Goal: Task Accomplishment & Management: Complete application form

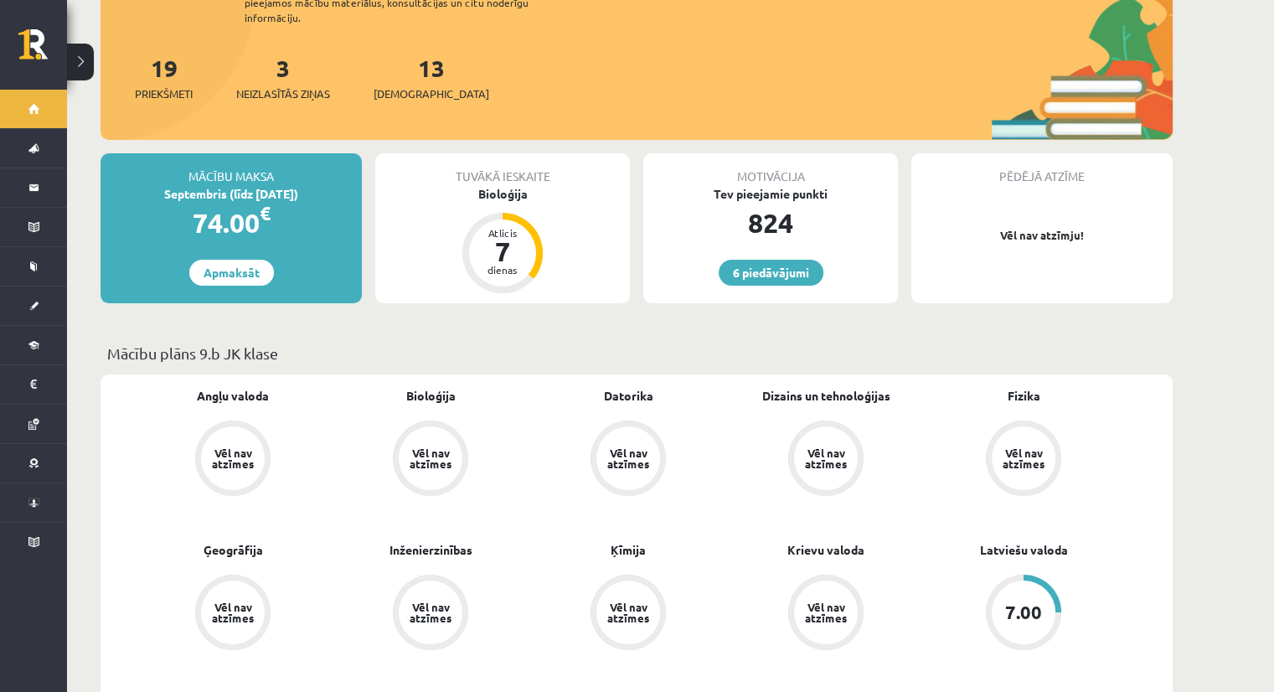
scroll to position [217, 0]
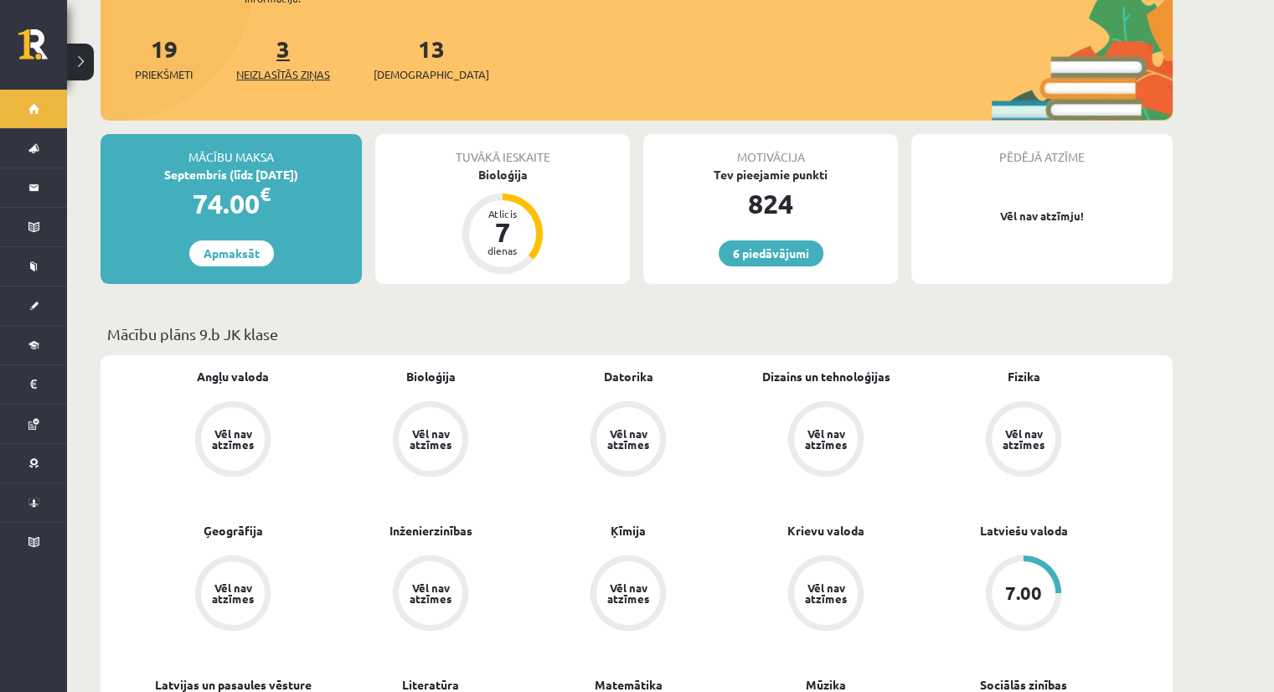
click at [286, 42] on link "3 Neizlasītās ziņas" at bounding box center [283, 58] width 94 height 49
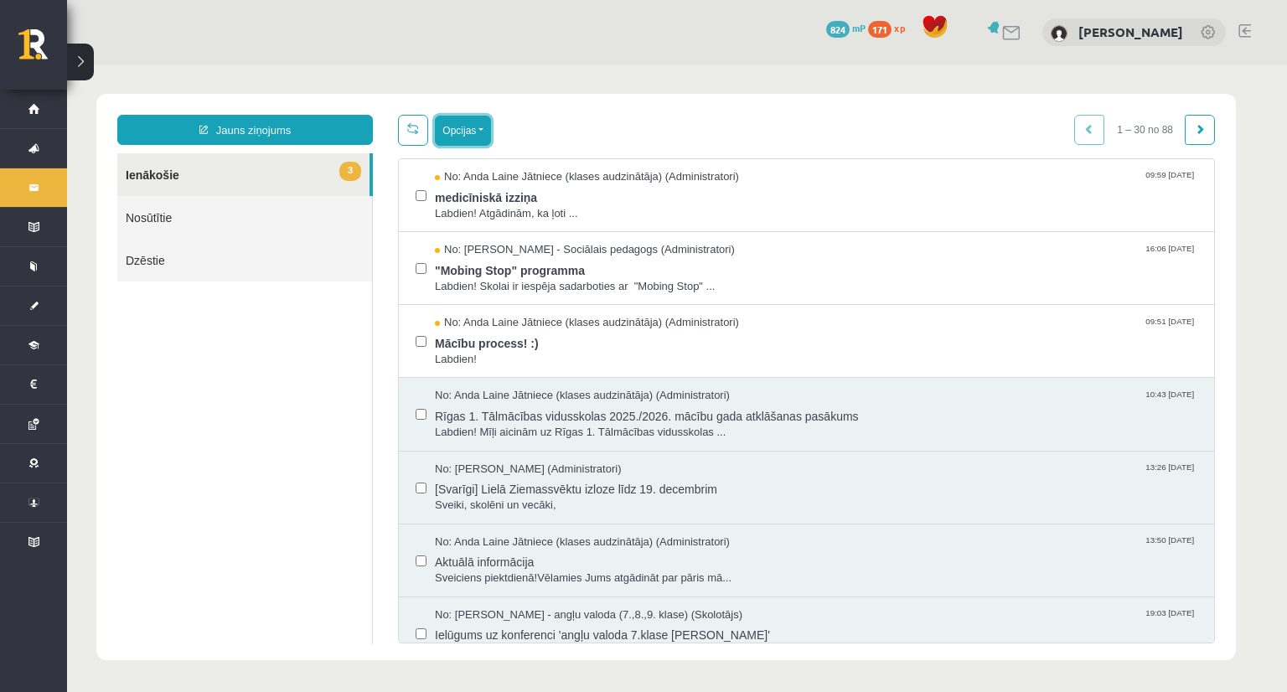
click at [473, 116] on button "Opcijas" at bounding box center [463, 131] width 56 height 30
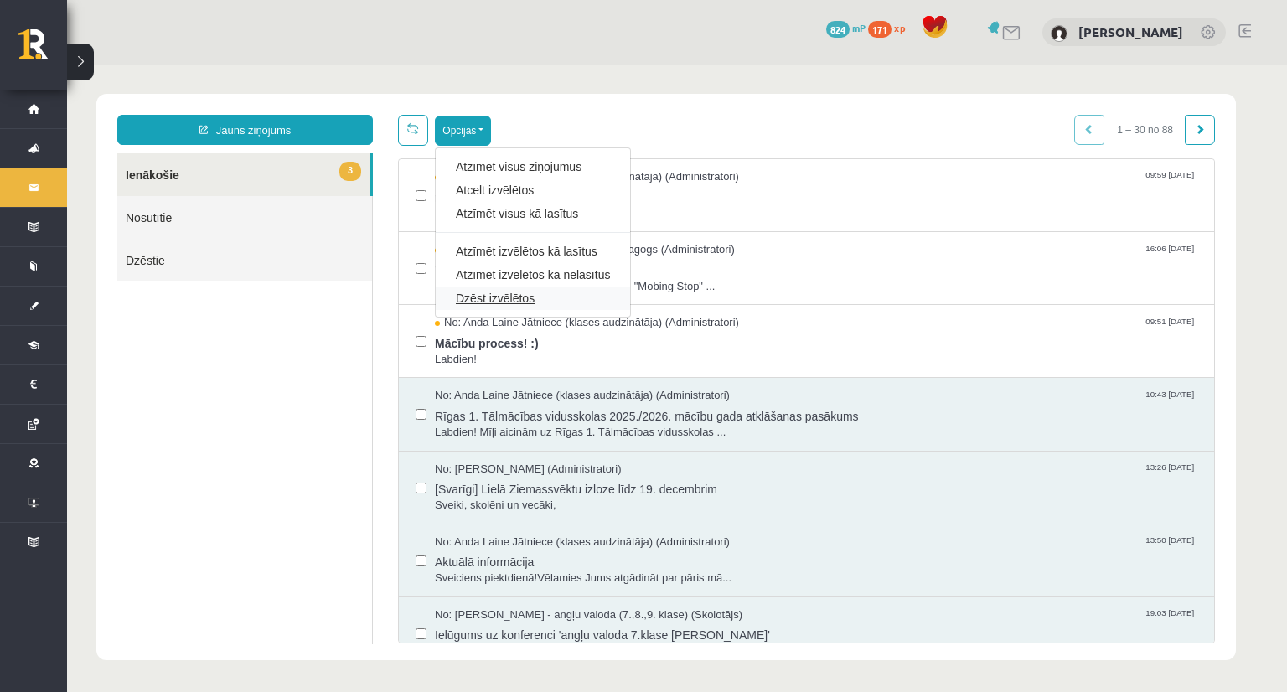
click at [501, 294] on link "Dzēst izvēlētos" at bounding box center [533, 298] width 154 height 17
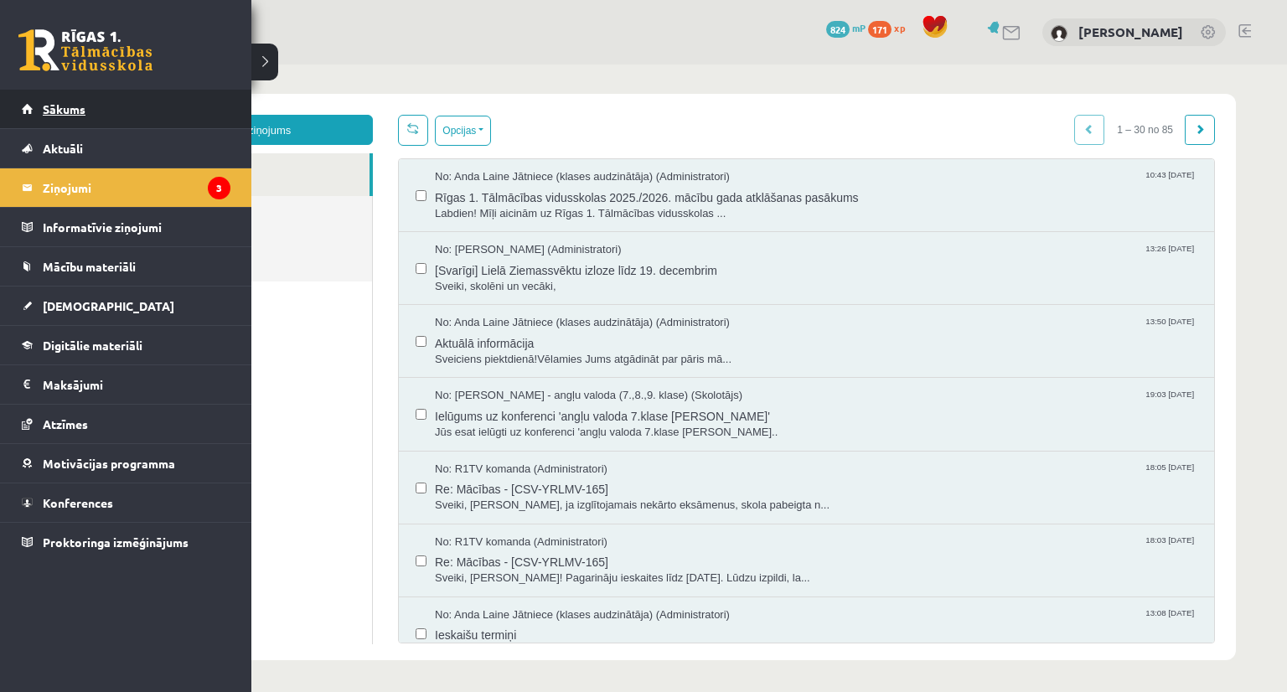
click at [34, 108] on link "Sākums" at bounding box center [126, 109] width 209 height 39
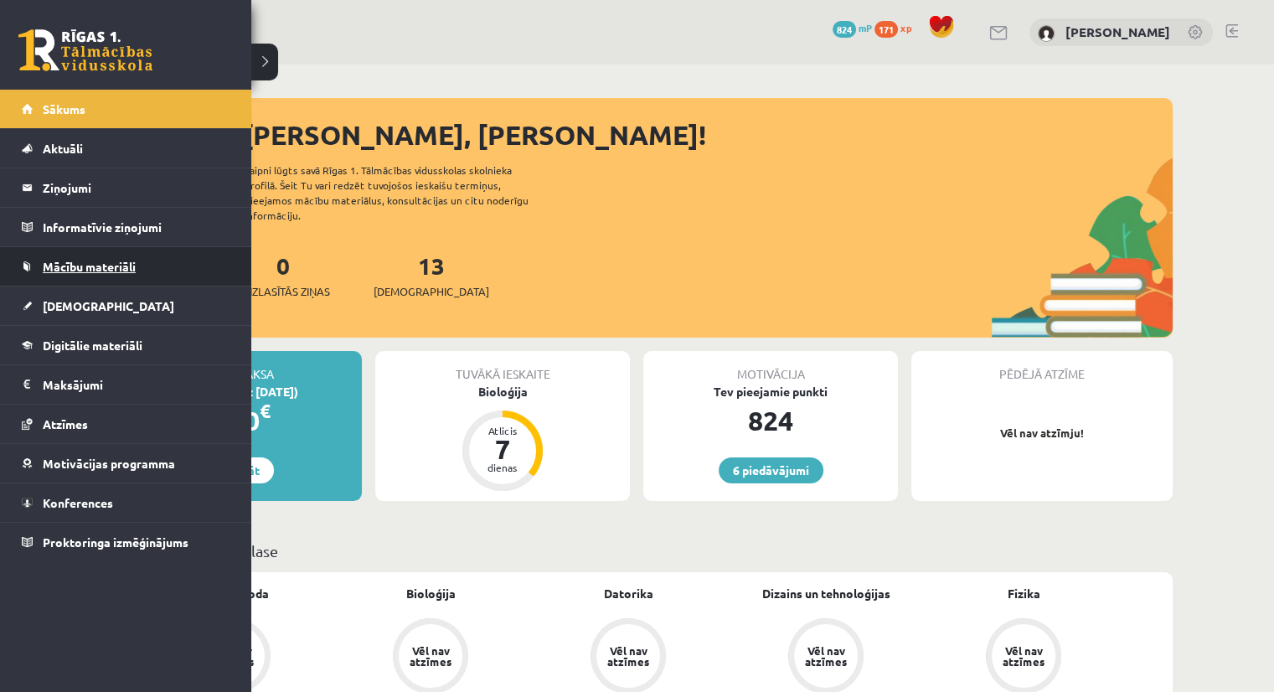
click at [85, 266] on span "Mācību materiāli" at bounding box center [89, 266] width 93 height 15
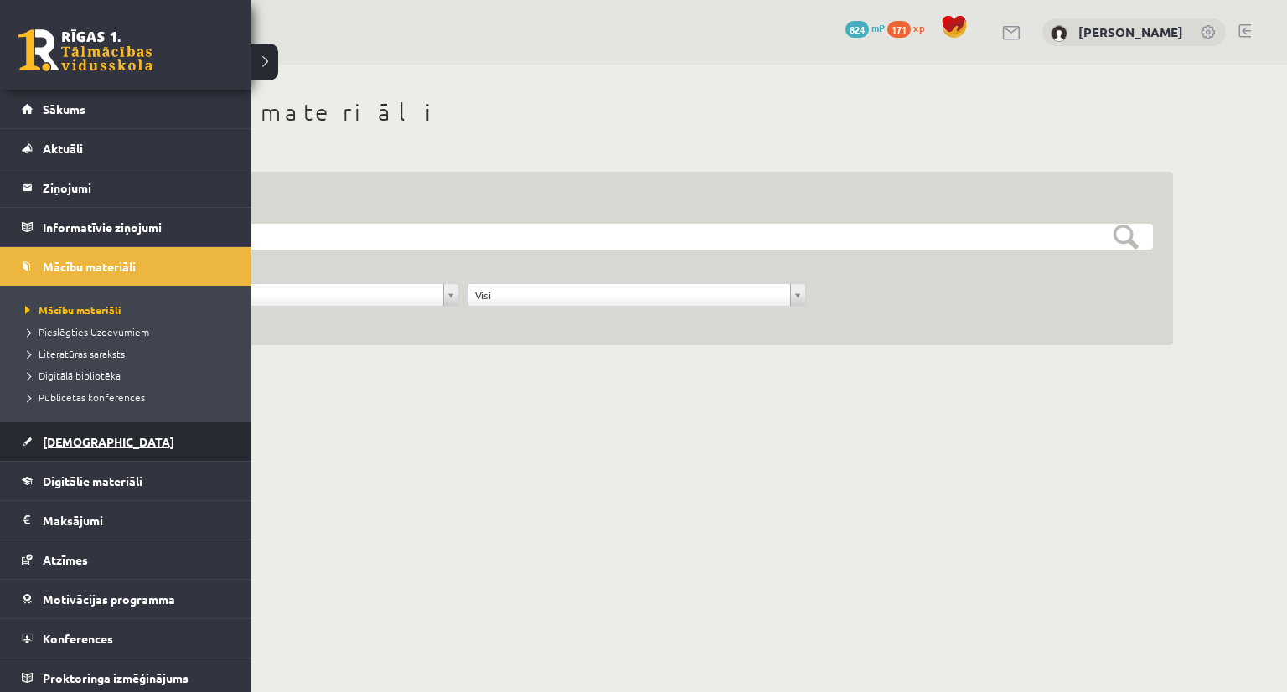
click at [60, 444] on span "[DEMOGRAPHIC_DATA]" at bounding box center [109, 441] width 132 height 15
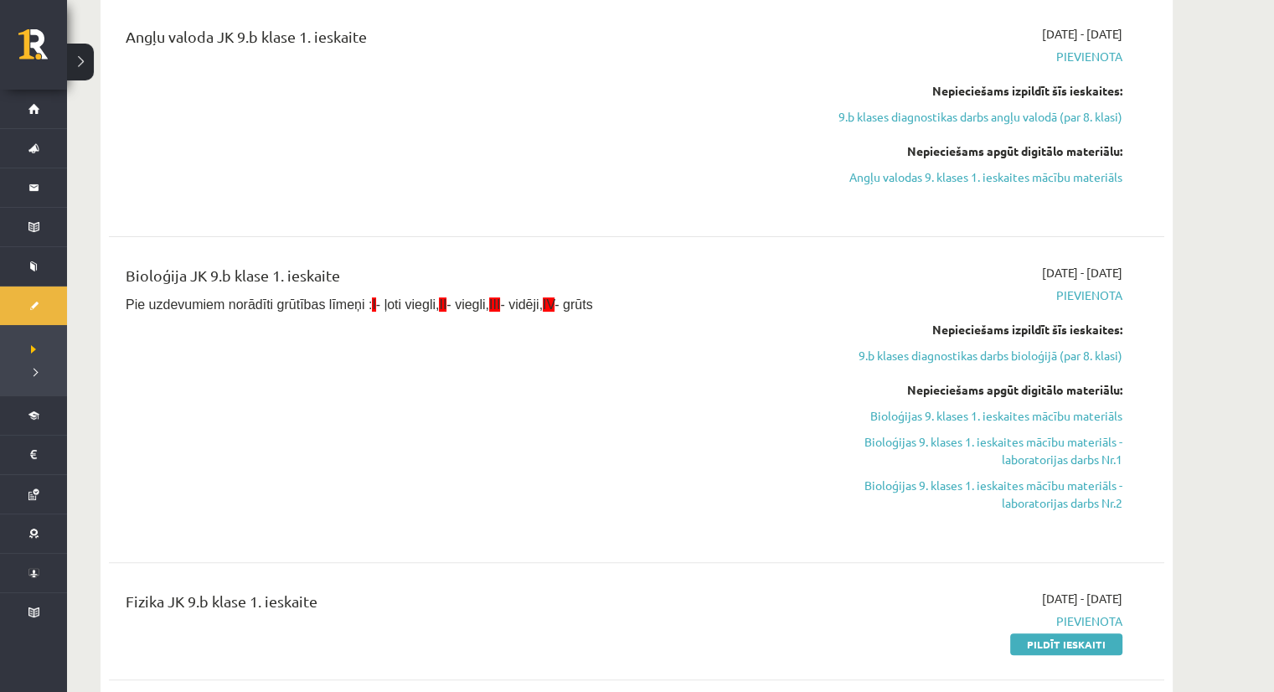
scroll to position [449, 0]
click at [915, 354] on link "9.b klases diagnostikas darbs bioloģijā (par 8. klasi)" at bounding box center [965, 356] width 316 height 18
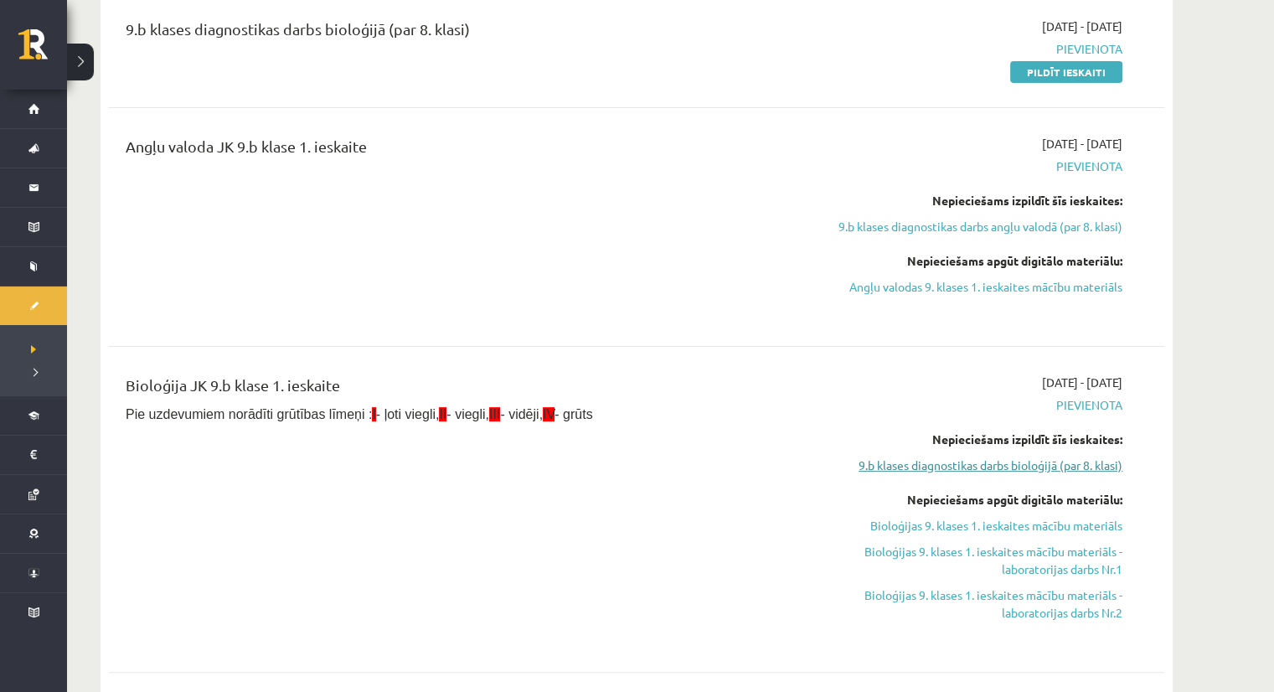
click at [913, 461] on link "9.b klases diagnostikas darbs bioloģijā (par 8. klasi)" at bounding box center [965, 466] width 316 height 18
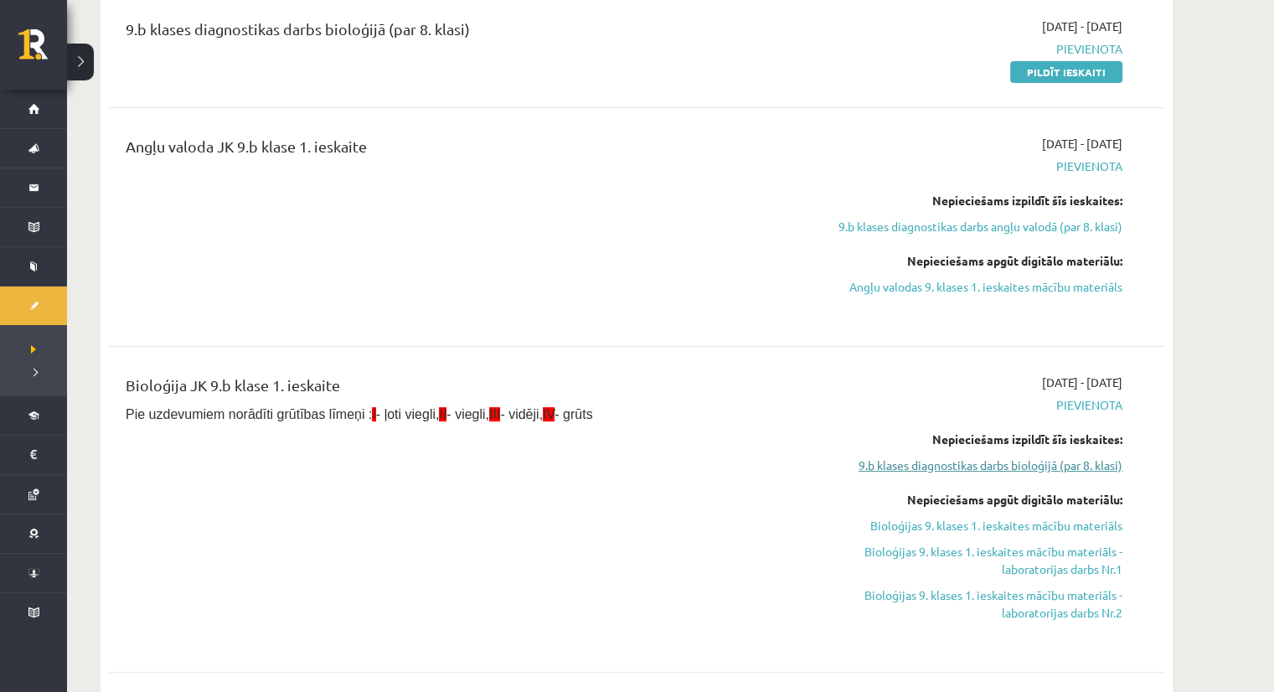
click at [1036, 469] on link "9.b klases diagnostikas darbs bioloģijā (par 8. klasi)" at bounding box center [965, 466] width 316 height 18
click at [1036, 453] on div "Nepieciešams izpildīt šīs ieskaites: 9.b klases diagnostikas darbs bioloģijā (p…" at bounding box center [965, 453] width 316 height 44
click at [1032, 468] on link "9.b klases diagnostikas darbs bioloģijā (par 8. klasi)" at bounding box center [965, 466] width 316 height 18
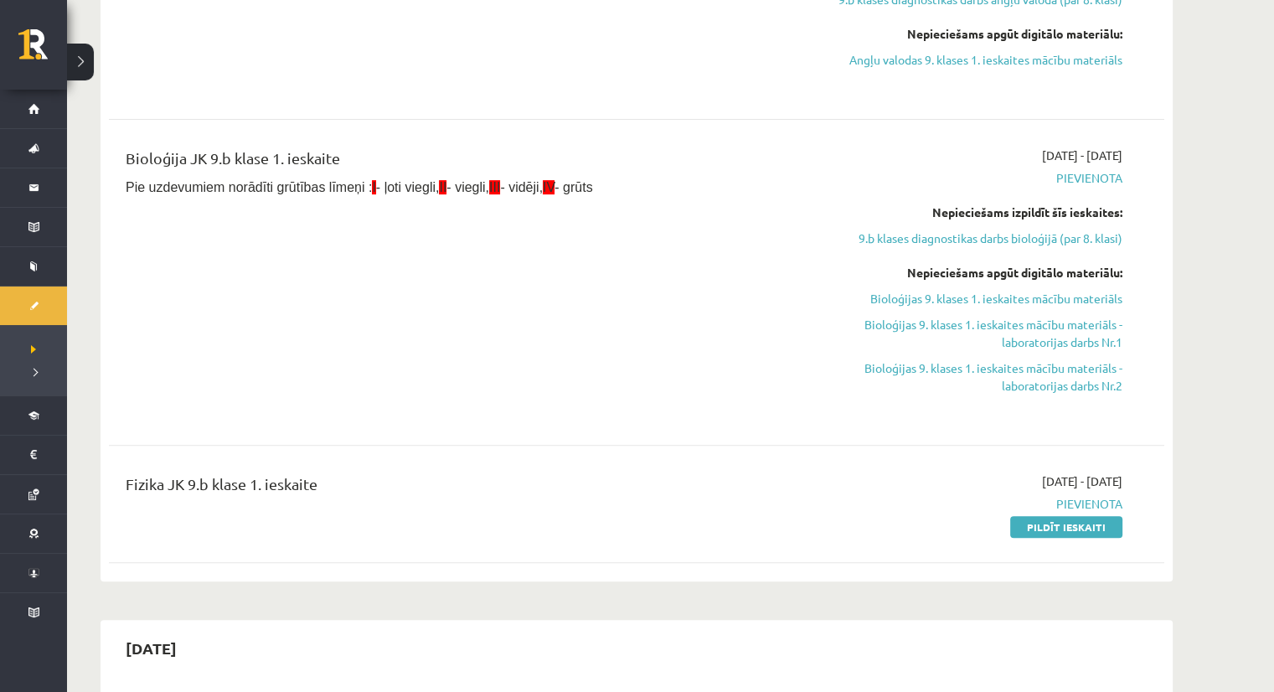
scroll to position [572, 0]
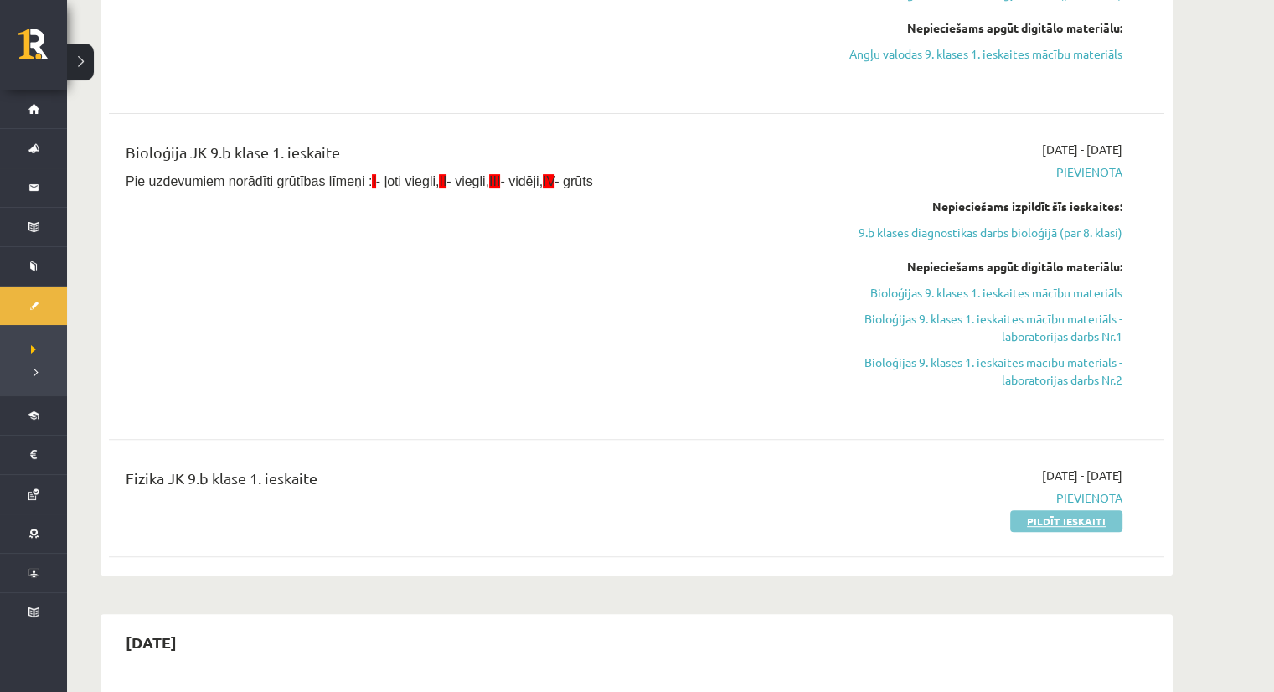
click at [1054, 519] on link "Pildīt ieskaiti" at bounding box center [1066, 521] width 112 height 22
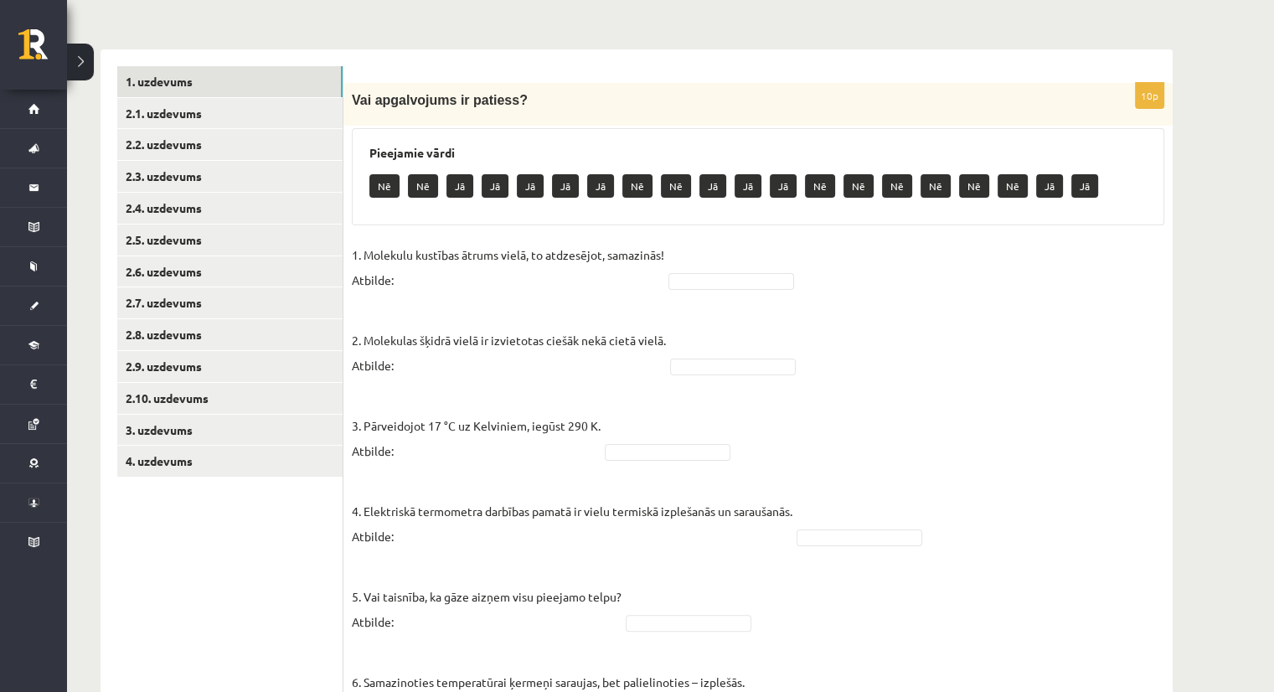
scroll to position [257, 0]
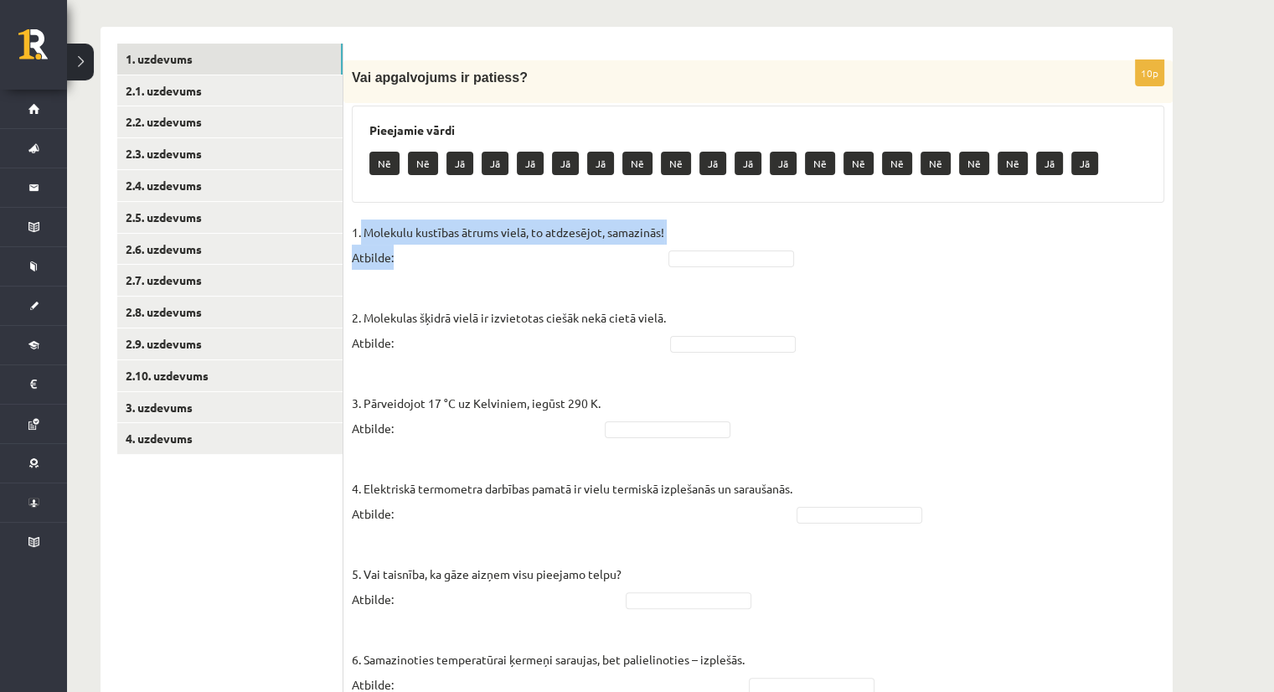
drag, startPoint x: 362, startPoint y: 230, endPoint x: 670, endPoint y: 220, distance: 308.5
click at [670, 220] on fieldset "1. Molekulu kustības ātrums vielā, to atdzesējot, samazinās! Atbilde: 2. Moleku…" at bounding box center [758, 672] width 813 height 905
copy p "Molekulu kustības ātrums vielā, to atdzesējot, samazinās! Atbilde:"
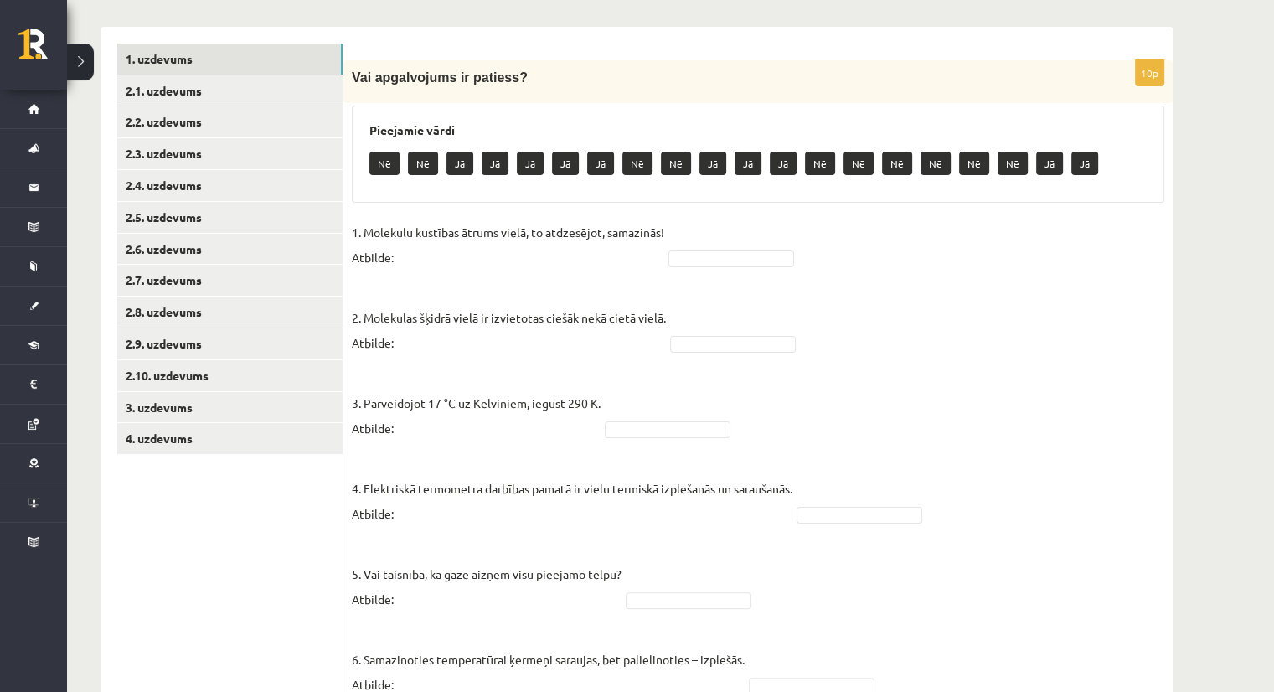
click at [460, 197] on div "Pieejamie vārdi Nē Nē Jā Jā Jā Jā Jā Nē Nē Jā Jā Jā Nē Nē Nē Nē Nē Nē Jā Jā" at bounding box center [758, 154] width 813 height 97
click at [362, 318] on p "2. Molekulas šķidrā vielā ir izvietotas ciešāk nekā cietā vielā. Atbilde:" at bounding box center [509, 317] width 314 height 75
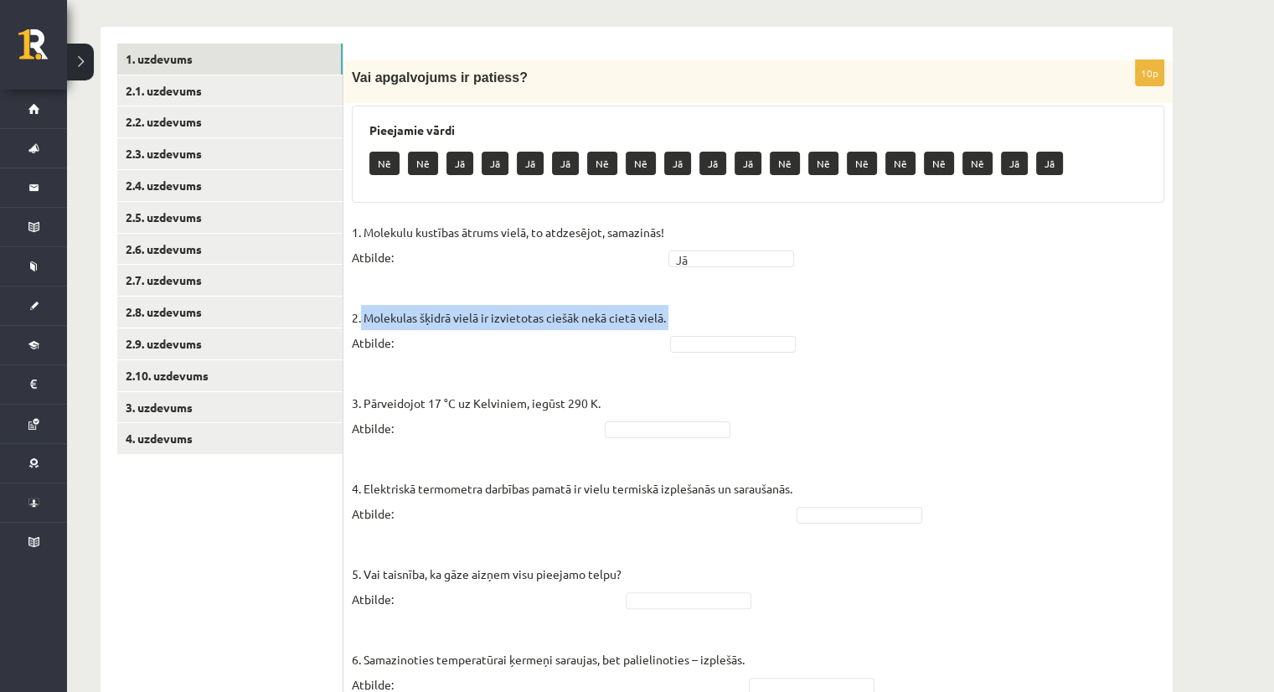
drag, startPoint x: 362, startPoint y: 318, endPoint x: 667, endPoint y: 311, distance: 305.1
click at [666, 311] on p "2. Molekulas šķidrā vielā ir izvietotas ciešāk nekā cietā vielā. Atbilde:" at bounding box center [509, 317] width 314 height 75
copy p "Molekulas šķidrā vielā ir izvietotas ciešāk nekā cietā vielā."
click at [432, 349] on p "2. Molekulas šķidrā vielā ir izvietotas ciešāk nekā cietā vielā. Atbilde:" at bounding box center [509, 317] width 314 height 75
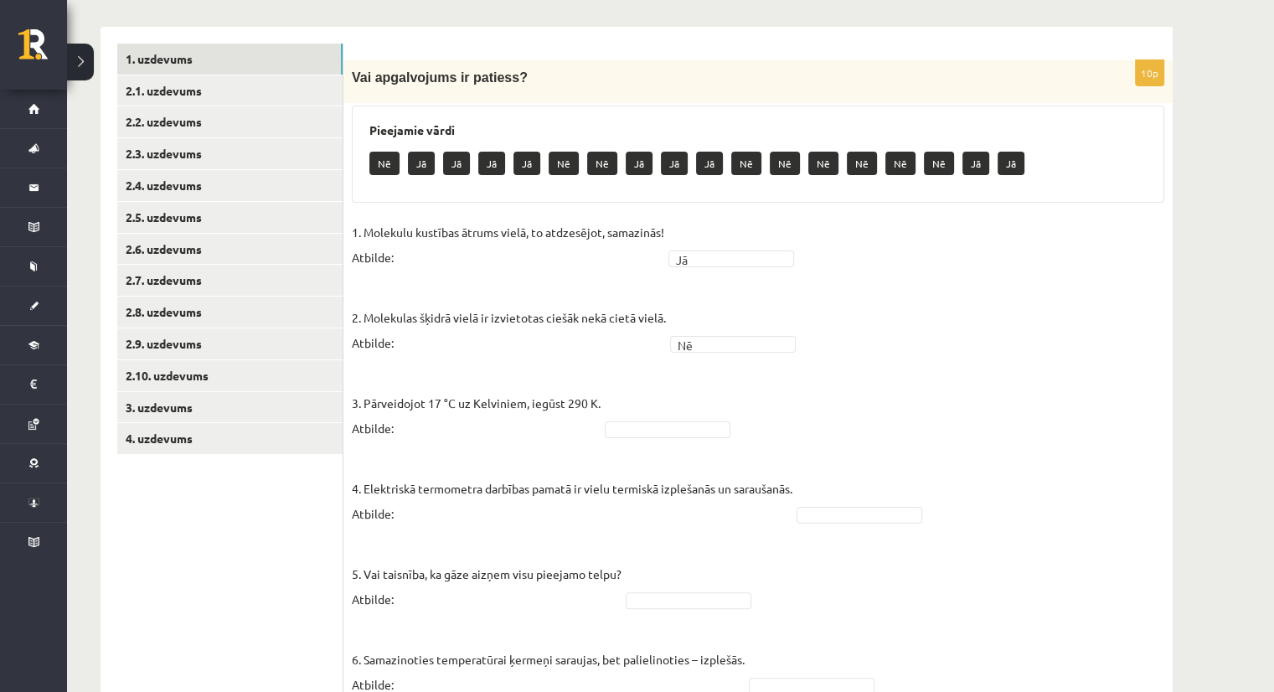
click at [513, 349] on p "2. Molekulas šķidrā vielā ir izvietotas ciešāk nekā cietā vielā. Atbilde:" at bounding box center [509, 317] width 314 height 75
click at [360, 403] on p "3. Pārveidojot 17 °C uz Kelviniem, iegūst 290 K. Atbilde:" at bounding box center [476, 402] width 249 height 75
drag, startPoint x: 360, startPoint y: 403, endPoint x: 599, endPoint y: 395, distance: 238.9
click at [599, 395] on p "3. Pārveidojot 17 °C uz Kelviniem, iegūst 290 K. Atbilde:" at bounding box center [476, 402] width 249 height 75
copy p "Pārveidojot 17 °C uz Kelviniem, iegūst 290 K."
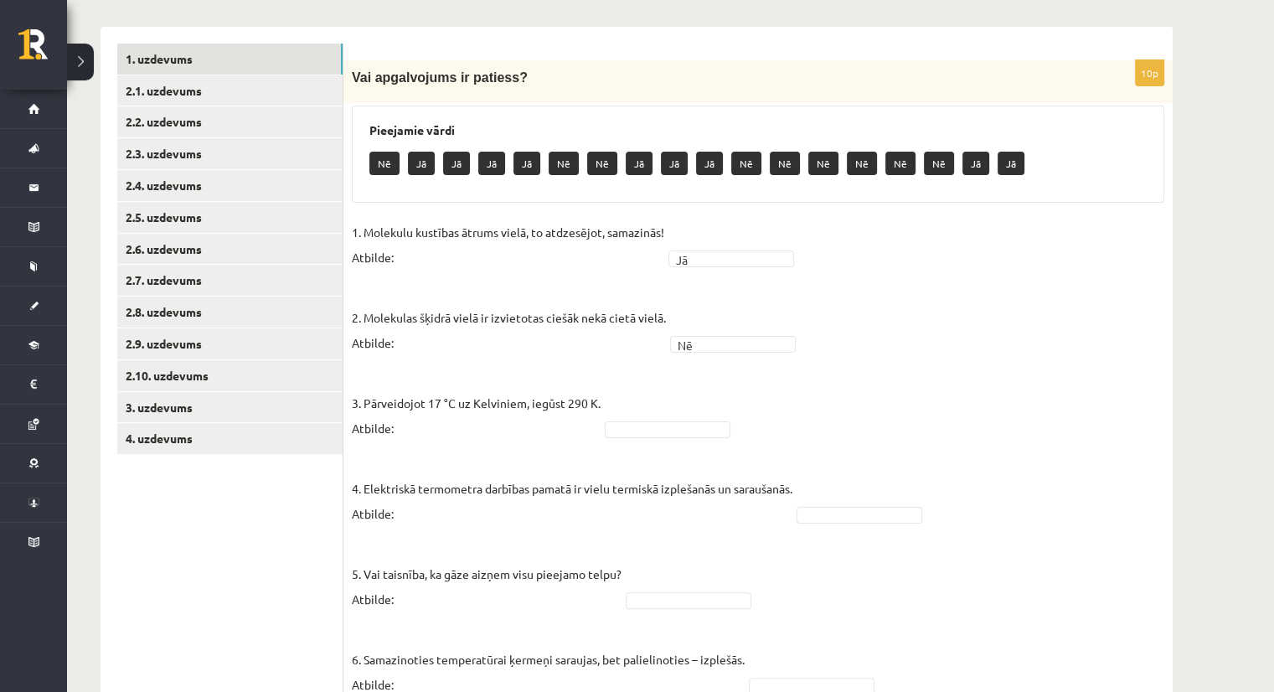
click at [576, 443] on fieldset "1. Molekulu kustības ātrums vielā, to atdzesējot, samazinās! Atbilde: Jā ** 2. …" at bounding box center [758, 672] width 813 height 905
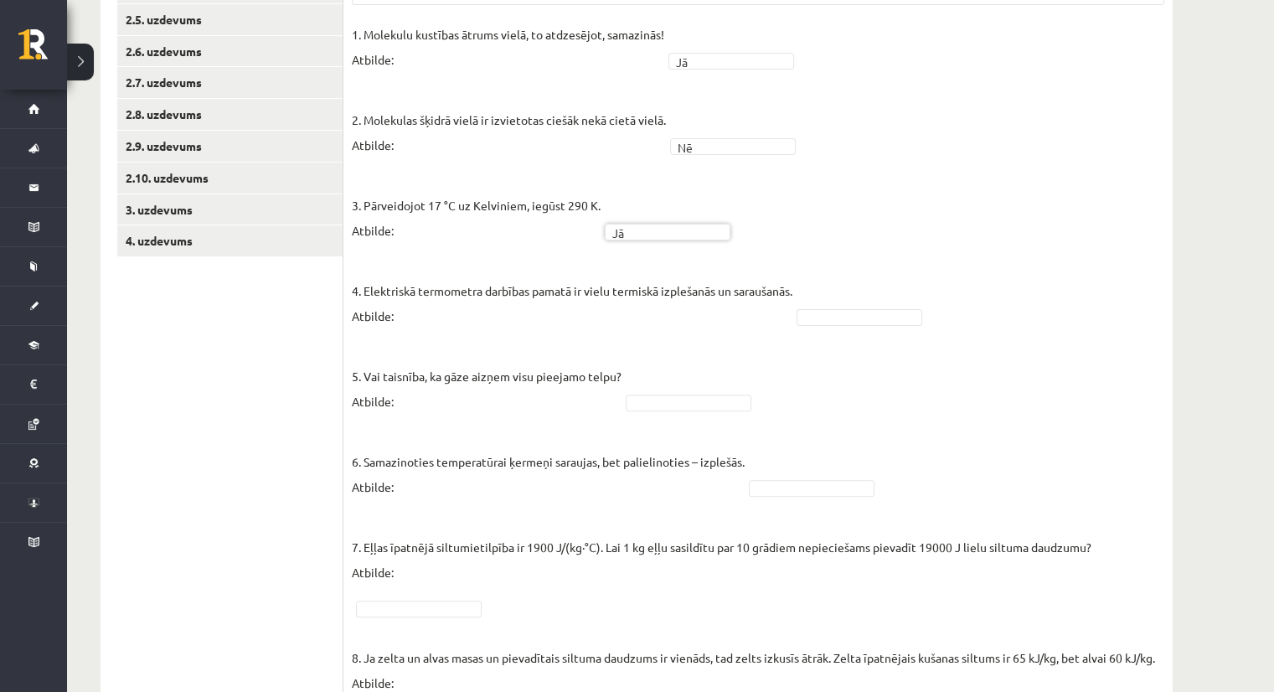
scroll to position [457, 0]
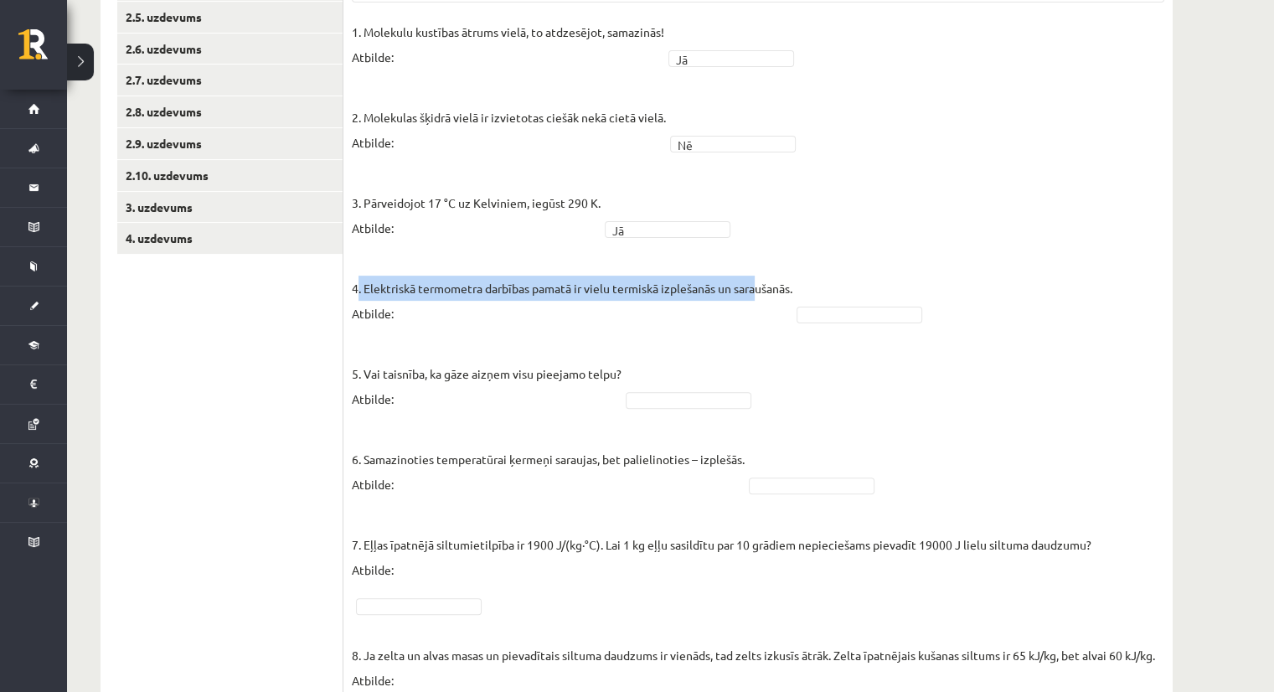
drag, startPoint x: 359, startPoint y: 289, endPoint x: 764, endPoint y: 283, distance: 404.7
click at [764, 283] on p "4. Elektriskā termometra darbības pamatā ir vielu termiskā izplešanās un sarauš…" at bounding box center [572, 288] width 441 height 75
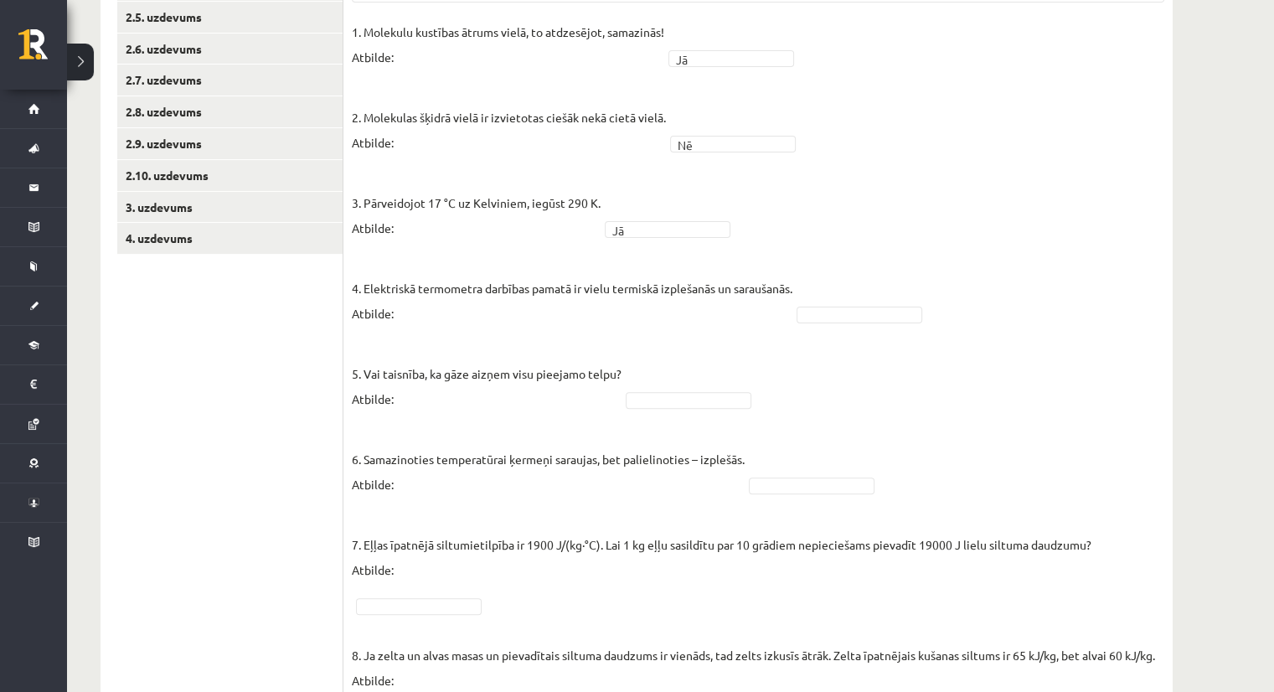
click at [803, 282] on fieldset "1. Molekulu kustības ātrums vielā, to atdzesējot, samazinās! Atbilde: Jā ** 2. …" at bounding box center [758, 471] width 813 height 905
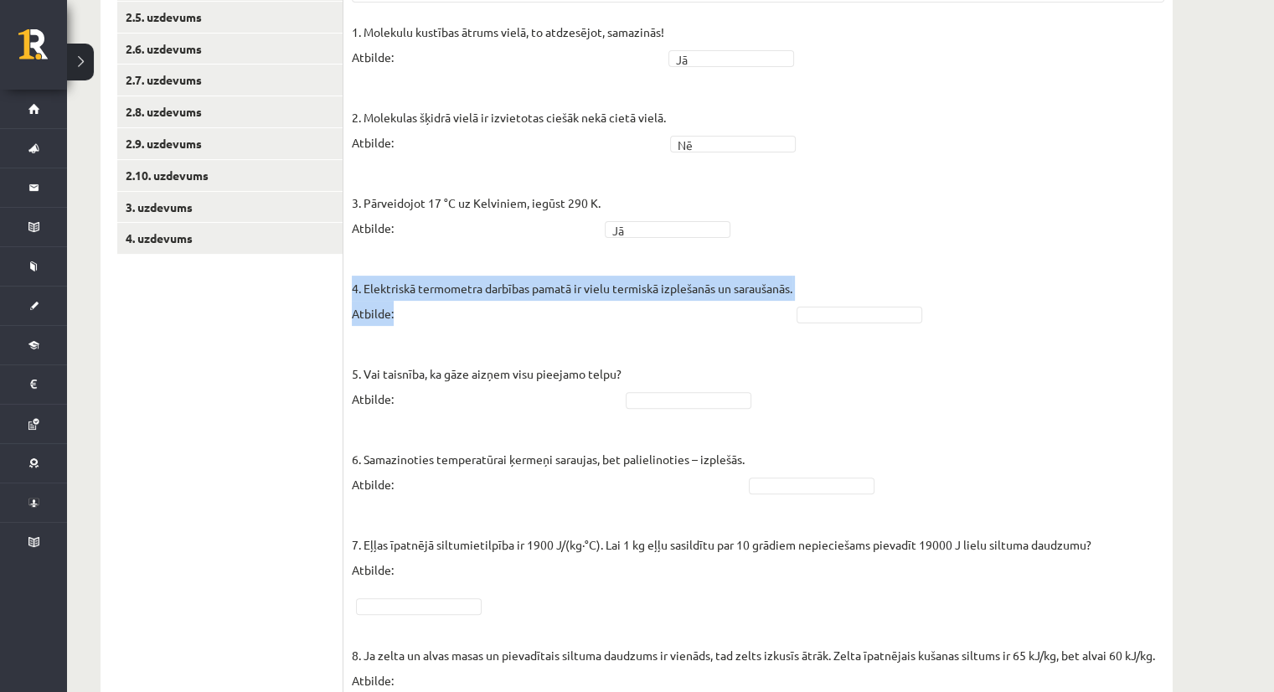
click at [798, 284] on fieldset "1. Molekulu kustības ātrums vielā, to atdzesējot, samazinās! Atbilde: Jā ** 2. …" at bounding box center [758, 471] width 813 height 905
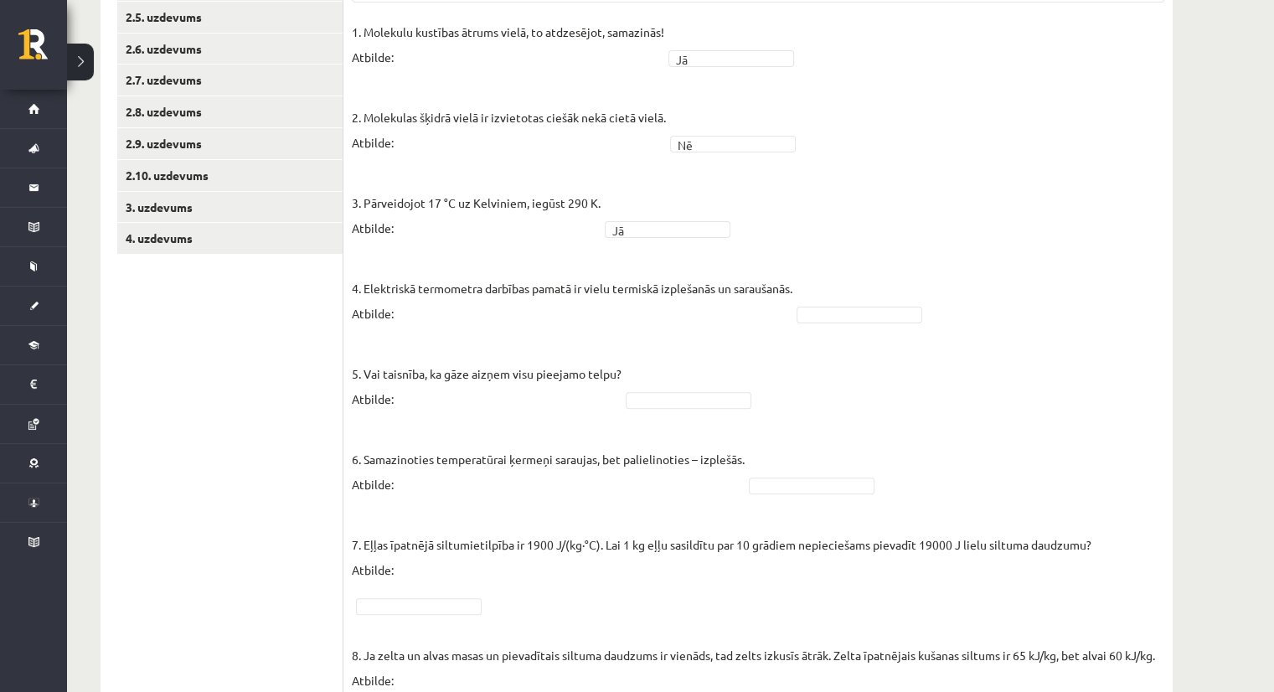
click at [780, 282] on p "4. Elektriskā termometra darbības pamatā ir vielu termiskā izplešanās un sarauš…" at bounding box center [572, 288] width 441 height 75
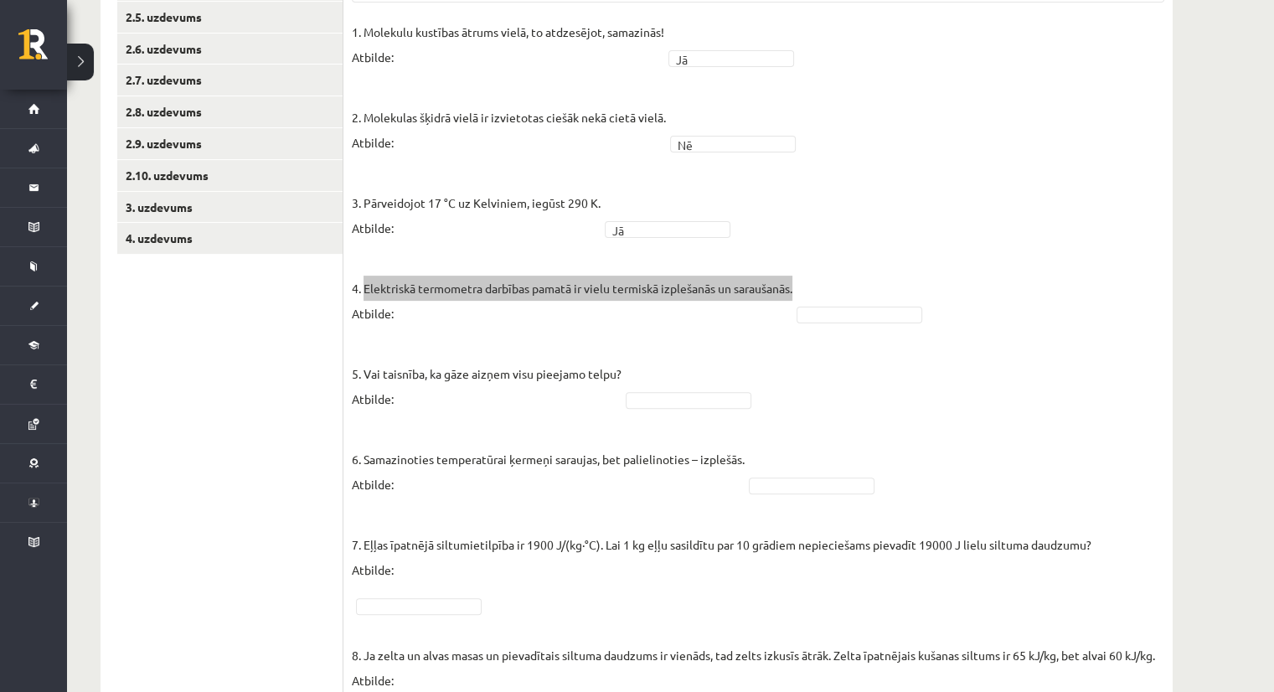
drag, startPoint x: 798, startPoint y: 289, endPoint x: 366, endPoint y: 292, distance: 431.5
click at [366, 292] on p "4. Elektriskā termometra darbības pamatā ir vielu termiskā izplešanās un sarauš…" at bounding box center [572, 288] width 441 height 75
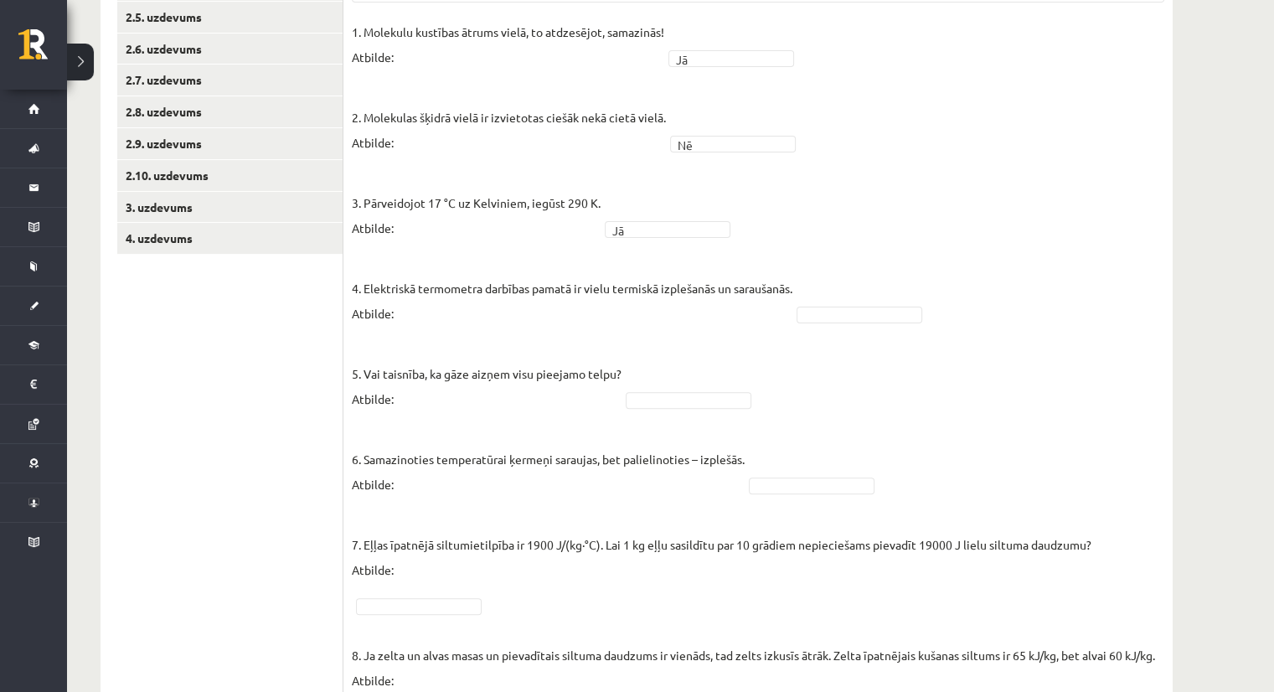
click at [164, 297] on ul "1. uzdevums 2.1. uzdevums 2.2. uzdevums 2.3. uzdevums 2.4. uzdevums 2.5. uzdevu…" at bounding box center [230, 387] width 226 height 1089
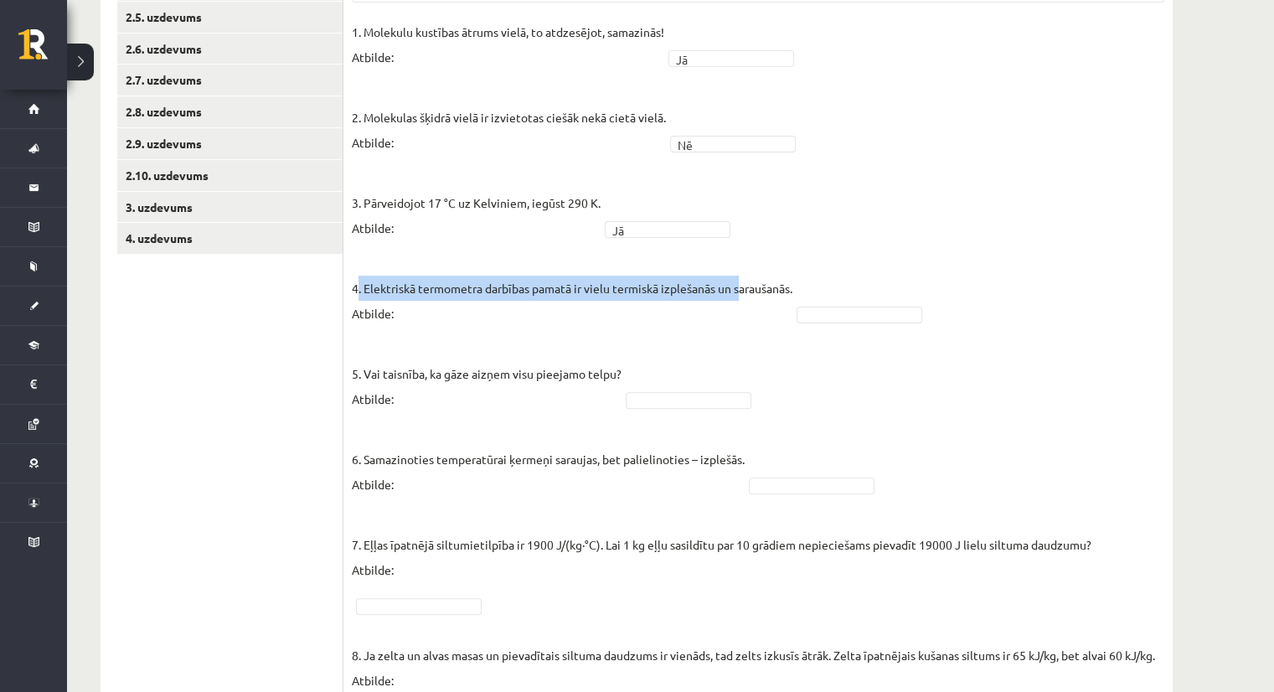
drag, startPoint x: 359, startPoint y: 284, endPoint x: 751, endPoint y: 292, distance: 392.2
click at [751, 292] on p "4. Elektriskā termometra darbības pamatā ir vielu termiskā izplešanās un sarauš…" at bounding box center [572, 288] width 441 height 75
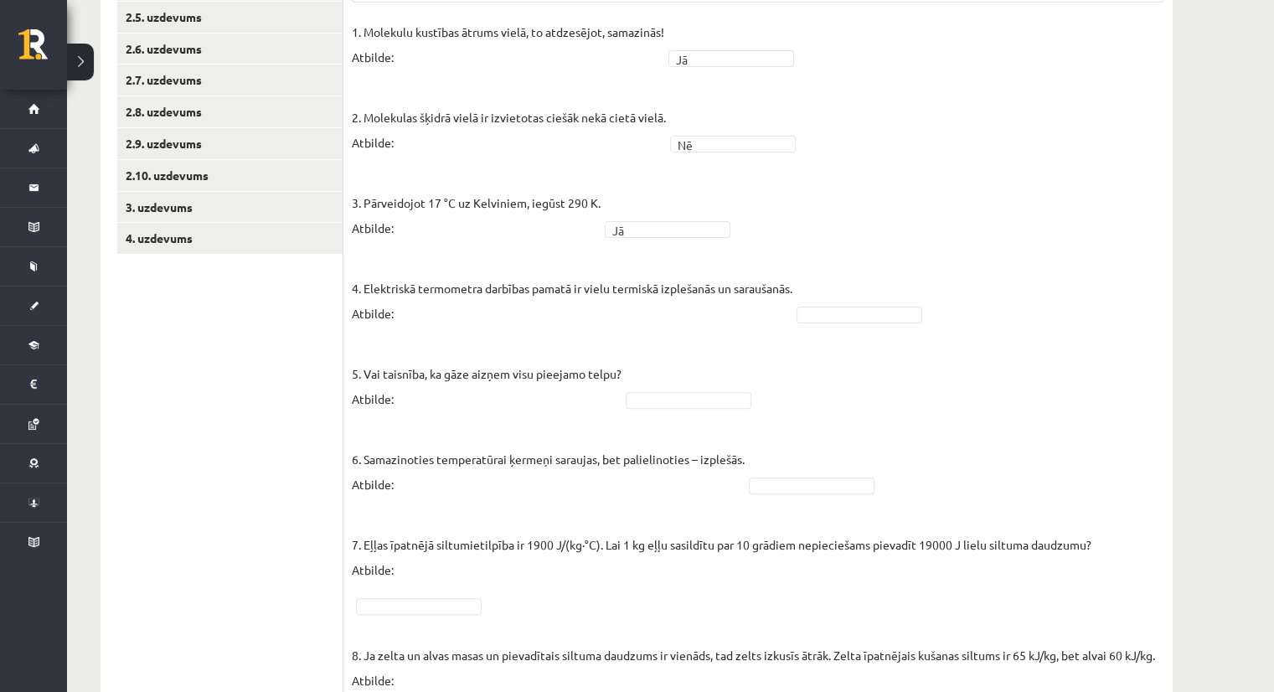
click at [804, 289] on fieldset "1. Molekulu kustības ātrums vielā, to atdzesējot, samazinās! Atbilde: Jā ** 2. …" at bounding box center [758, 471] width 813 height 905
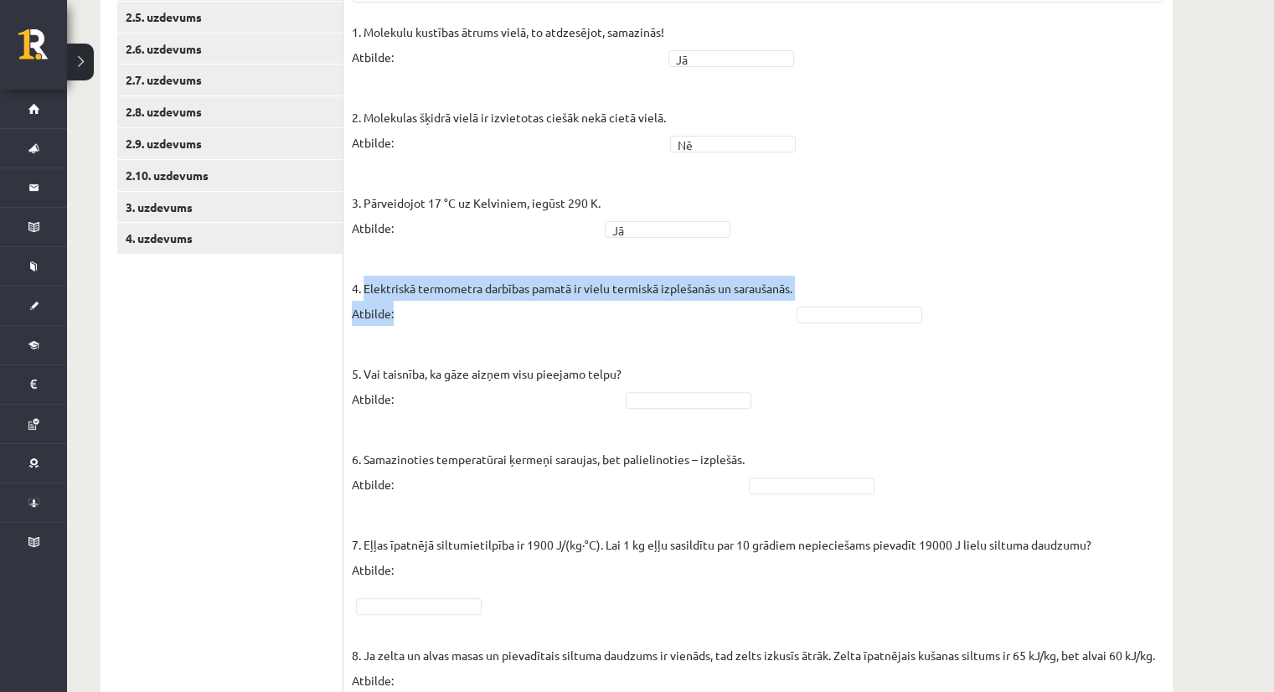
drag, startPoint x: 804, startPoint y: 289, endPoint x: 392, endPoint y: 289, distance: 412.2
click at [392, 289] on fieldset "1. Molekulu kustības ātrums vielā, to atdzesējot, samazinās! Atbilde: Jā ** 2. …" at bounding box center [758, 471] width 813 height 905
copy fieldset "Elektriskā termometra darbības pamatā ir vielu termiskā izplešanās un saraušanā…"
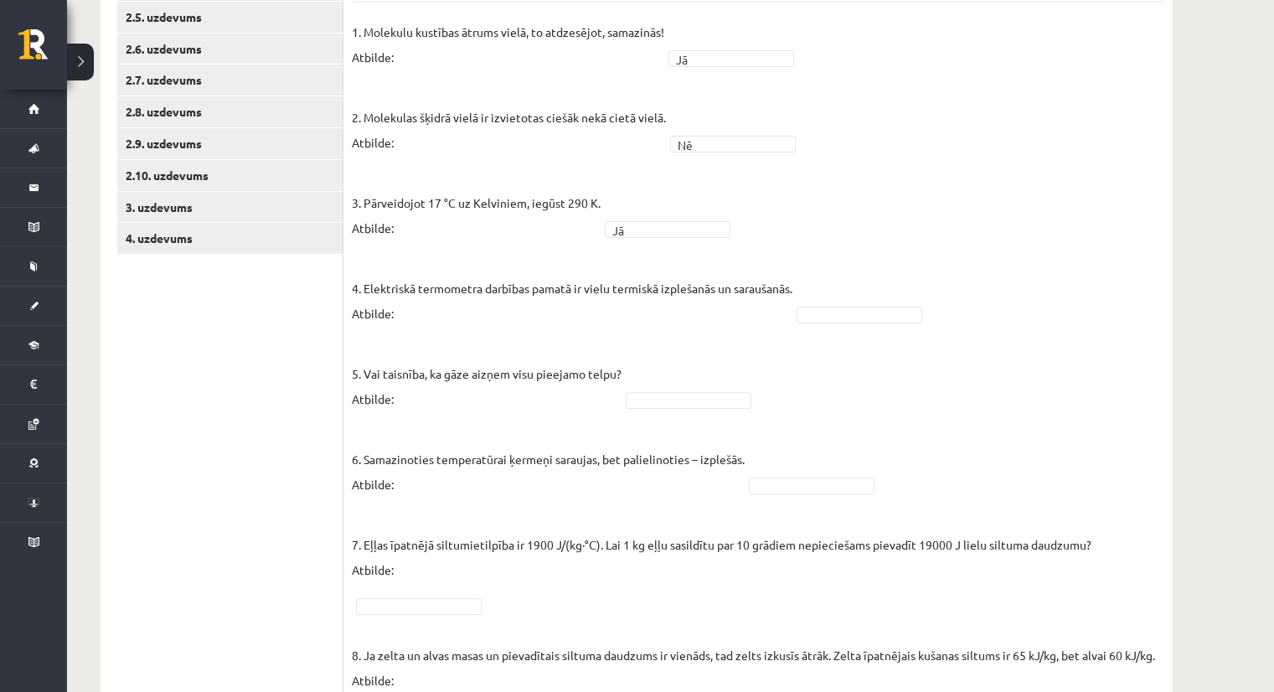
click at [418, 344] on p "5. Vai taisnība, ka gāze aizņem visu pieejamo telpu? Atbilde:" at bounding box center [487, 373] width 270 height 75
click at [738, 353] on fieldset "1. Molekulu kustības ātrums vielā, to atdzesējot, samazinās! Atbilde: Jā ** 2. …" at bounding box center [758, 471] width 813 height 905
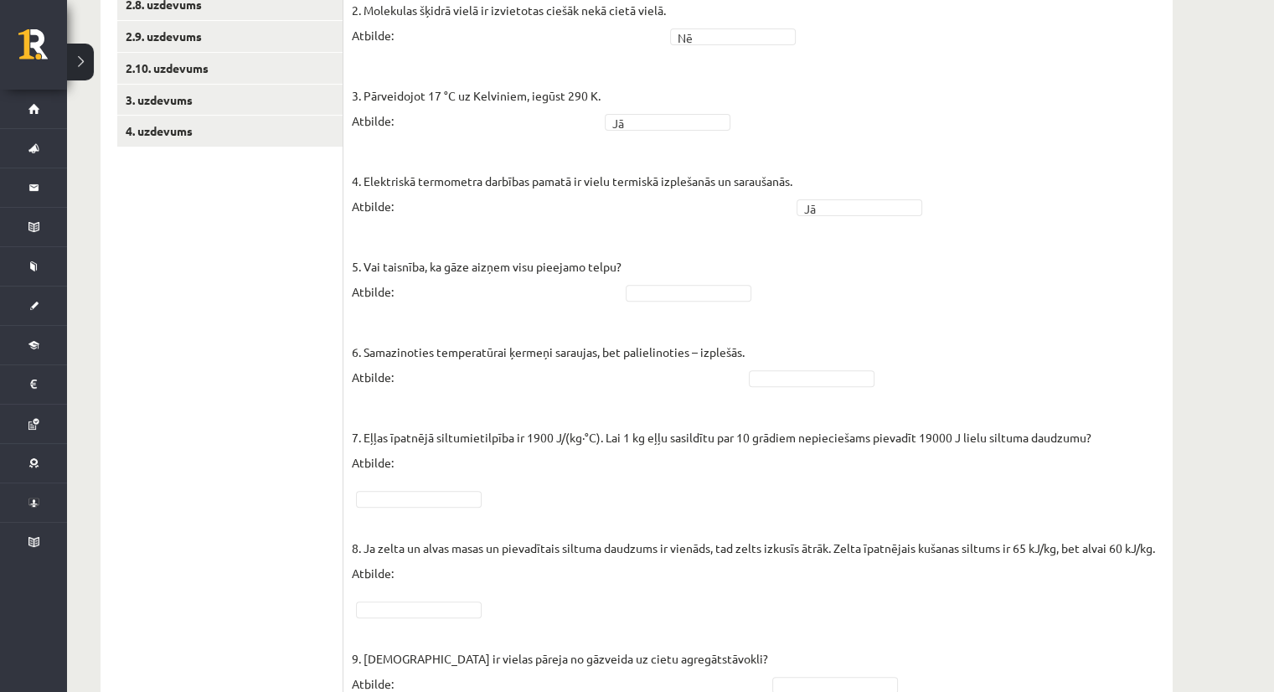
scroll to position [566, 0]
drag, startPoint x: 360, startPoint y: 264, endPoint x: 625, endPoint y: 261, distance: 264.8
click at [625, 261] on fieldset "1. Molekulu kustības ātrums vielā, to atdzesējot, samazinās! Atbilde: Jā ** 2. …" at bounding box center [758, 362] width 813 height 905
copy p "Vai taisnība, ka gāze aizņem visu pieejamo telpu? Atbilde:"
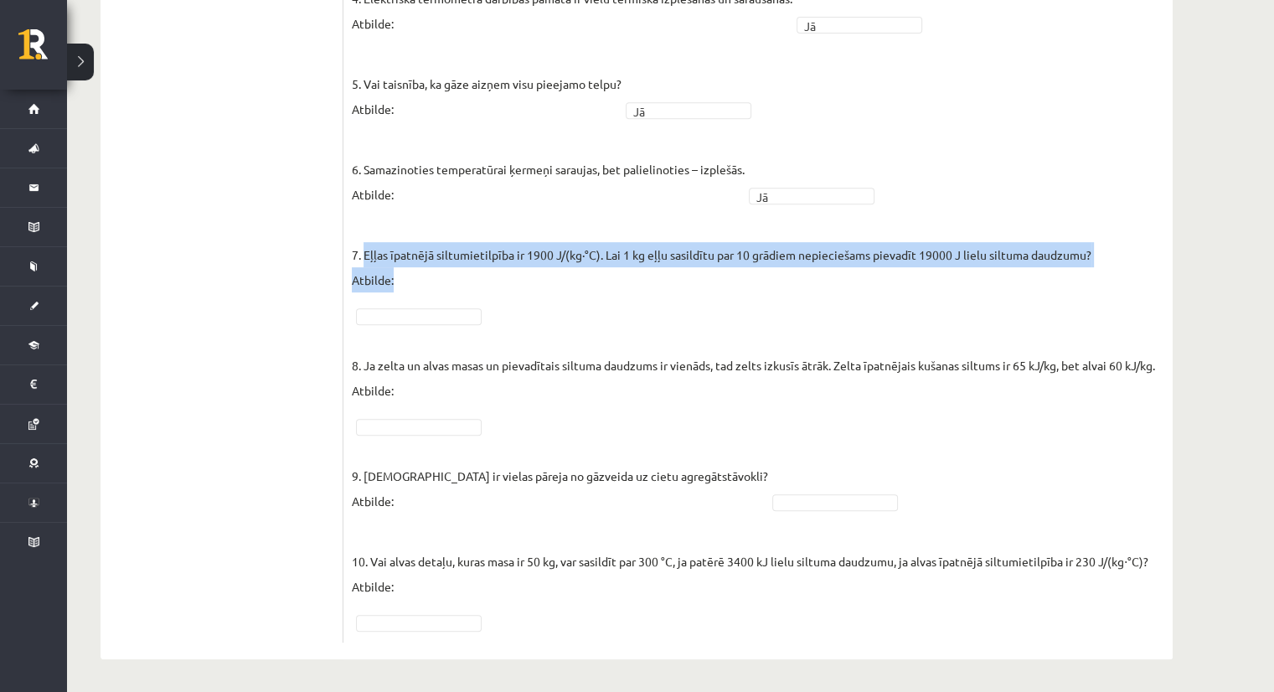
drag, startPoint x: 364, startPoint y: 252, endPoint x: 1020, endPoint y: 271, distance: 656.3
click at [1020, 271] on p "7. Eļļas īpatnējā siltumietilpība ir 1900 J/(kg∙°C). Lai 1 kg eļļu sasildītu pa…" at bounding box center [722, 254] width 740 height 75
copy p "Eļļas īpatnējā siltumietilpība ir 1900 J/(kg∙°C). Lai 1 kg eļļu sasildītu par 1…"
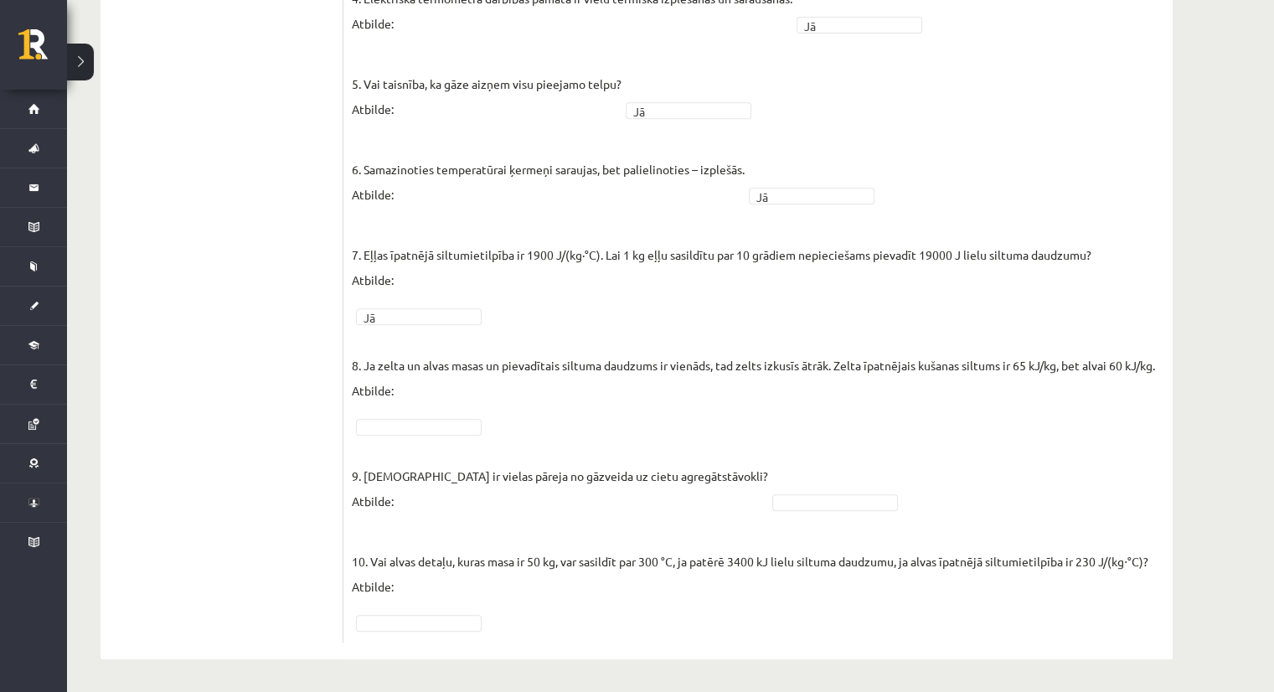
click at [533, 402] on fieldset "1. Molekulu kustības ātrums vielā, to atdzesējot, samazinās! Atbilde: Jā ** 2. …" at bounding box center [758, 181] width 813 height 905
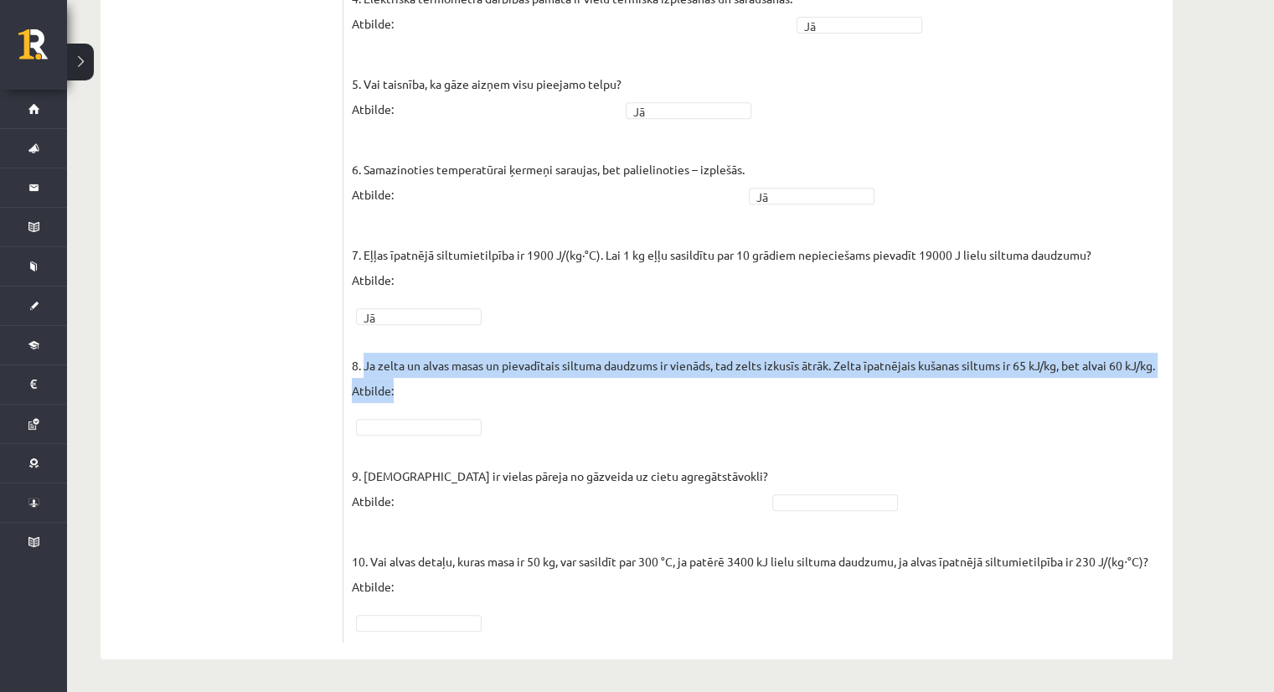
drag, startPoint x: 364, startPoint y: 365, endPoint x: 1173, endPoint y: 367, distance: 809.3
click at [1173, 367] on div "Fizika 9.b klase 1. ieskaite , Vera Priede (9.b JK klase) Parādīt punktu skalu …" at bounding box center [636, 5] width 1139 height 1376
copy p "Ja zelta un alvas masas un pievadītais siltuma daudzums ir vienāds, tad zelts i…"
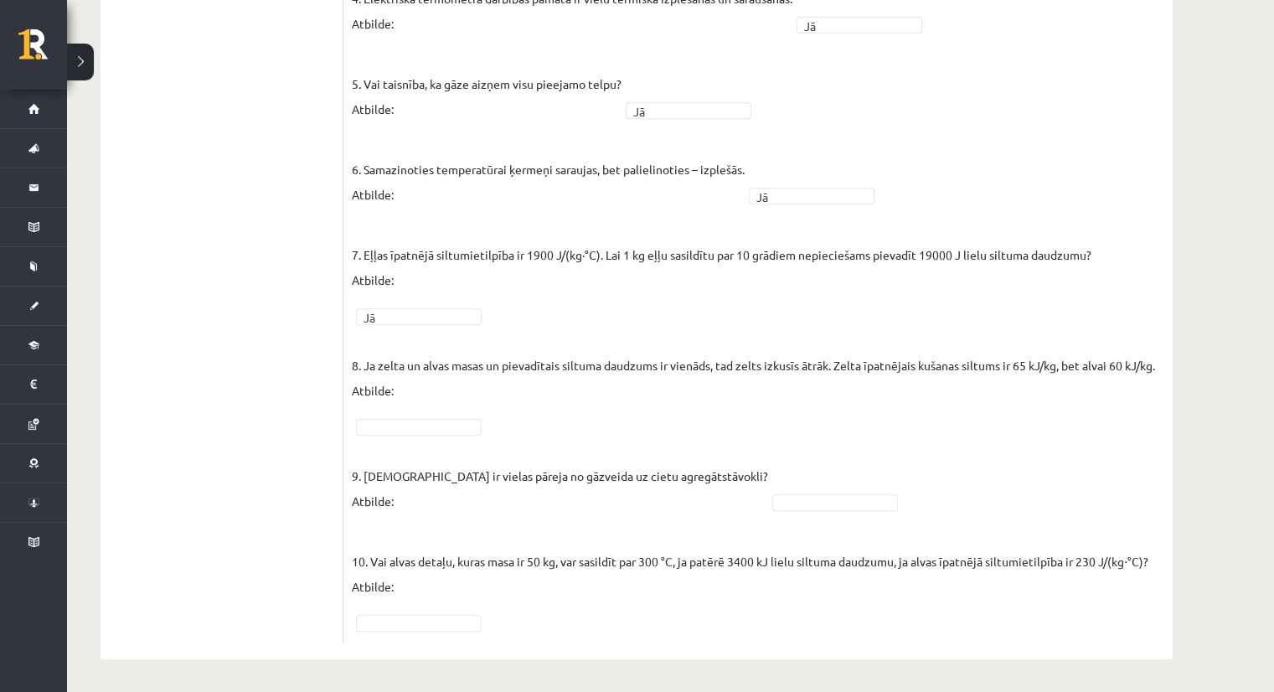
click at [519, 405] on fieldset "1. Molekulu kustības ātrums vielā, to atdzesējot, samazinās! Atbilde: Jā ** 2. …" at bounding box center [758, 181] width 813 height 905
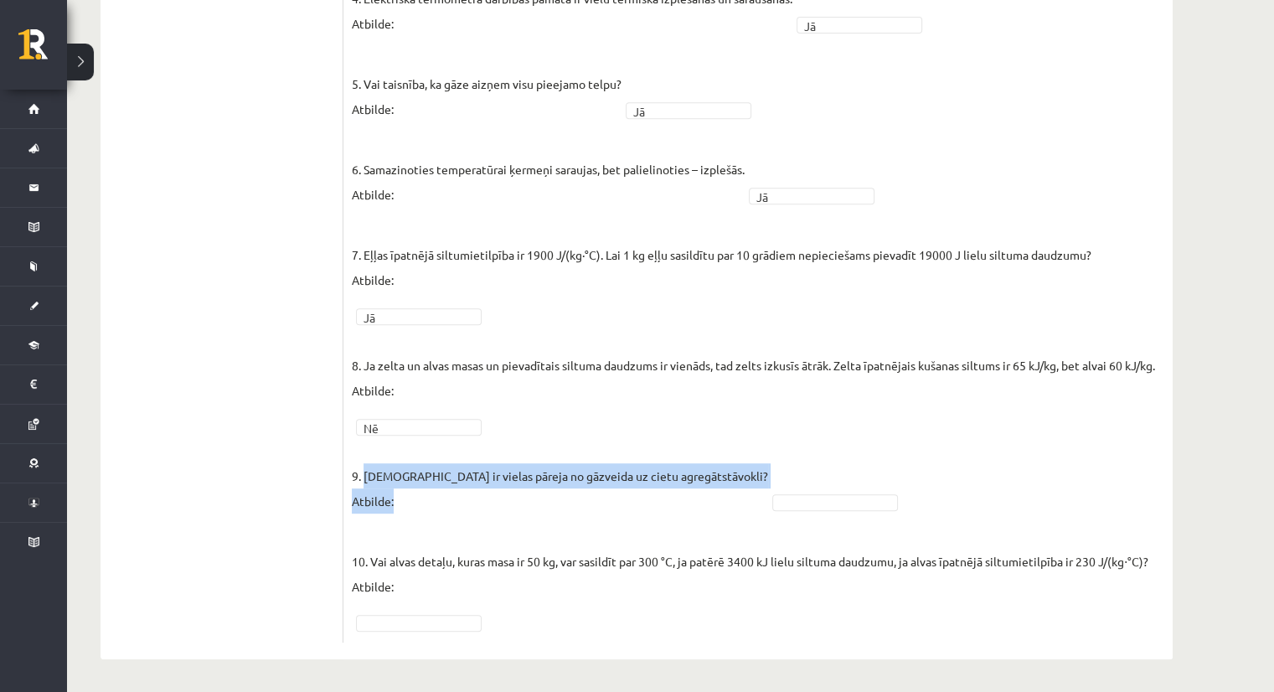
drag, startPoint x: 363, startPoint y: 473, endPoint x: 696, endPoint y: 493, distance: 334.1
click at [696, 493] on p "9. Kristalizēšanās ir vielas pāreja no gāzveida uz cietu agregātstāvokli? Atbil…" at bounding box center [560, 475] width 416 height 75
copy p "Kristalizēšanās ir vielas pāreja no gāzveida uz cietu agregātstāvokli? Atbilde:"
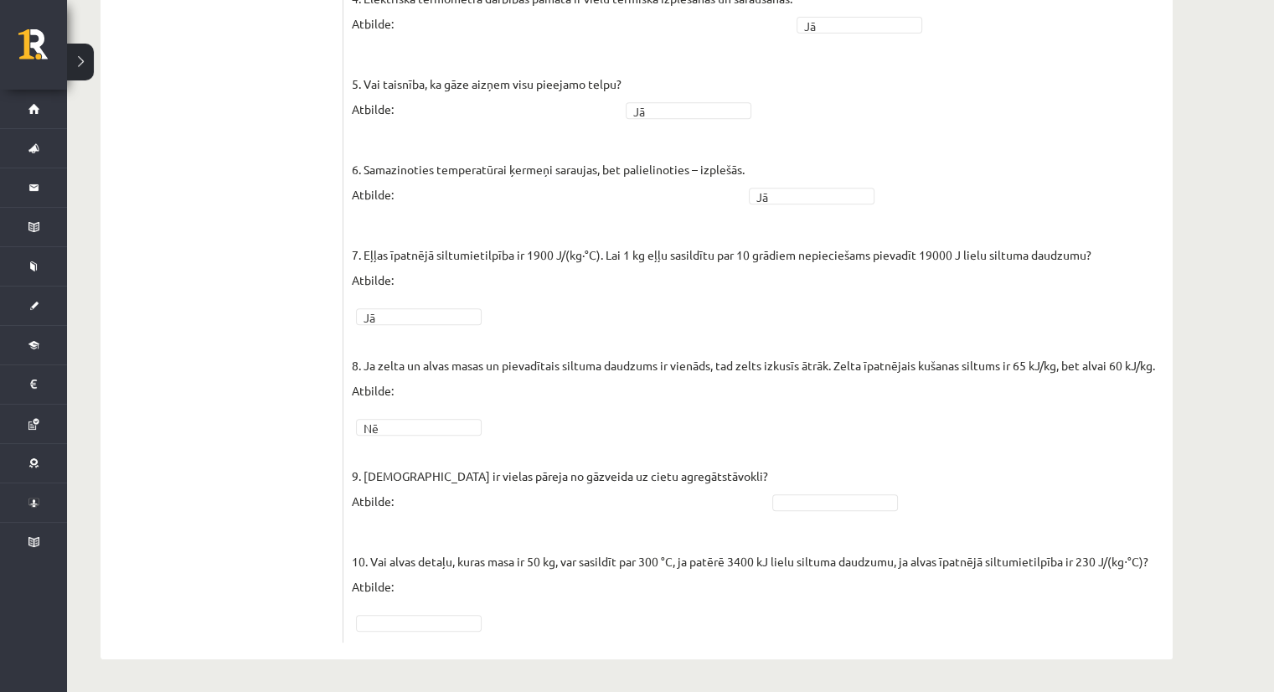
click at [240, 213] on ul "1. uzdevums 2.1. uzdevums 2.2. uzdevums 2.3. uzdevums 2.4. uzdevums 2.5. uzdevu…" at bounding box center [230, 97] width 226 height 1089
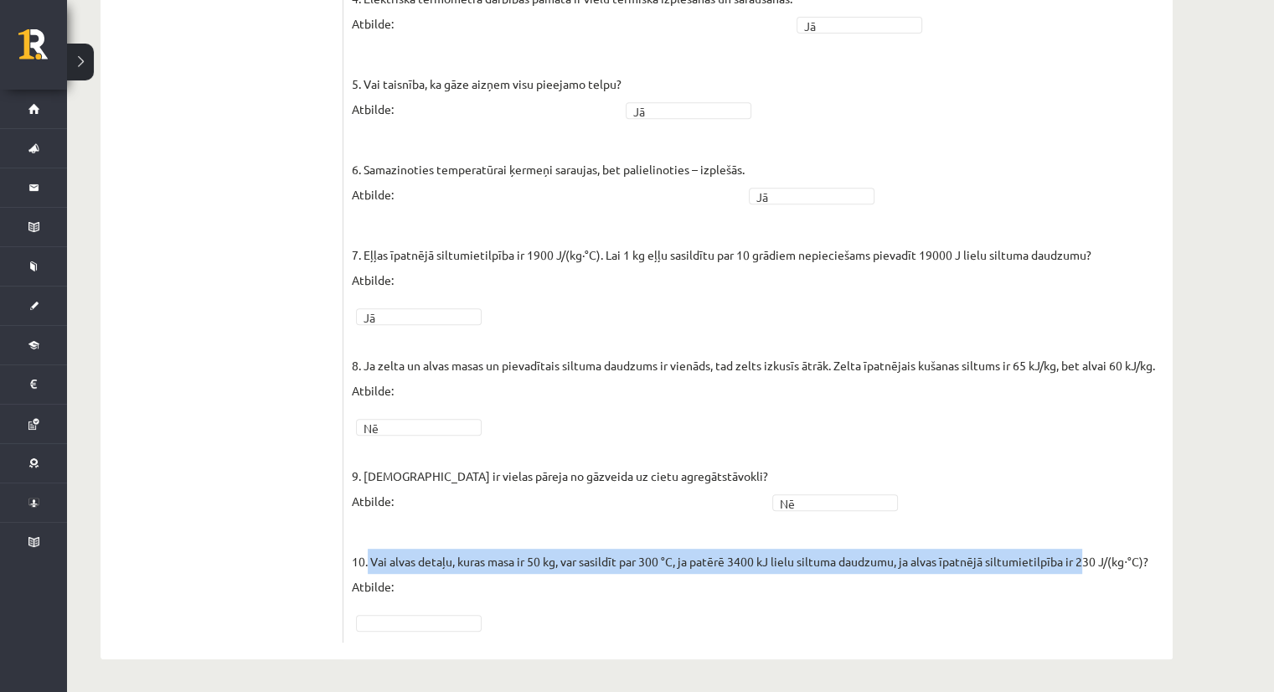
drag, startPoint x: 367, startPoint y: 560, endPoint x: 1113, endPoint y: 559, distance: 745.7
click at [1113, 559] on p "10. Vai alvas detaļu, kuras masa ir 50 kg, var sasildīt par 300 °C, ja patērē 3…" at bounding box center [750, 561] width 797 height 75
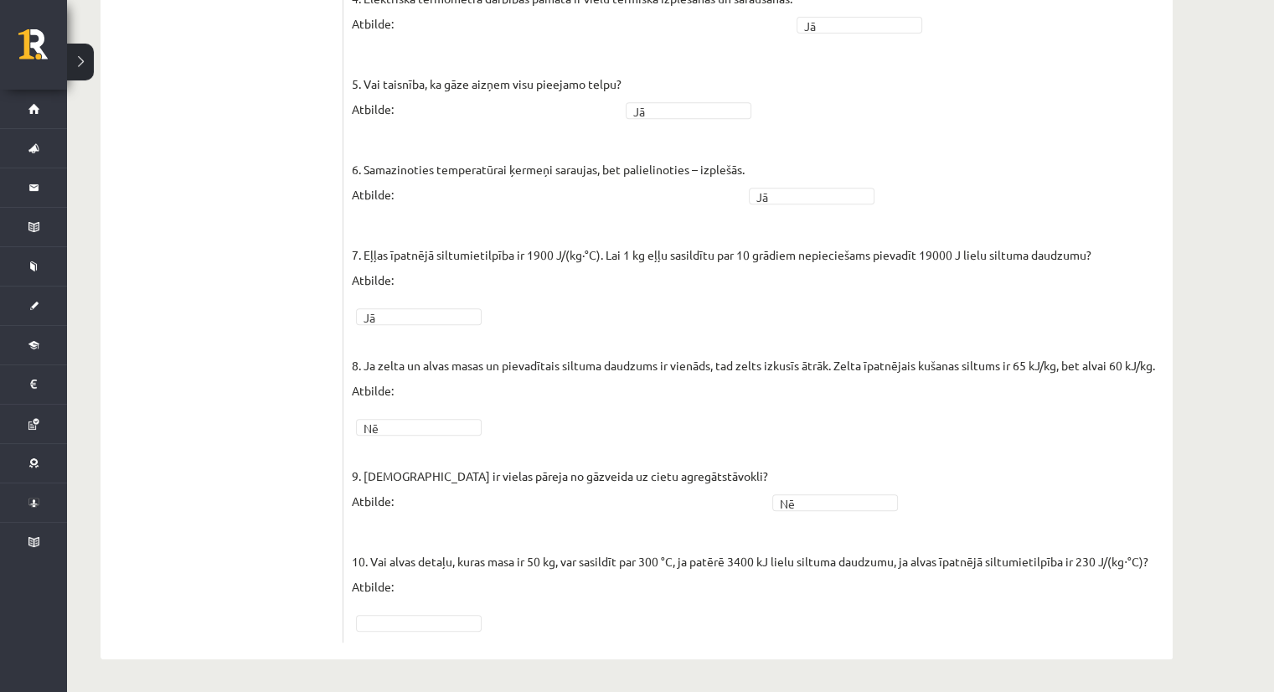
drag, startPoint x: 1161, startPoint y: 575, endPoint x: 1166, endPoint y: 555, distance: 19.9
click at [1166, 555] on div "10p Vai apgalvojums ir patiess? Pieejamie vārdi Nē Jā Jā Nē Nē Nē Nē Nē Nē Jā J…" at bounding box center [758, 106] width 829 height 1072
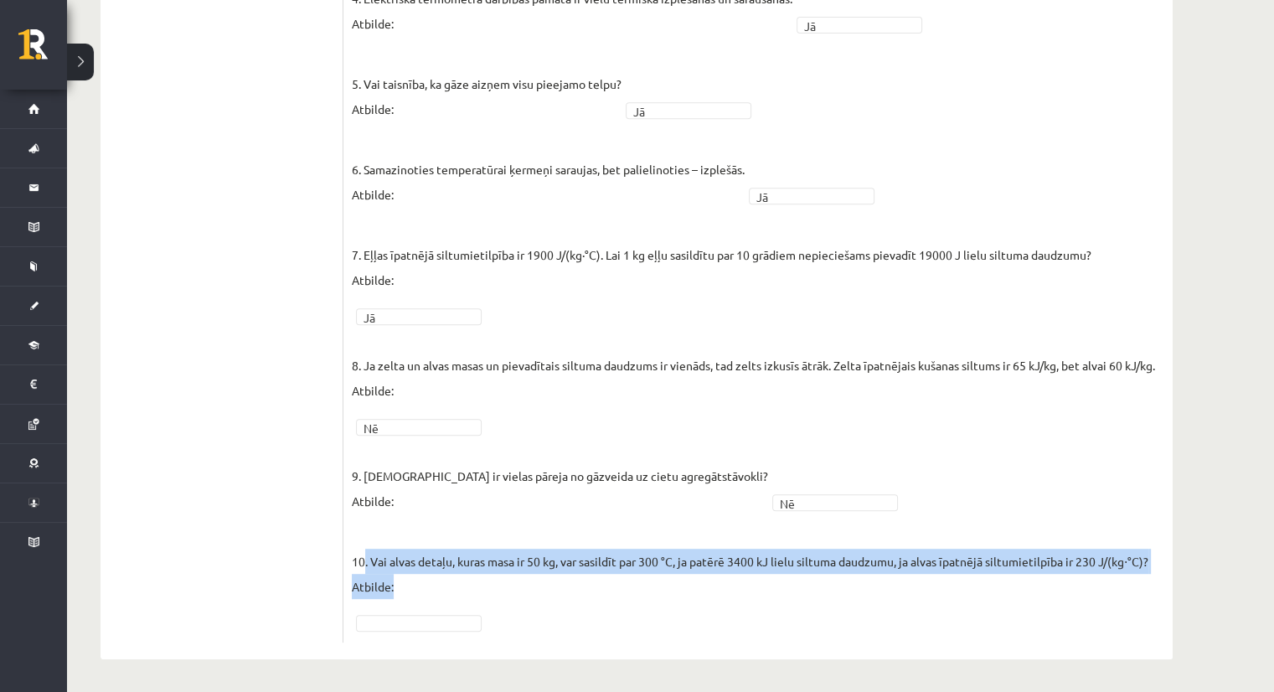
drag, startPoint x: 1166, startPoint y: 555, endPoint x: 362, endPoint y: 558, distance: 804.3
click at [362, 558] on div "10p Vai apgalvojums ir patiess? Pieejamie vārdi Nē Jā Jā Nē Nē Nē Nē Nē Nē Jā J…" at bounding box center [758, 106] width 829 height 1072
copy p ". Vai alvas detaļu, kuras masa ir 50 kg, var sasildīt par 300 °C, ja patērē 340…"
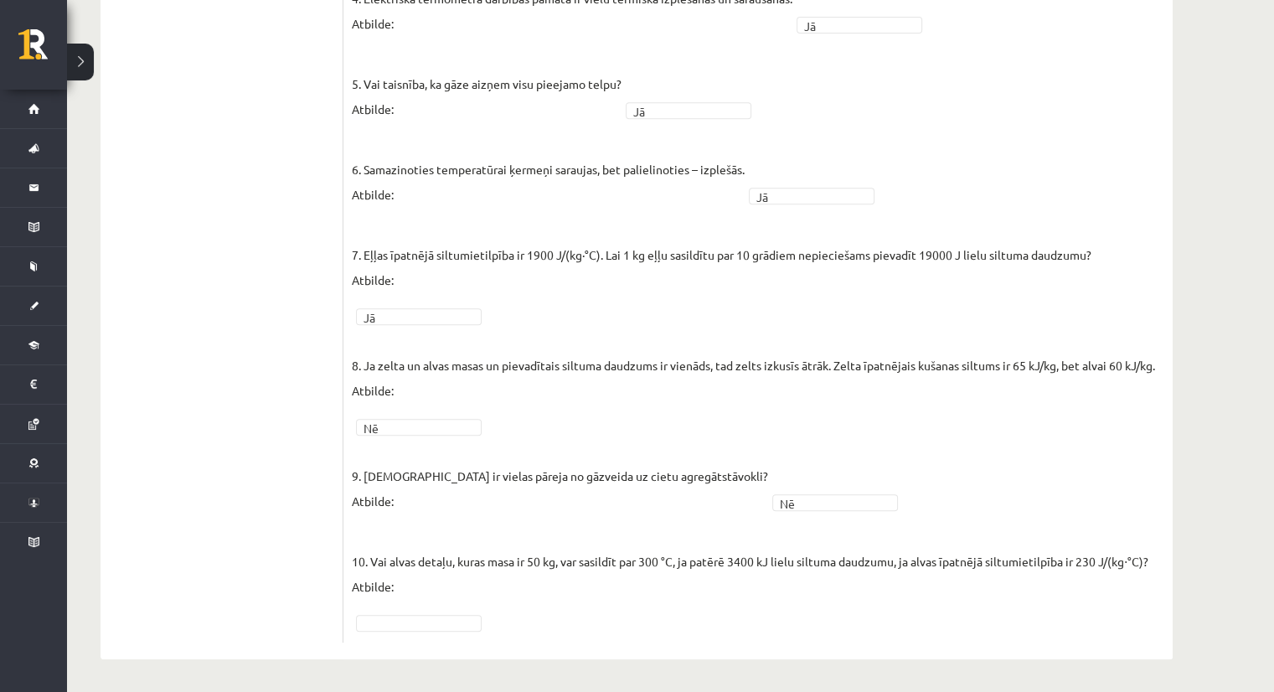
click at [530, 504] on p "9. Kristalizēšanās ir vielas pāreja no gāzveida uz cietu agregātstāvokli? Atbil…" at bounding box center [560, 475] width 416 height 75
click at [580, 428] on fieldset "1. Molekulu kustības ātrums vielā, to atdzesējot, samazinās! Atbilde: Jā ** 2. …" at bounding box center [758, 181] width 813 height 905
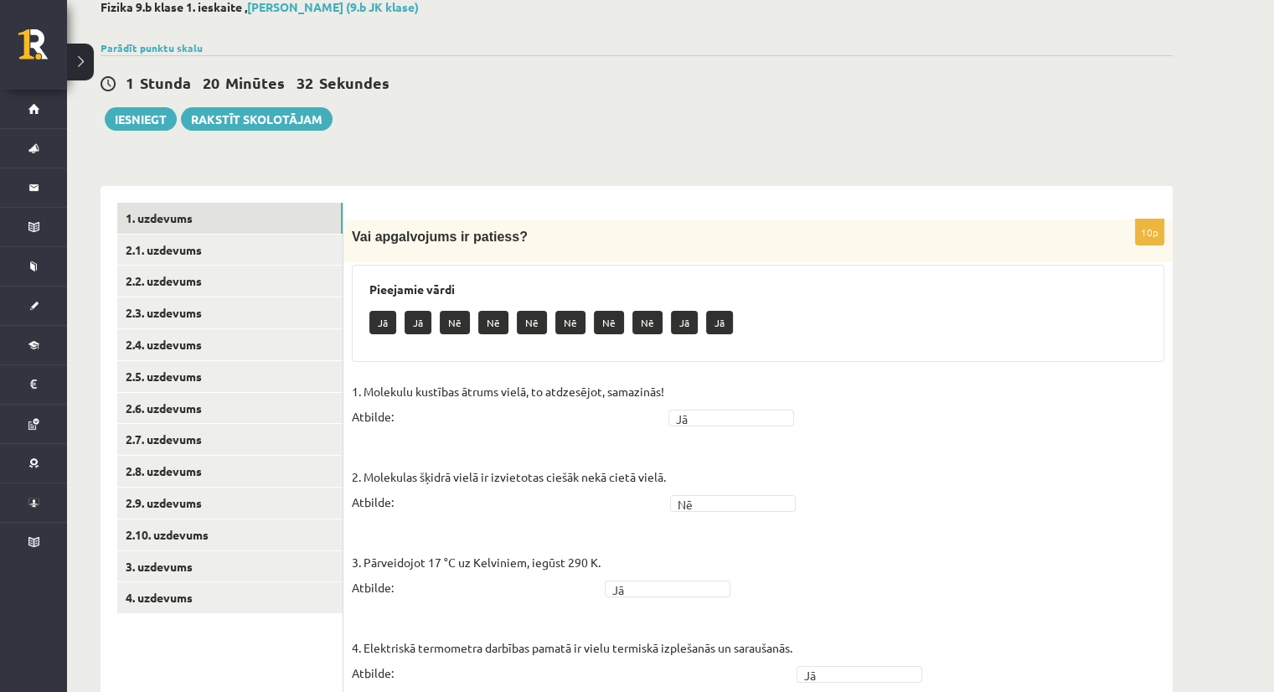
scroll to position [93, 0]
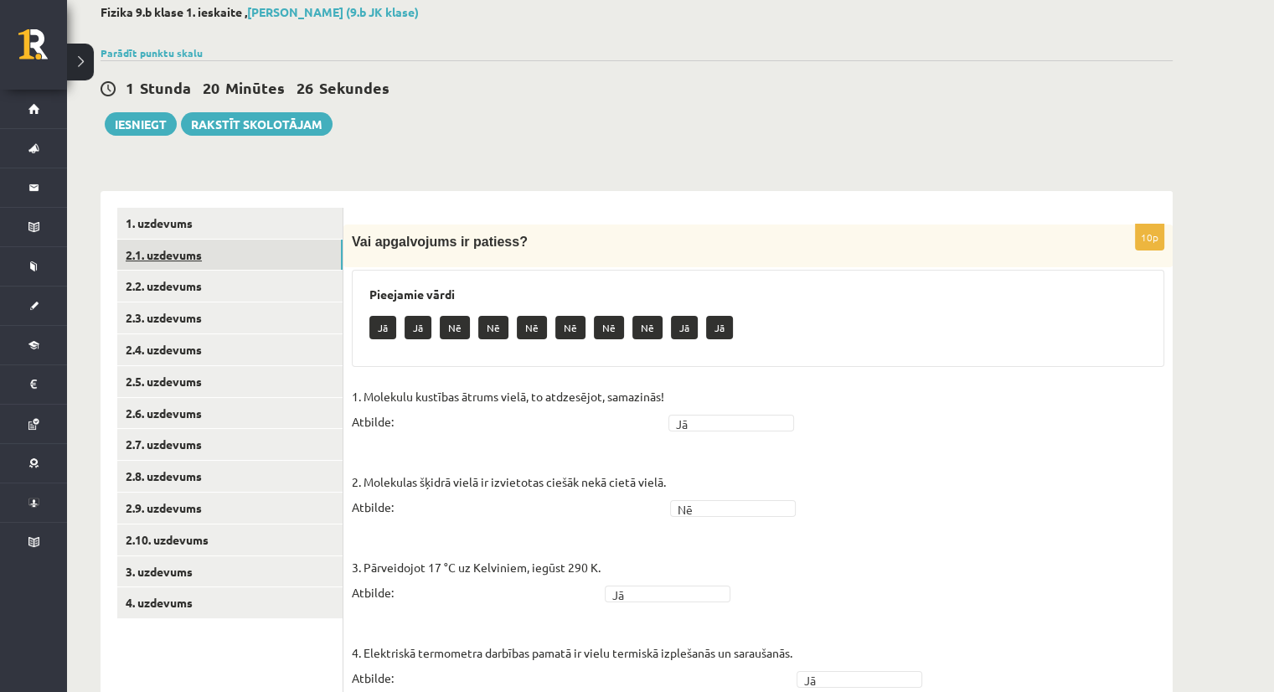
click at [183, 257] on link "2.1. uzdevums" at bounding box center [229, 255] width 225 height 31
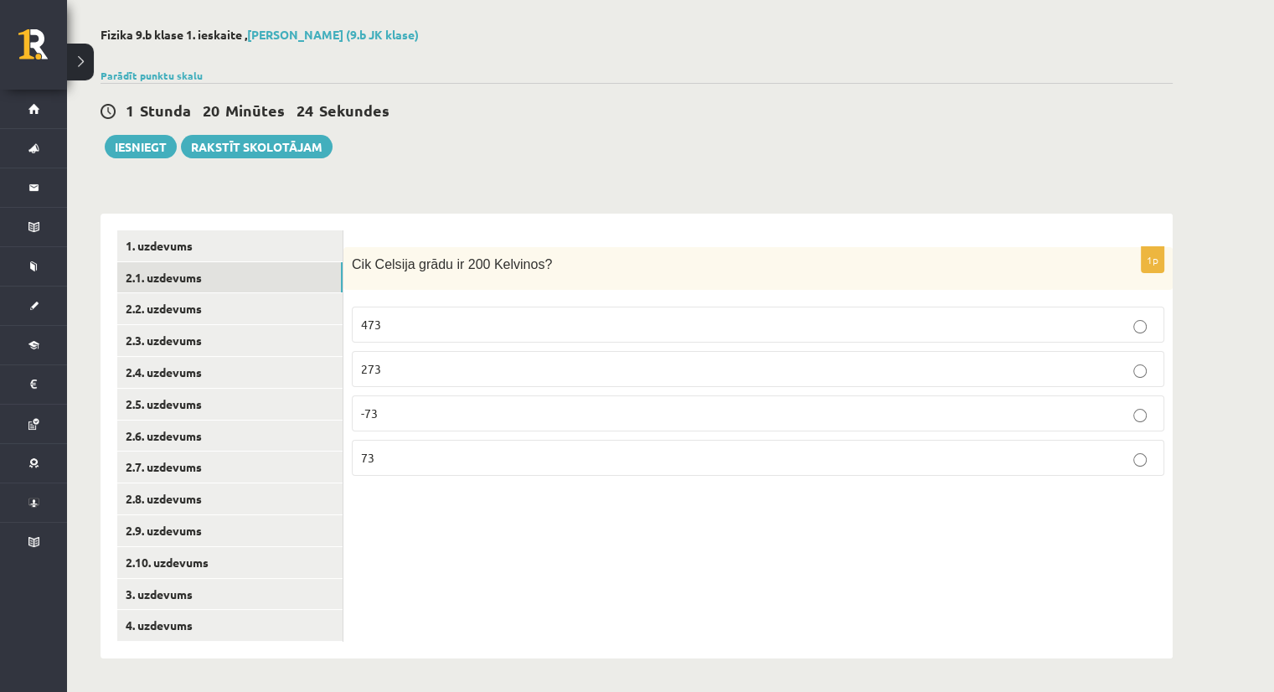
click at [638, 128] on div "1 Stunda 20 Minūtes 24 Sekundes Ieskaite saglabāta! Iesniegt Rakstīt skolotājam" at bounding box center [637, 120] width 1072 height 75
drag, startPoint x: 354, startPoint y: 259, endPoint x: 555, endPoint y: 257, distance: 201.1
click at [555, 257] on p "Cik Celsija grādu ir 200 Kelvinos?" at bounding box center [716, 265] width 729 height 18
copy span "Cik Celsija grādu ir 200 Kelvinos?"
click at [411, 520] on div "1p Cik Celsija grādu ir 200 Kelvinos? 473 273 -73 73" at bounding box center [758, 436] width 829 height 445
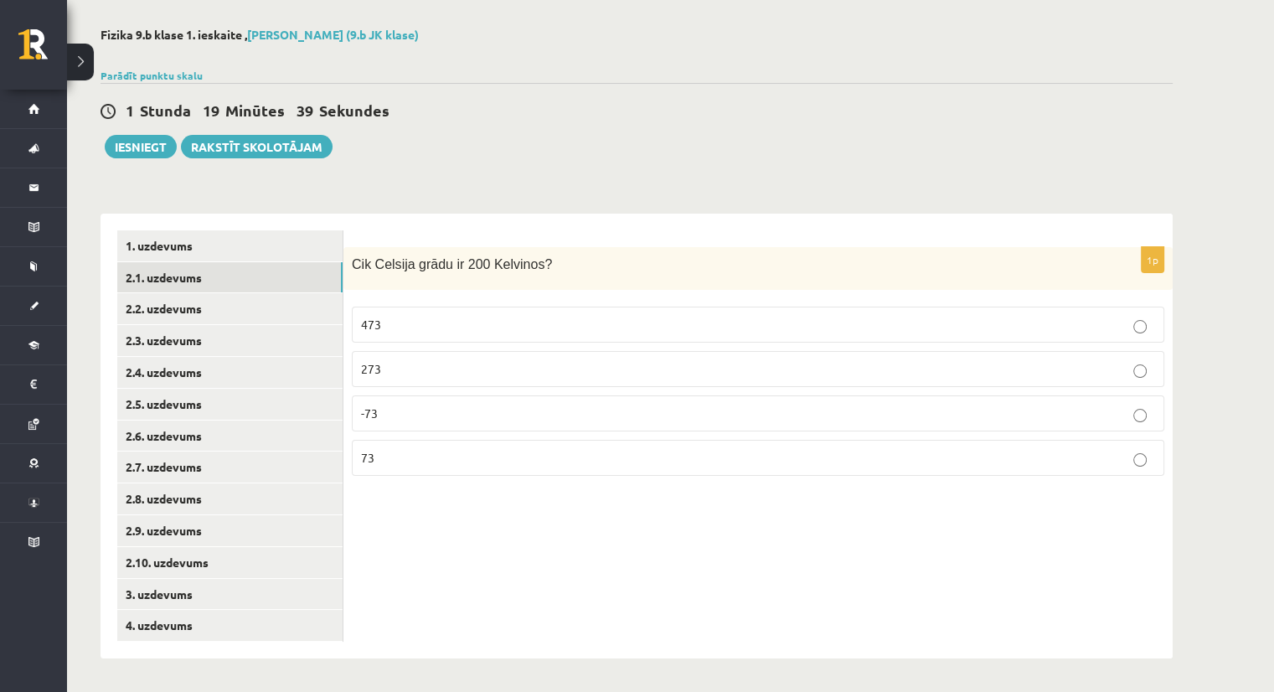
click at [561, 457] on p "73" at bounding box center [758, 458] width 794 height 18
click at [391, 411] on p "-73" at bounding box center [758, 414] width 794 height 18
click at [429, 581] on div "1p Cik Celsija grādu ir 200 Kelvinos? 473 273 -73 73" at bounding box center [758, 436] width 829 height 445
click at [189, 295] on link "2.2. uzdevums" at bounding box center [229, 308] width 225 height 31
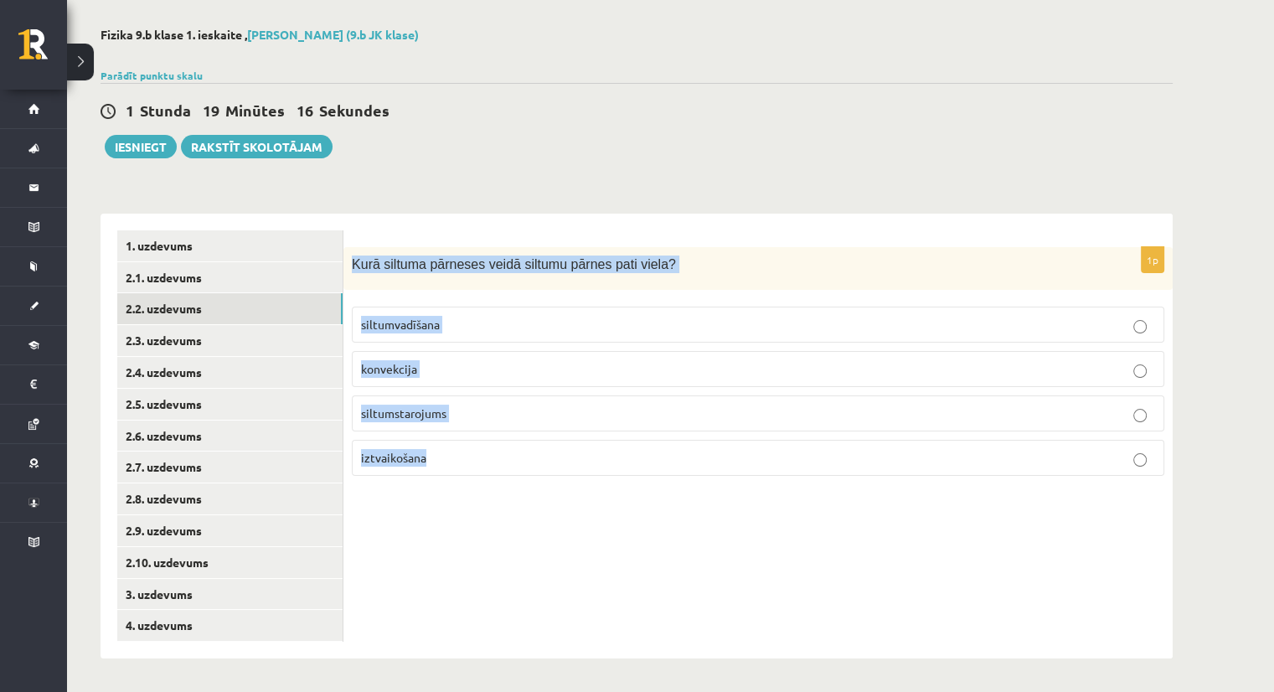
drag, startPoint x: 349, startPoint y: 259, endPoint x: 601, endPoint y: 486, distance: 339.3
click at [601, 486] on div "1p Kurā siltuma pārneses veidā siltumu pārnes pati viela? siltumvadīšana konvek…" at bounding box center [758, 368] width 829 height 242
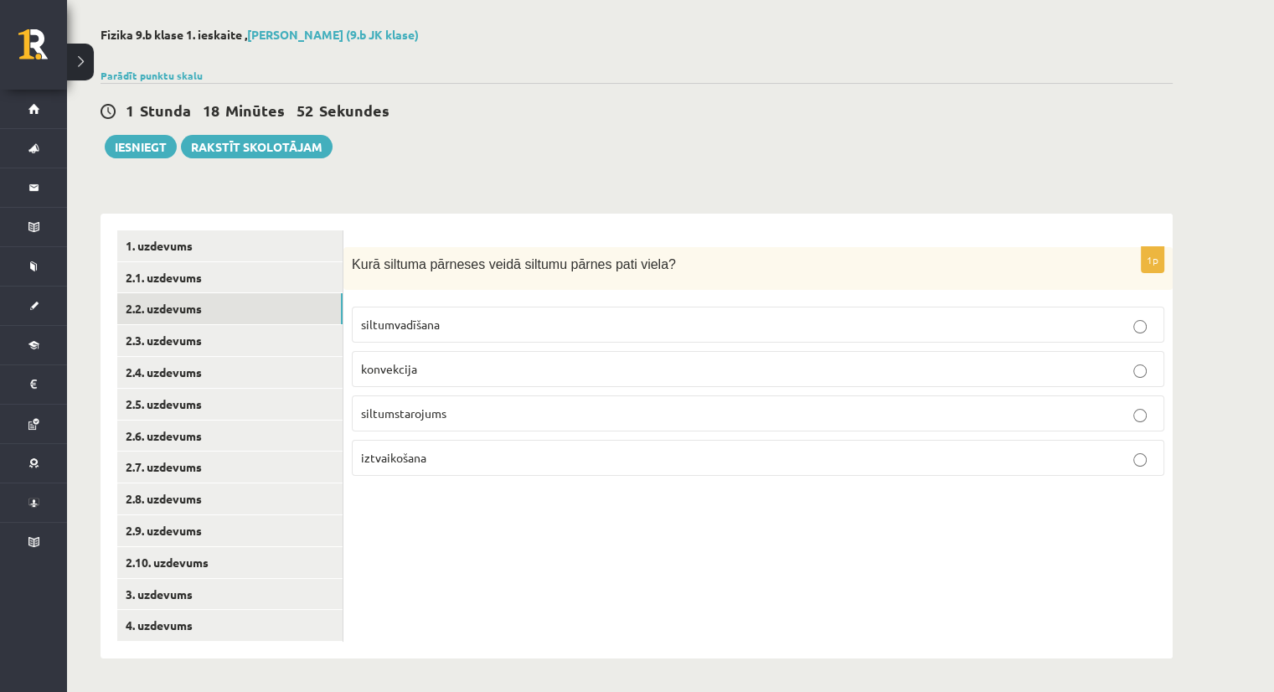
click at [405, 152] on div "1 Stunda 18 Minūtes 52 Sekundes Ieskaite saglabāta! Iesniegt Rakstīt skolotājam" at bounding box center [637, 120] width 1072 height 75
click at [431, 326] on span "siltumvadīšana" at bounding box center [400, 324] width 79 height 15
click at [221, 340] on link "2.3. uzdevums" at bounding box center [229, 340] width 225 height 31
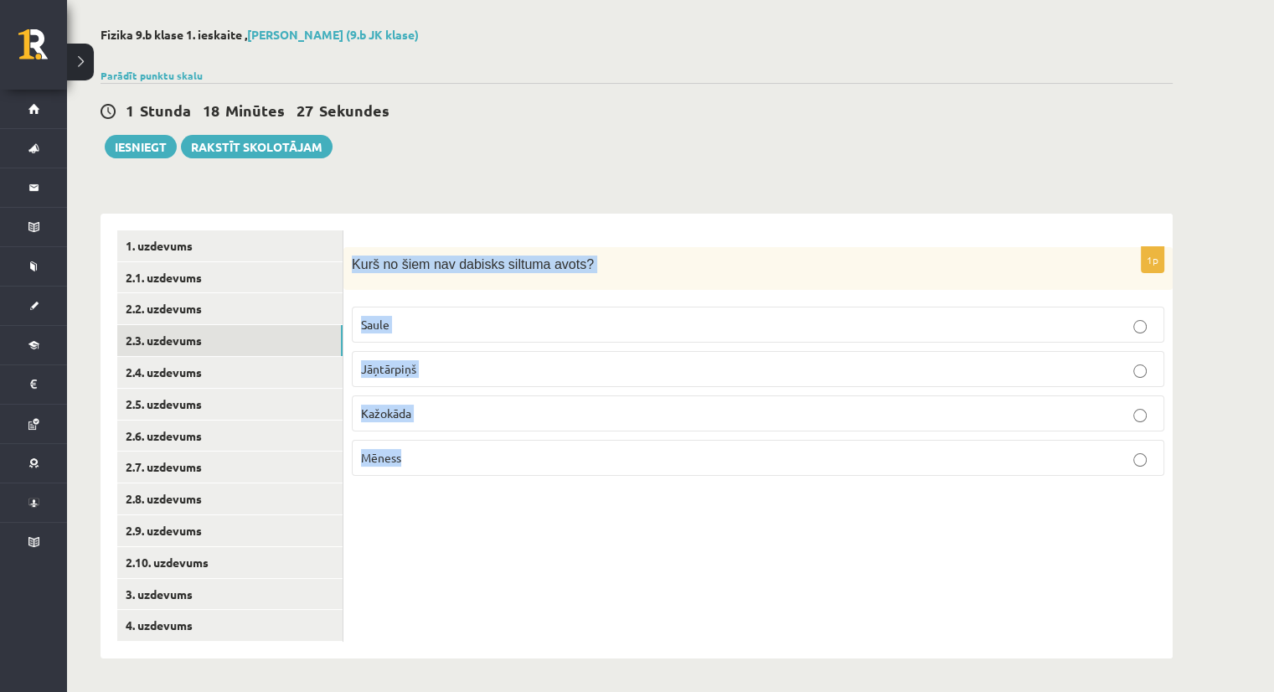
drag, startPoint x: 349, startPoint y: 262, endPoint x: 539, endPoint y: 493, distance: 298.2
click at [539, 493] on div "1p Kurš no šiem nav dabisks siltuma avots? Saule Jāņtārpiņš Kažokāda Mēness" at bounding box center [758, 436] width 829 height 445
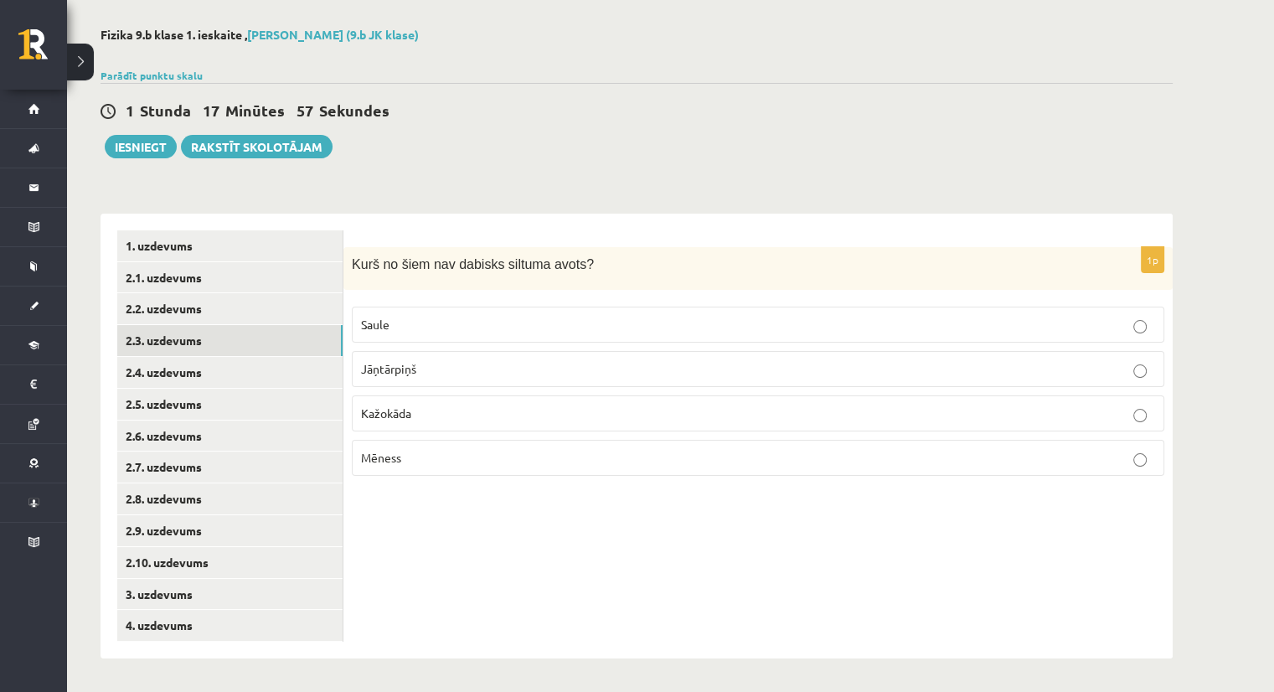
click at [563, 118] on div "1 Stunda 17 Minūtes 57 Sekundes" at bounding box center [637, 112] width 1072 height 22
click at [390, 455] on span "Mēness" at bounding box center [381, 457] width 40 height 15
click at [184, 373] on link "2.4. uzdevums" at bounding box center [229, 372] width 225 height 31
click at [657, 164] on div "Fizika 9.b klase 1. ieskaite , Vera Priede (9.b JK klase) Parādīt punktu skalu …" at bounding box center [636, 343] width 1139 height 698
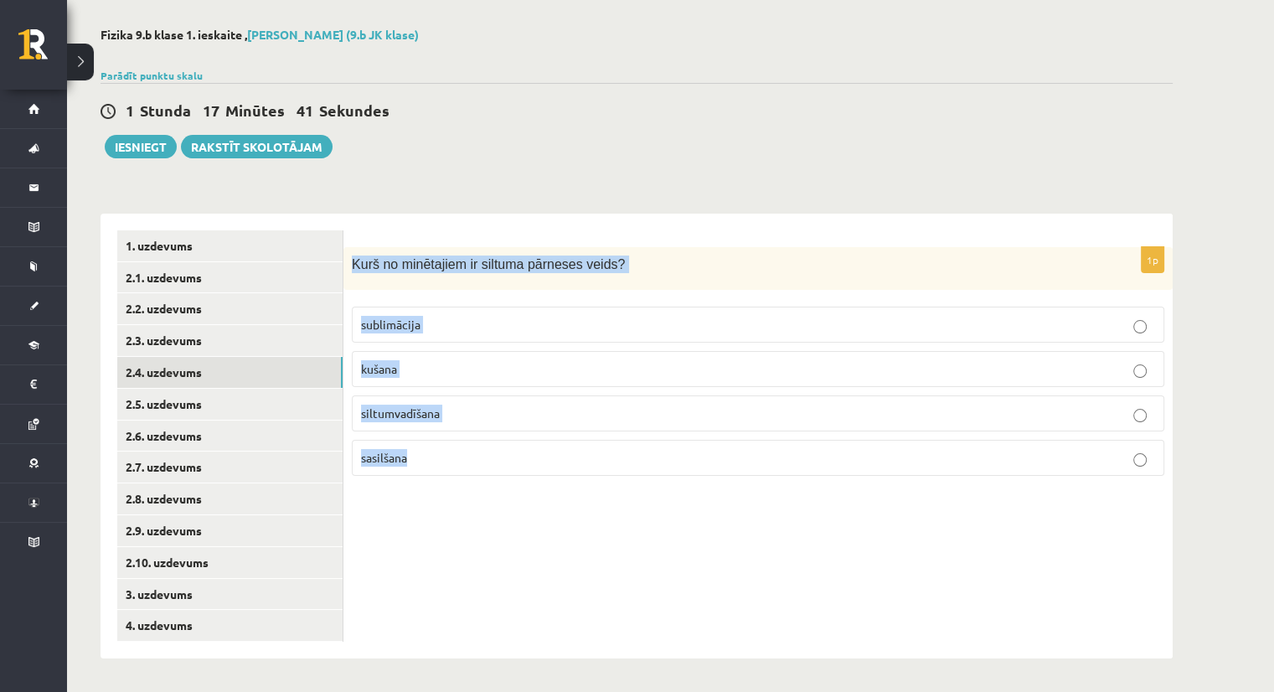
drag, startPoint x: 354, startPoint y: 262, endPoint x: 612, endPoint y: 467, distance: 329.9
click at [612, 467] on div "1p Kurš no minētajiem ir siltuma pārneses veids? sublimācija kušana siltumvadīš…" at bounding box center [758, 368] width 829 height 242
click at [483, 158] on div "Fizika 9.b klase 1. ieskaite , Vera Priede (9.b JK klase) Parādīt punktu skalu …" at bounding box center [636, 343] width 1139 height 698
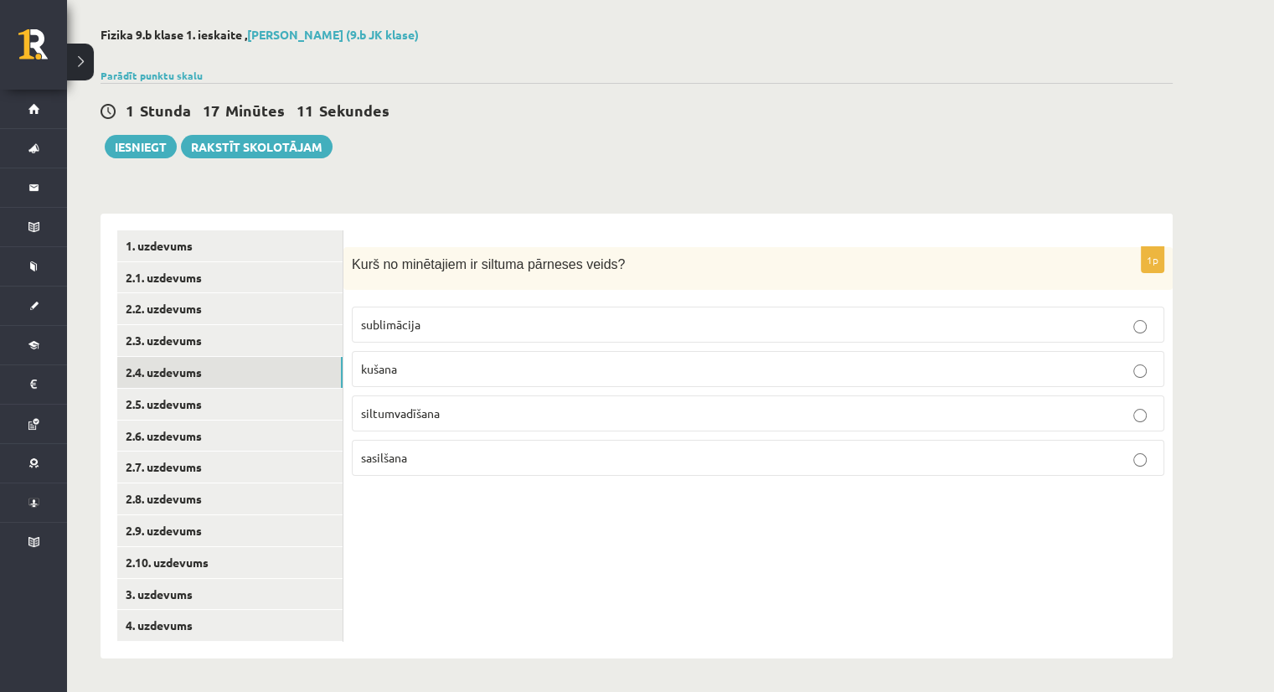
click at [431, 413] on span "siltumvadīšana" at bounding box center [400, 413] width 79 height 15
click at [144, 399] on link "2.5. uzdevums" at bounding box center [229, 404] width 225 height 31
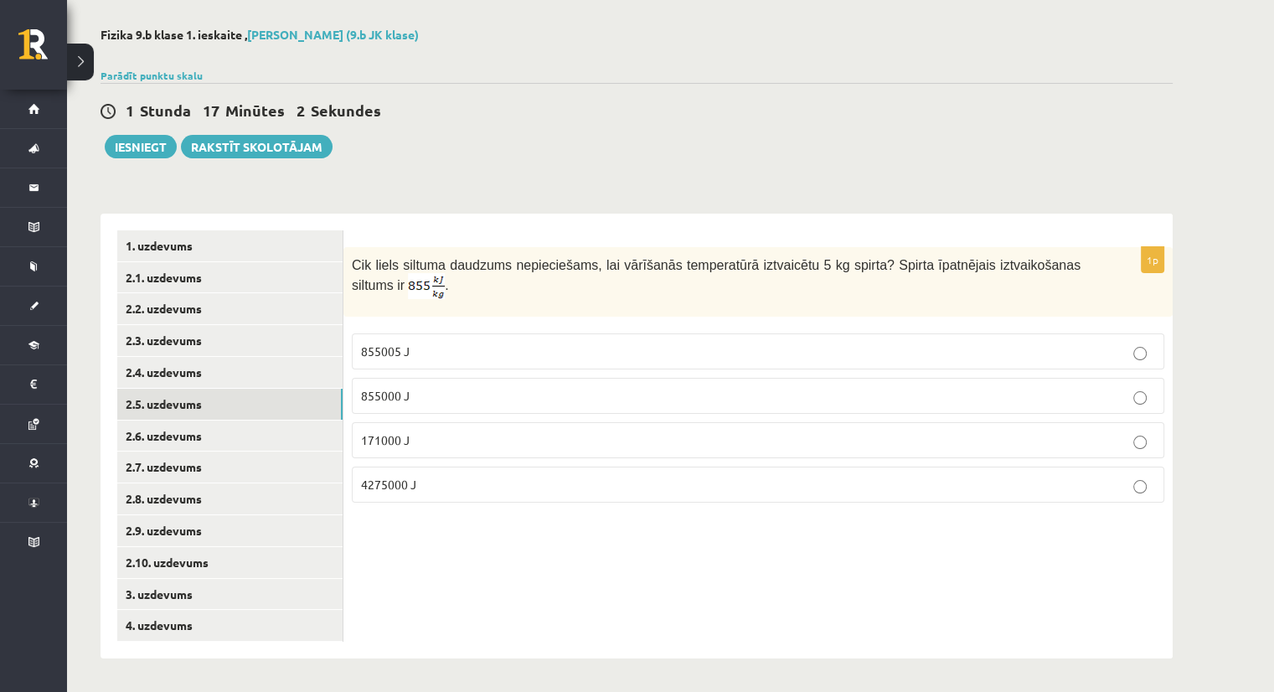
click at [590, 161] on div "Fizika 9.b klase 1. ieskaite , Vera Priede (9.b JK klase) Parādīt punktu skalu …" at bounding box center [636, 343] width 1139 height 698
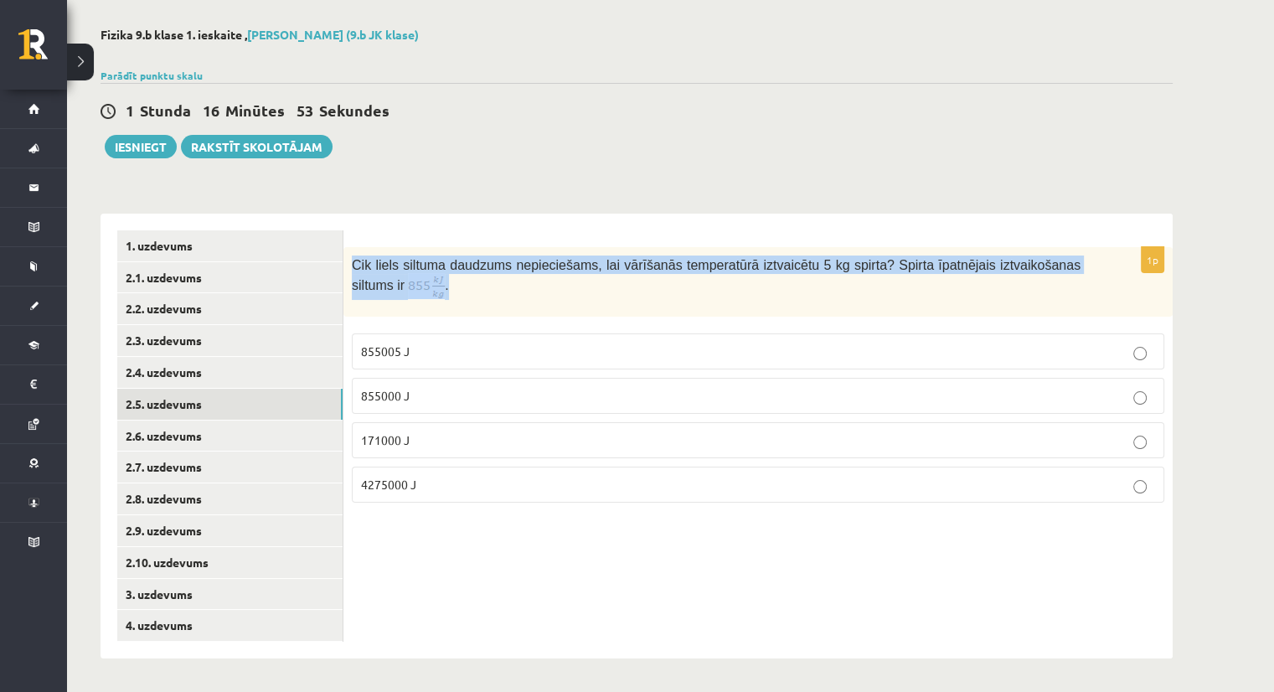
drag, startPoint x: 349, startPoint y: 266, endPoint x: 1111, endPoint y: 290, distance: 762.8
click at [1111, 290] on div "Cik liels siltuma daudzums nepieciešams, lai vārīšanās temperatūrā iztvaicētu 5…" at bounding box center [758, 282] width 829 height 70
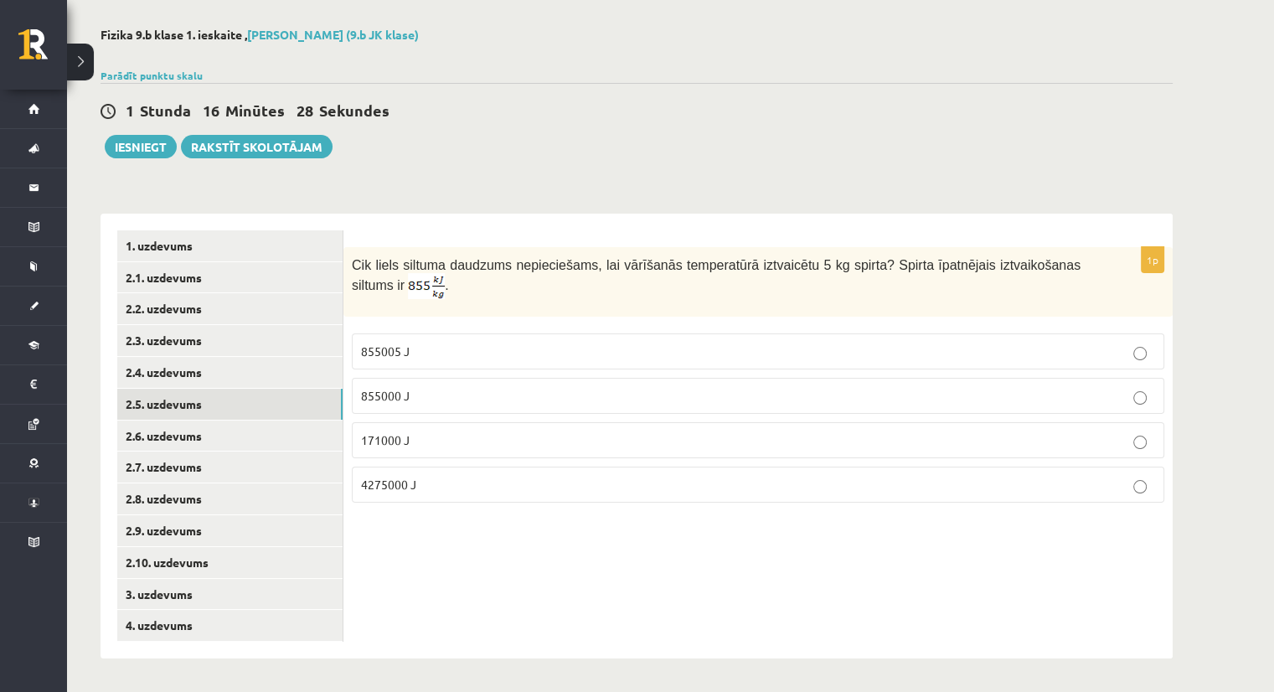
click at [542, 132] on div "1 Stunda 16 Minūtes 28 Sekundes Ieskaite saglabāta! Iesniegt Rakstīt skolotājam" at bounding box center [637, 120] width 1072 height 75
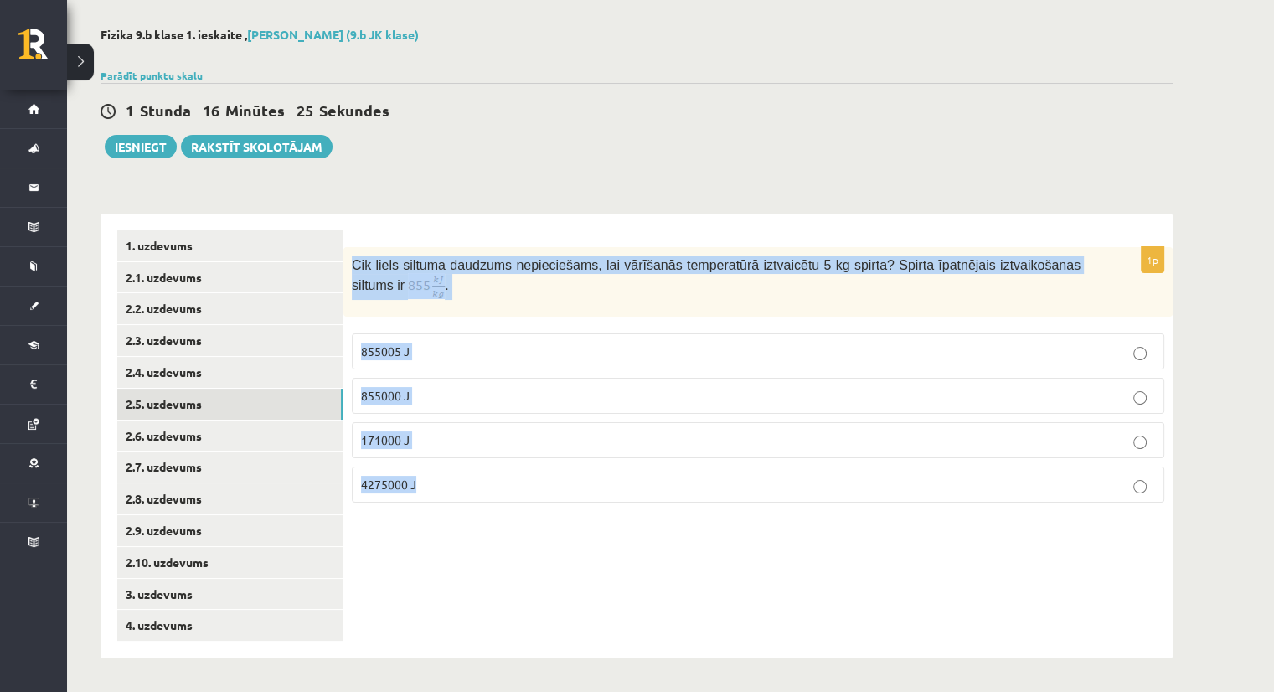
drag, startPoint x: 351, startPoint y: 256, endPoint x: 625, endPoint y: 498, distance: 365.6
click at [625, 498] on div "1p Cik liels siltuma daudzums nepieciešams, lai vārīšanās temperatūrā iztvaicēt…" at bounding box center [758, 381] width 829 height 269
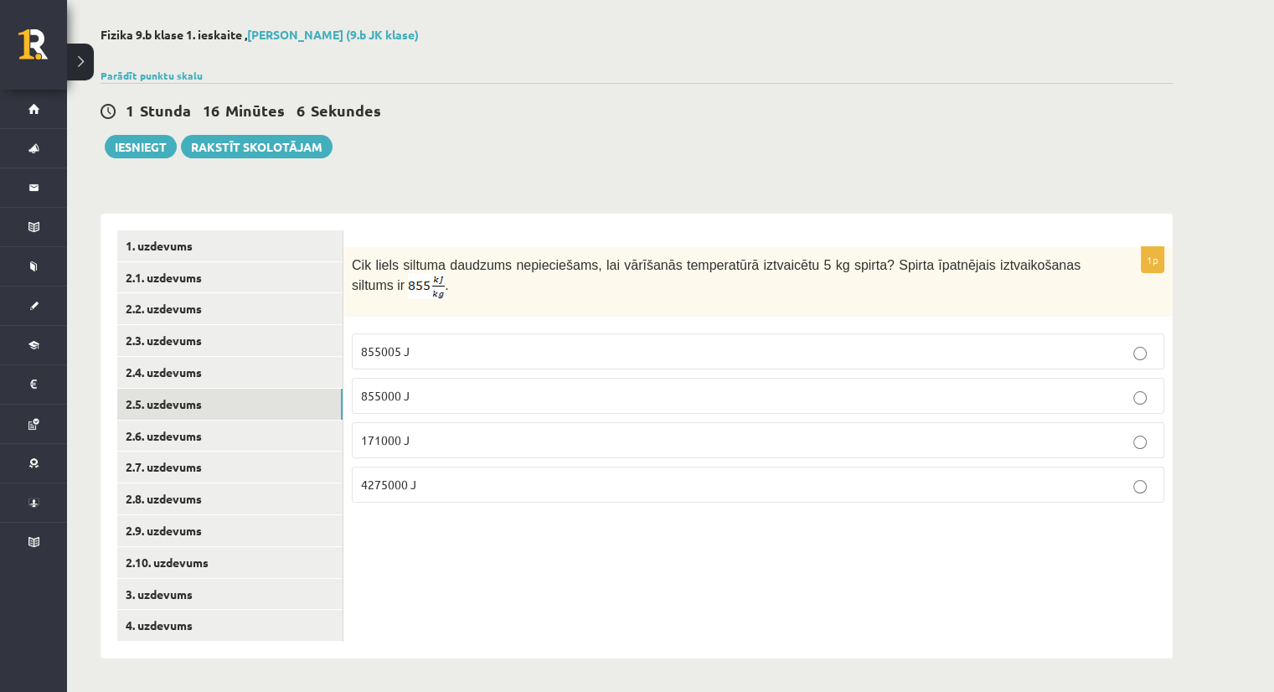
click at [473, 74] on div "Parādīt punktu skalu Atzīme No Līdz 1 0 5 2 6 8 3 9 11 4 12 14 5 15 17 6 18 20 …" at bounding box center [637, 75] width 1072 height 15
click at [426, 395] on p "855000 J" at bounding box center [758, 396] width 794 height 18
click at [215, 437] on link "2.6. uzdevums" at bounding box center [229, 436] width 225 height 31
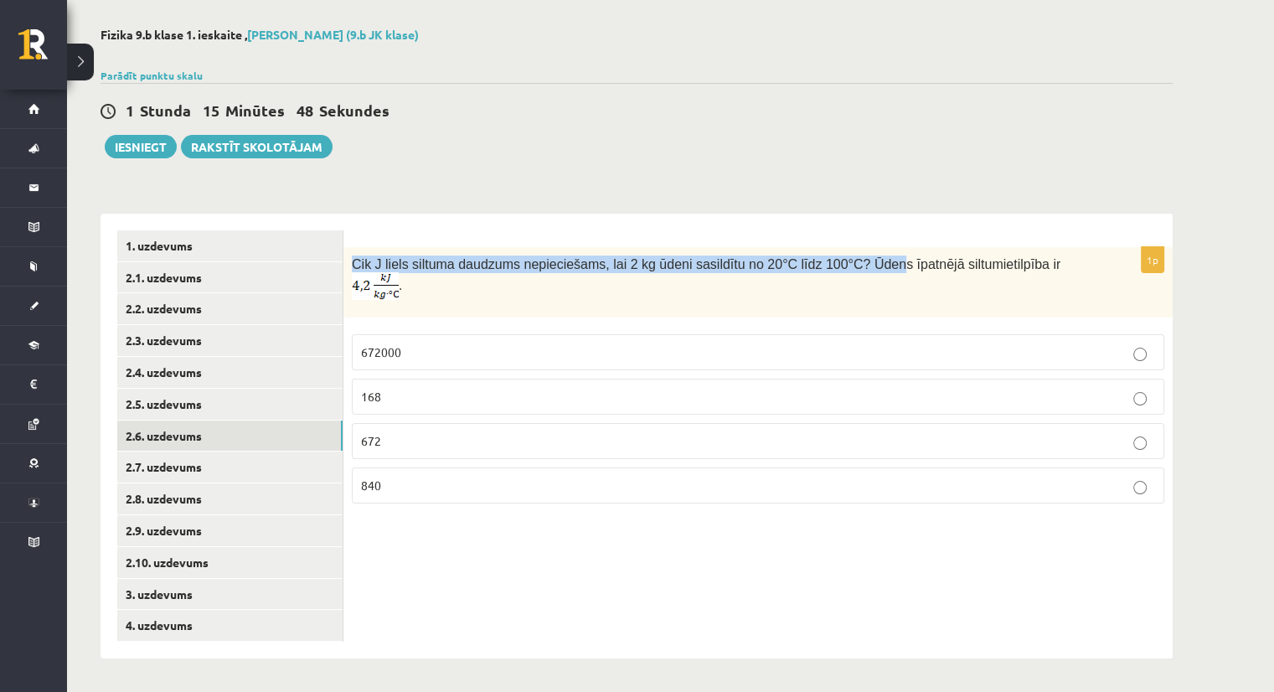
drag, startPoint x: 353, startPoint y: 263, endPoint x: 891, endPoint y: 304, distance: 540.3
click at [891, 304] on div "1p Cik J liels siltuma daudzums nepieciešams, lai 2 kg ūdeni sasildītu no 20°C …" at bounding box center [758, 382] width 829 height 270
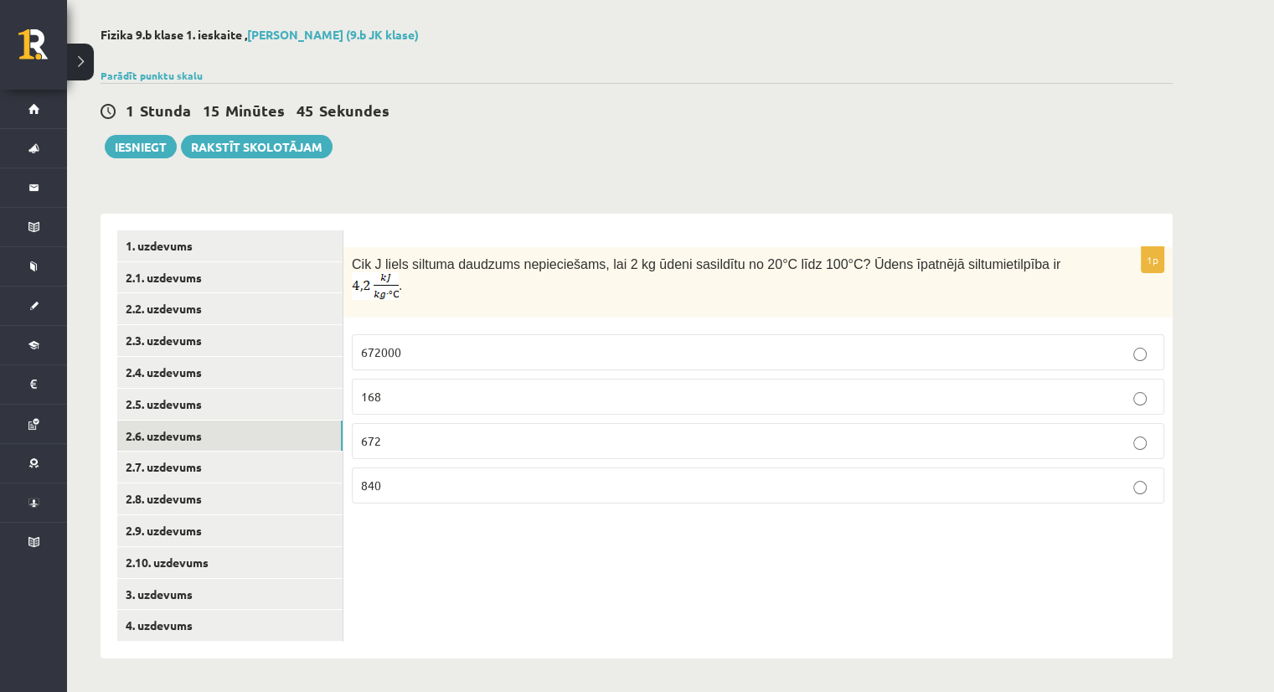
click at [895, 132] on div "1 Stunda 15 Minūtes 45 Sekundes Ieskaite saglabāta! Iesniegt Rakstīt skolotājam" at bounding box center [637, 120] width 1072 height 75
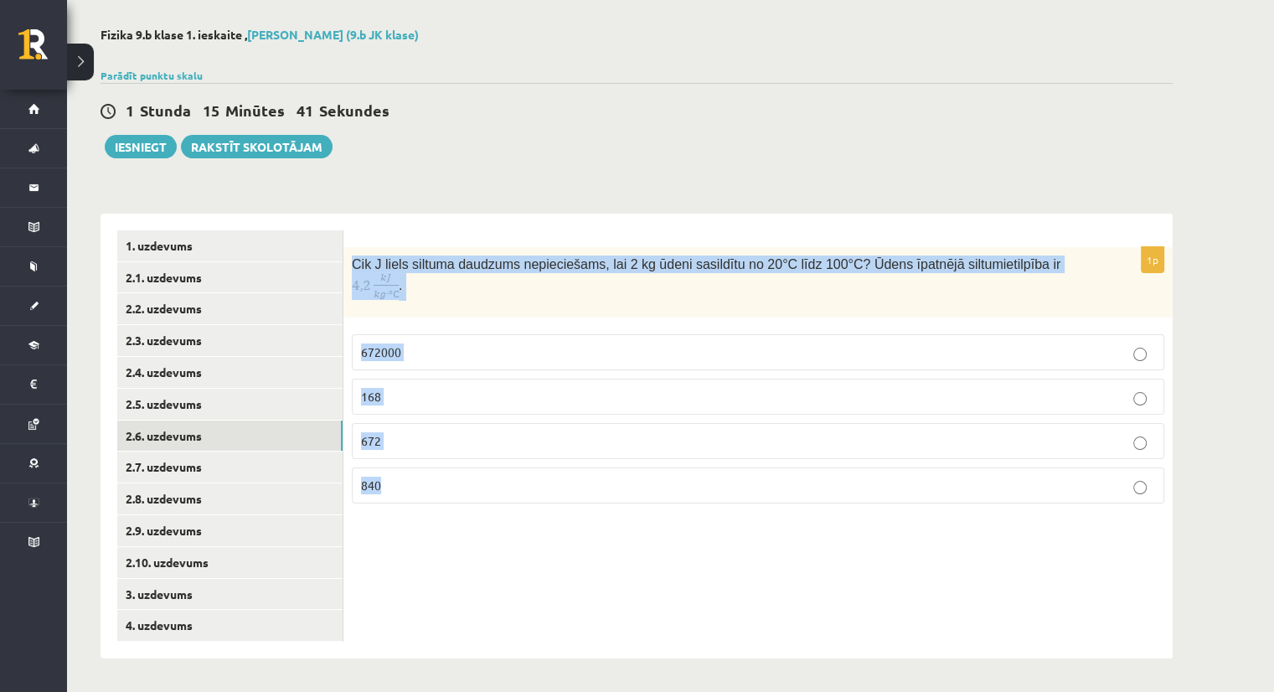
drag, startPoint x: 352, startPoint y: 268, endPoint x: 877, endPoint y: 493, distance: 571.3
click at [877, 493] on div "1p Cik J liels siltuma daudzums nepieciešams, lai 2 kg ūdeni sasildītu no 20°C …" at bounding box center [758, 382] width 829 height 270
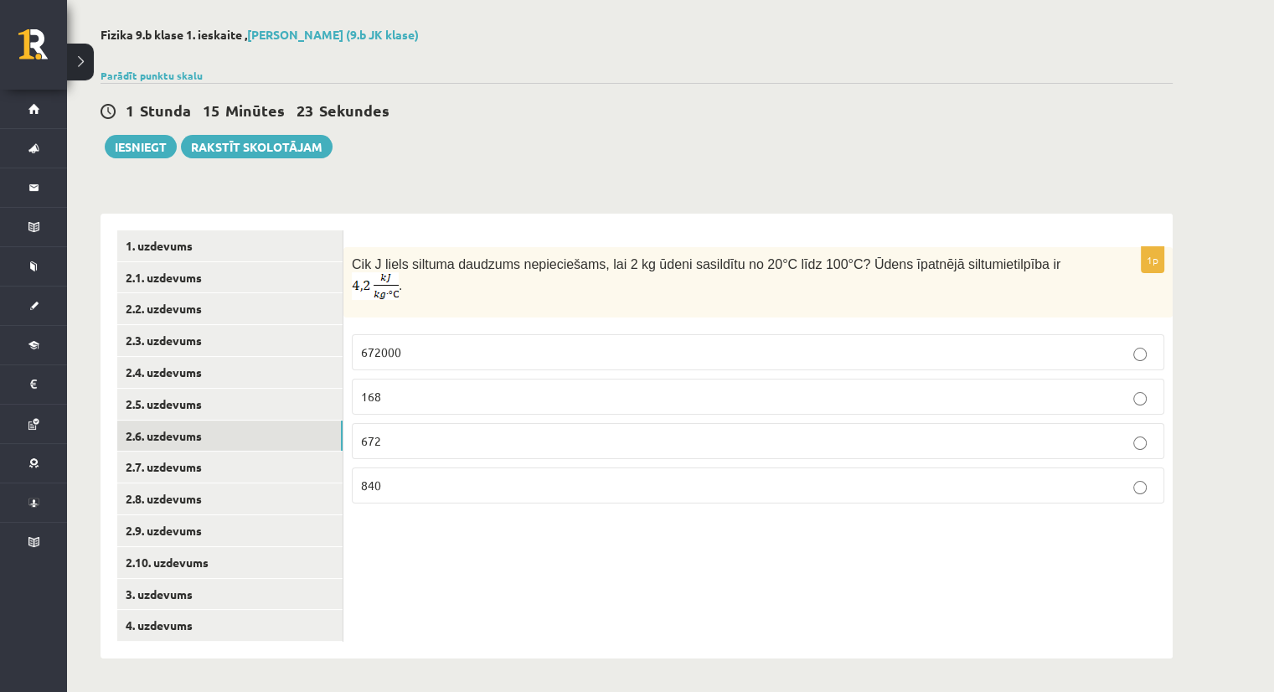
click at [509, 98] on div "1 Stunda 15 Minūtes 23 Sekundes Ieskaite saglabāta! Iesniegt Rakstīt skolotājam" at bounding box center [637, 120] width 1072 height 75
click at [431, 344] on p "672000" at bounding box center [758, 353] width 794 height 18
click at [220, 463] on link "2.7. uzdevums" at bounding box center [229, 467] width 225 height 31
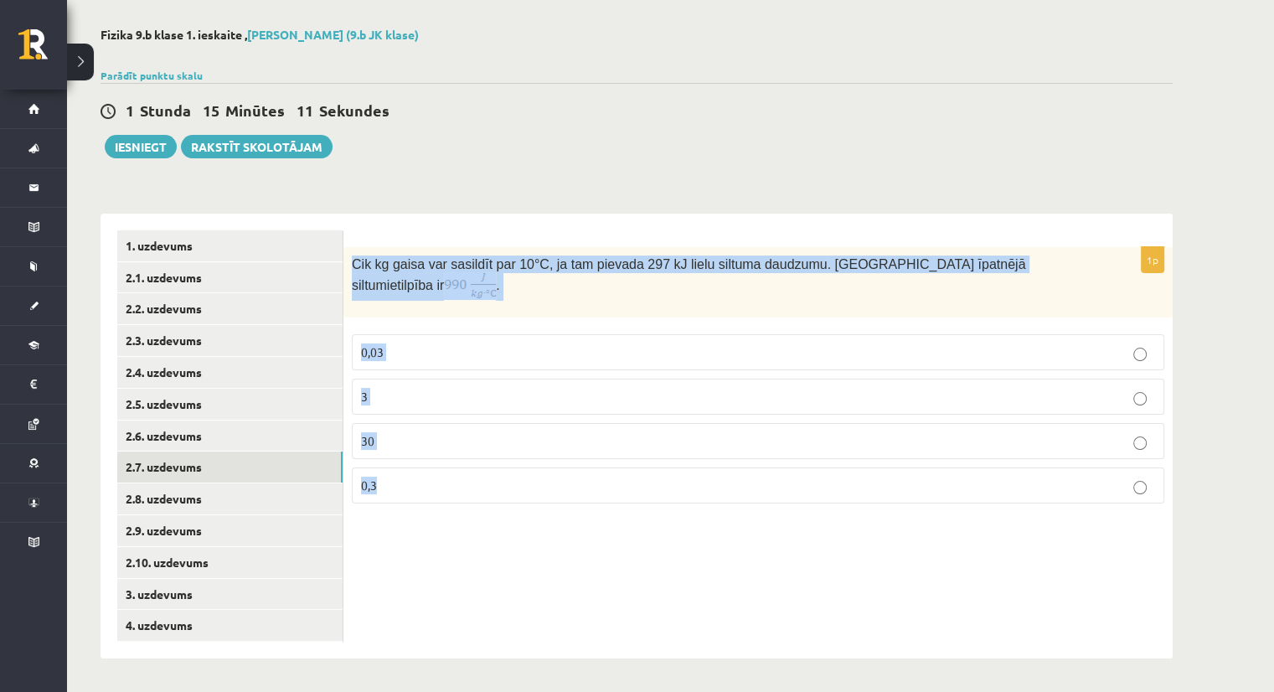
drag, startPoint x: 352, startPoint y: 273, endPoint x: 938, endPoint y: 473, distance: 619.7
click at [938, 473] on div "1p Cik kg gaisa var sasildīt par 10 °C, ja tam pievada 297 kJ lielu siltuma dau…" at bounding box center [758, 382] width 829 height 270
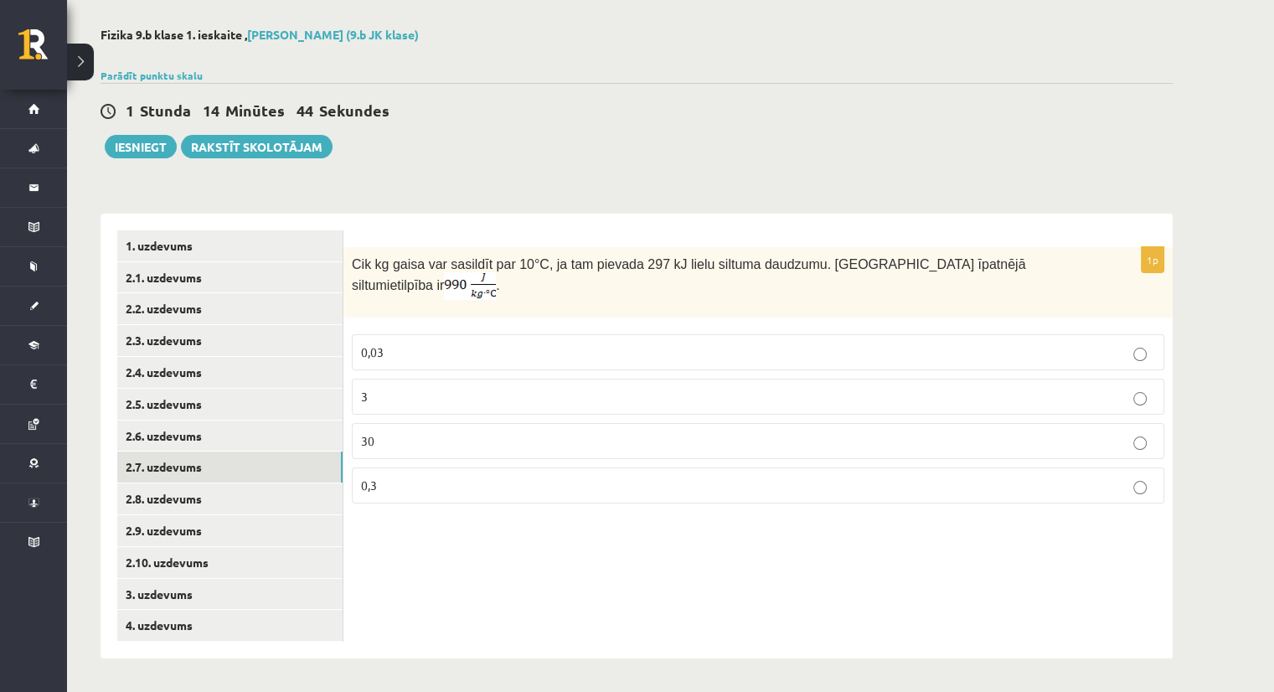
click at [461, 134] on div "1 Stunda 14 Minūtes 44 Sekundes Ieskaite saglabāta! Iesniegt Rakstīt skolotājam" at bounding box center [637, 120] width 1072 height 75
click at [395, 477] on p "0,3" at bounding box center [758, 486] width 794 height 18
click at [230, 497] on link "2.8. uzdevums" at bounding box center [229, 498] width 225 height 31
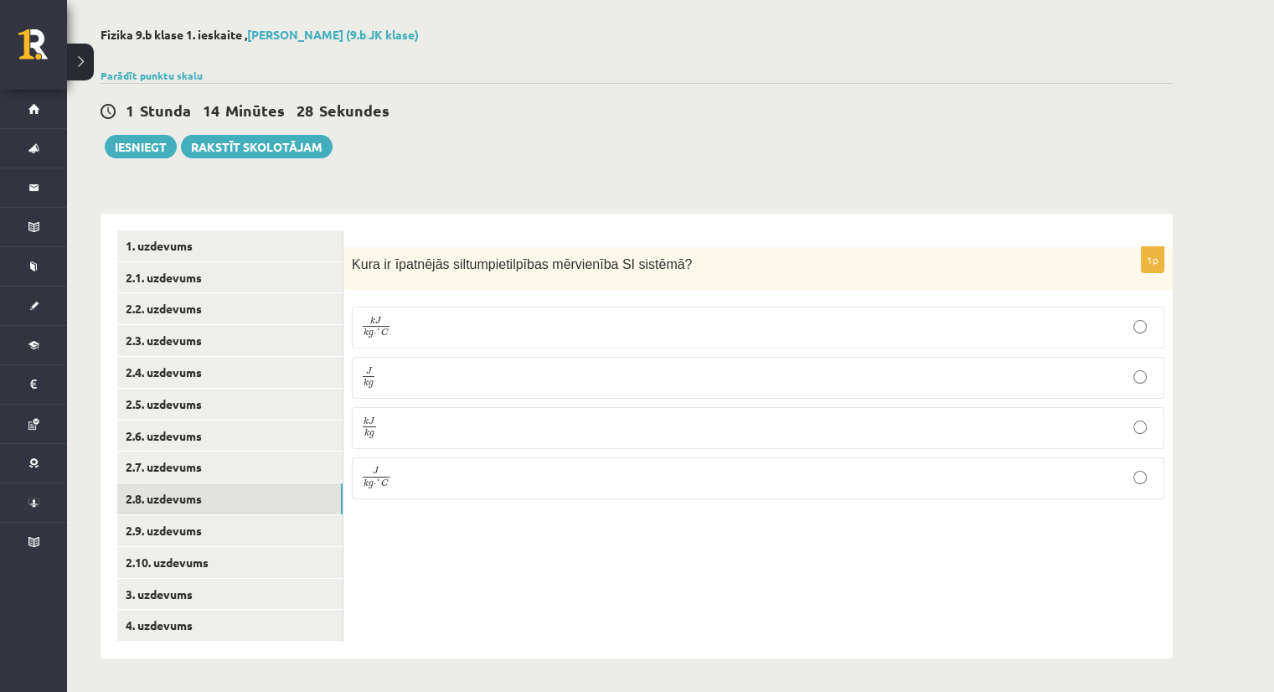
click at [648, 111] on div "1 Stunda 14 Minūtes 28 Sekundes" at bounding box center [637, 112] width 1072 height 22
click at [349, 259] on div "Kura ir īpatnējās siltumpietilpības mērvienība SI sistēmā ?" at bounding box center [758, 268] width 829 height 43
drag, startPoint x: 349, startPoint y: 259, endPoint x: 600, endPoint y: 490, distance: 341.5
click at [600, 490] on div "1p Kura ir īpatnējās siltumpietilpības mērvienība SI sistēmā ? k J k g ⋅ ° C k …" at bounding box center [758, 380] width 829 height 266
click at [510, 115] on div "1 Stunda 13 Minūtes 57 Sekundes" at bounding box center [637, 112] width 1072 height 22
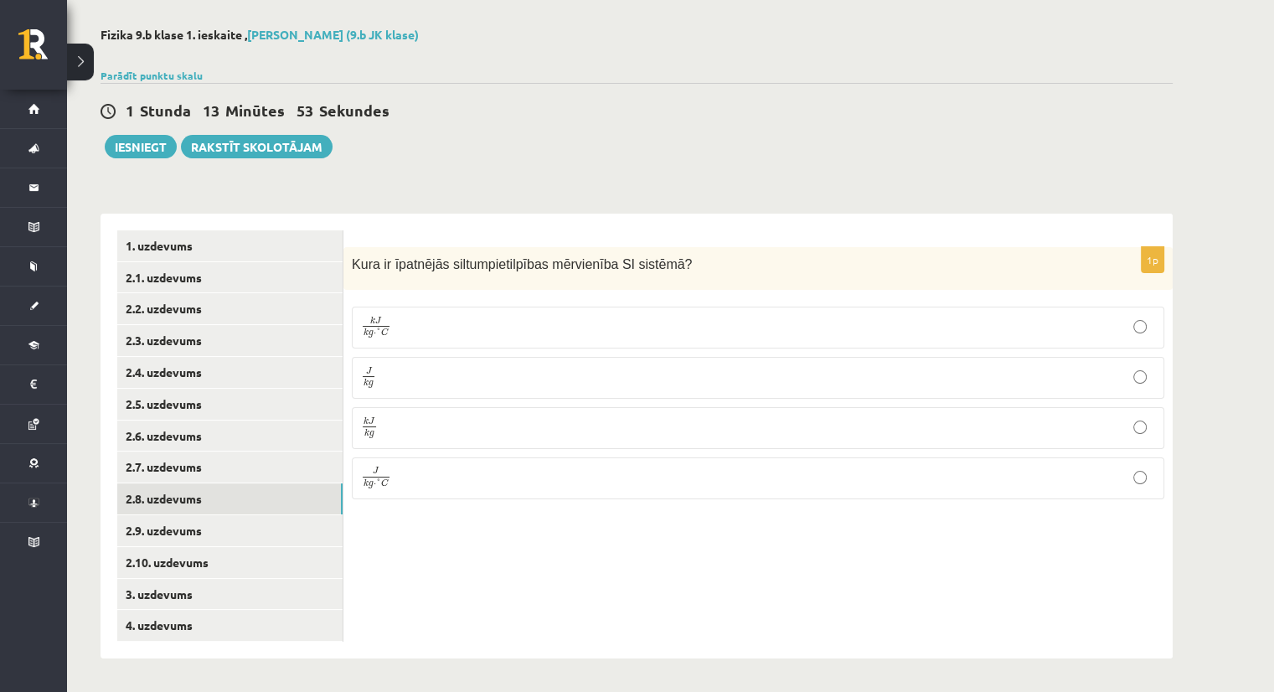
click at [384, 473] on span "J k g ⋅ ° C" at bounding box center [376, 479] width 30 height 22
click at [449, 489] on label "J k g ⋅ ° C J k g ⋅ ° C" at bounding box center [758, 478] width 813 height 42
click at [275, 530] on link "2.9. uzdevums" at bounding box center [229, 530] width 225 height 31
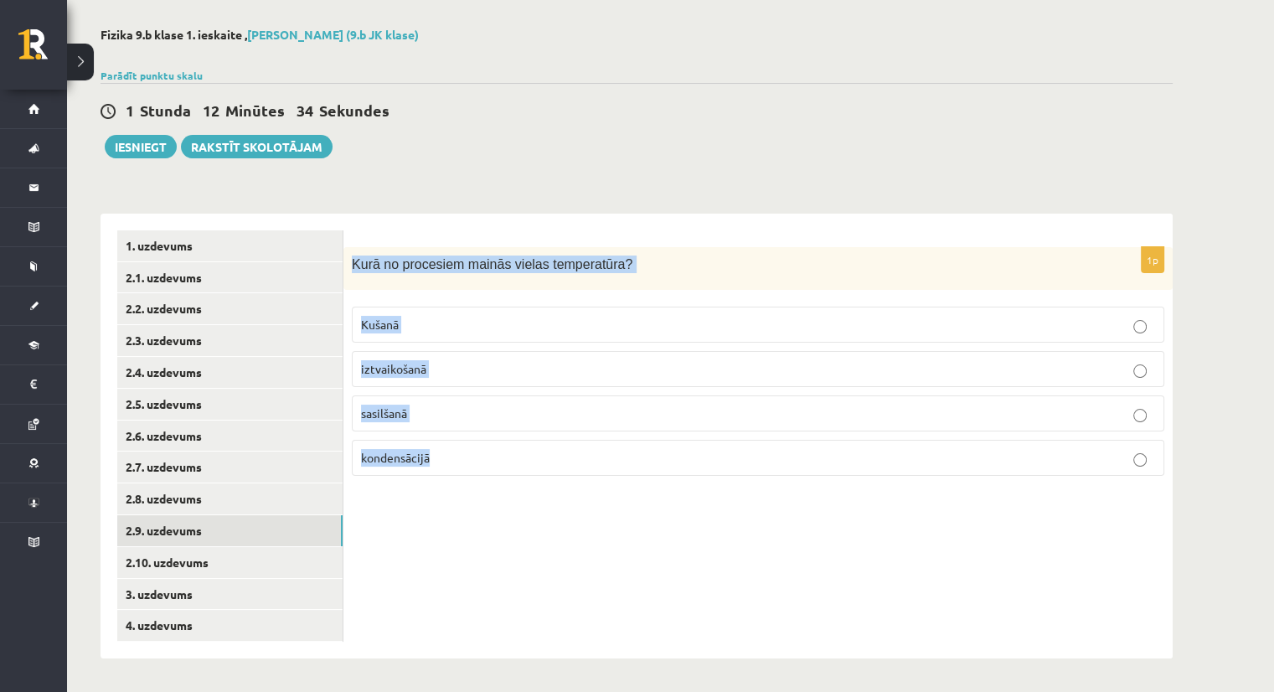
drag, startPoint x: 349, startPoint y: 262, endPoint x: 607, endPoint y: 486, distance: 341.5
click at [607, 486] on div "1p Kurā no procesiem mainās vielas temperatūra? Kušanā iztvaikošanā sasilšanā k…" at bounding box center [758, 368] width 829 height 242
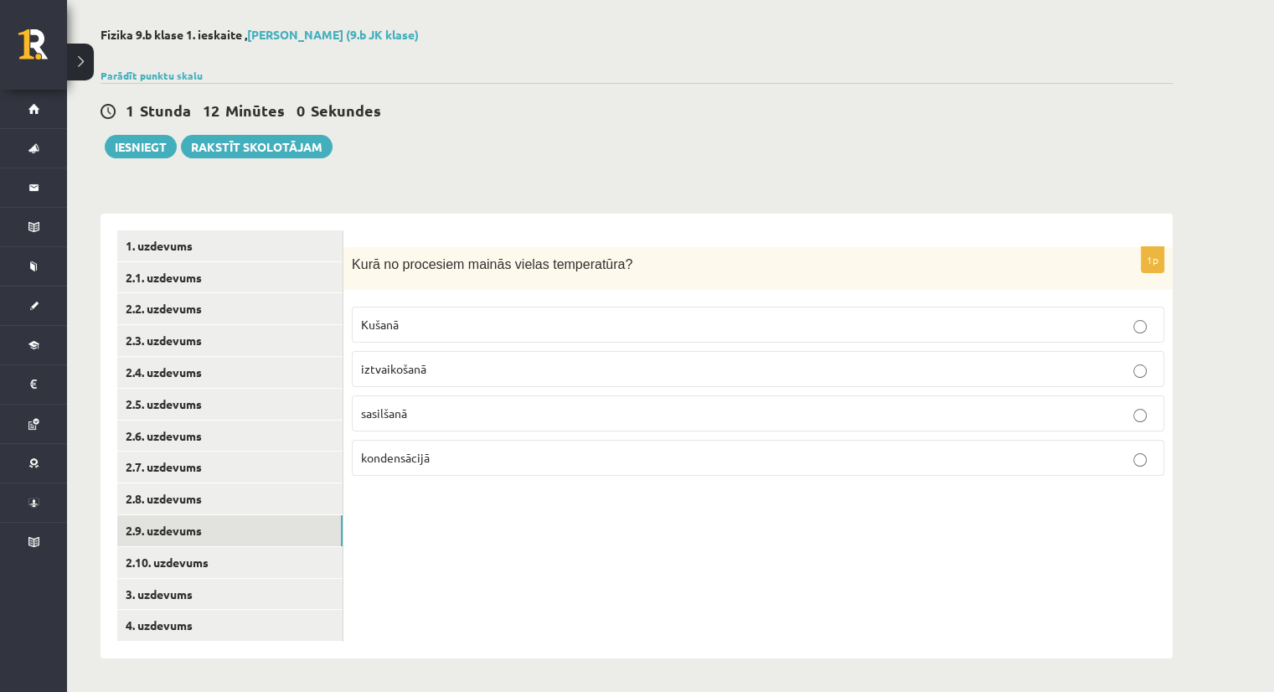
click at [527, 96] on div "1 Stunda 12 Minūtes 0 Sekundes Ieskaite saglabāta! Iesniegt Rakstīt skolotājam" at bounding box center [637, 120] width 1072 height 75
click at [377, 406] on span "sasilšanā" at bounding box center [384, 413] width 46 height 15
click at [199, 558] on link "2.10. uzdevums" at bounding box center [229, 562] width 225 height 31
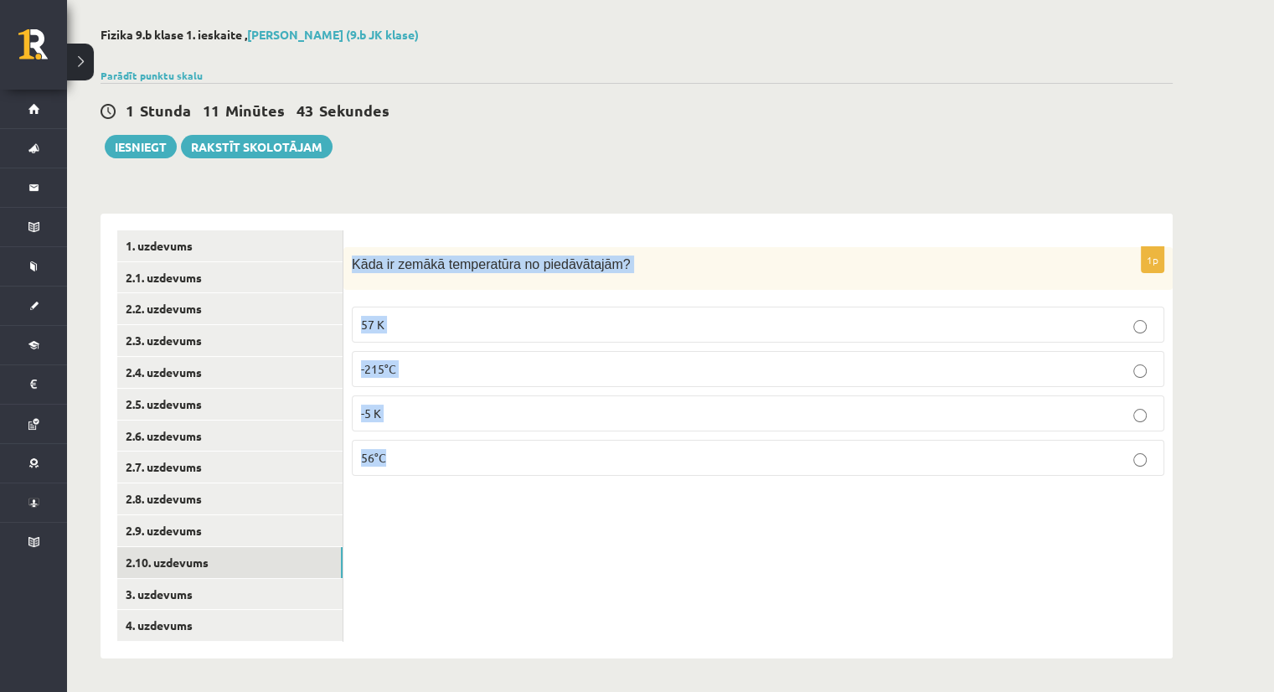
drag, startPoint x: 351, startPoint y: 257, endPoint x: 582, endPoint y: 477, distance: 318.8
click at [582, 477] on div "1p Kāda ir zemākā temperatūra no piedāvātajām? 57 K -215°C -5 K 56°C" at bounding box center [758, 368] width 829 height 242
click at [530, 141] on div "1 Stunda 11 Minūtes 15 Sekundes Ieskaite saglabāta! Iesniegt Rakstīt skolotājam" at bounding box center [637, 120] width 1072 height 75
click at [489, 147] on div "1 Stunda 10 Minūtes 45 Sekundes Ieskaite saglabāta! Iesniegt Rakstīt skolotājam" at bounding box center [637, 120] width 1072 height 75
click at [395, 376] on p "-215°C" at bounding box center [758, 369] width 794 height 18
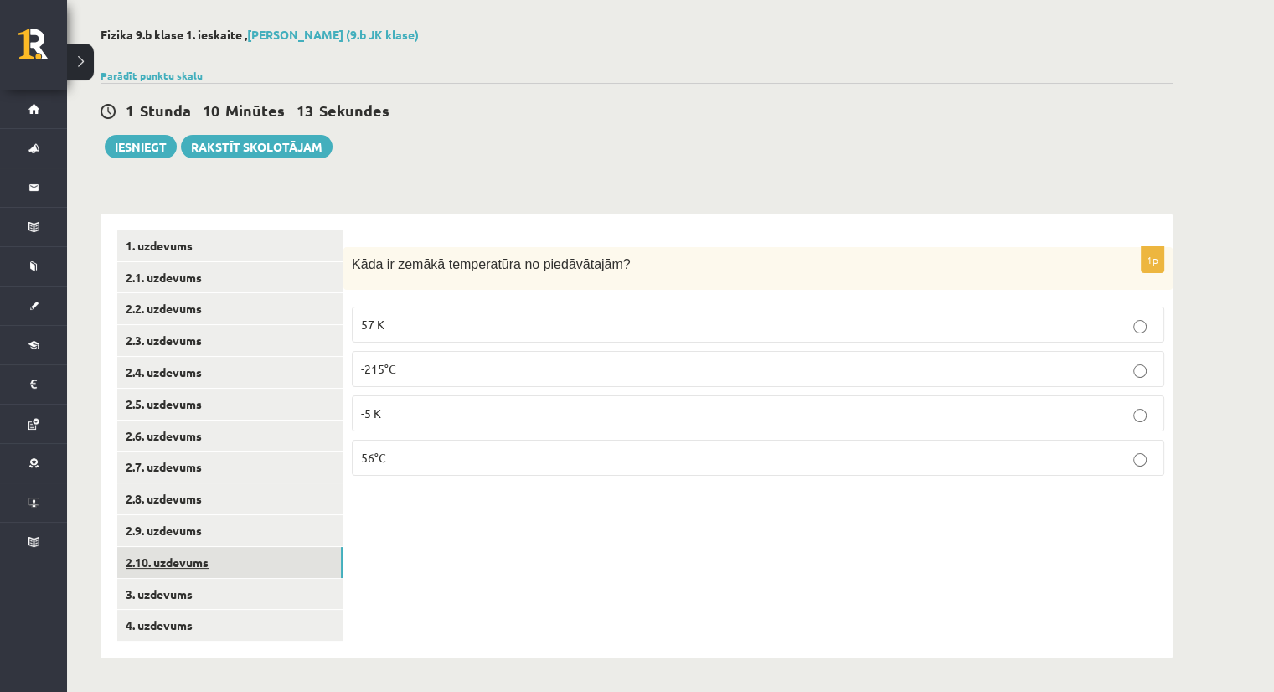
click at [201, 557] on link "2.10. uzdevums" at bounding box center [229, 562] width 225 height 31
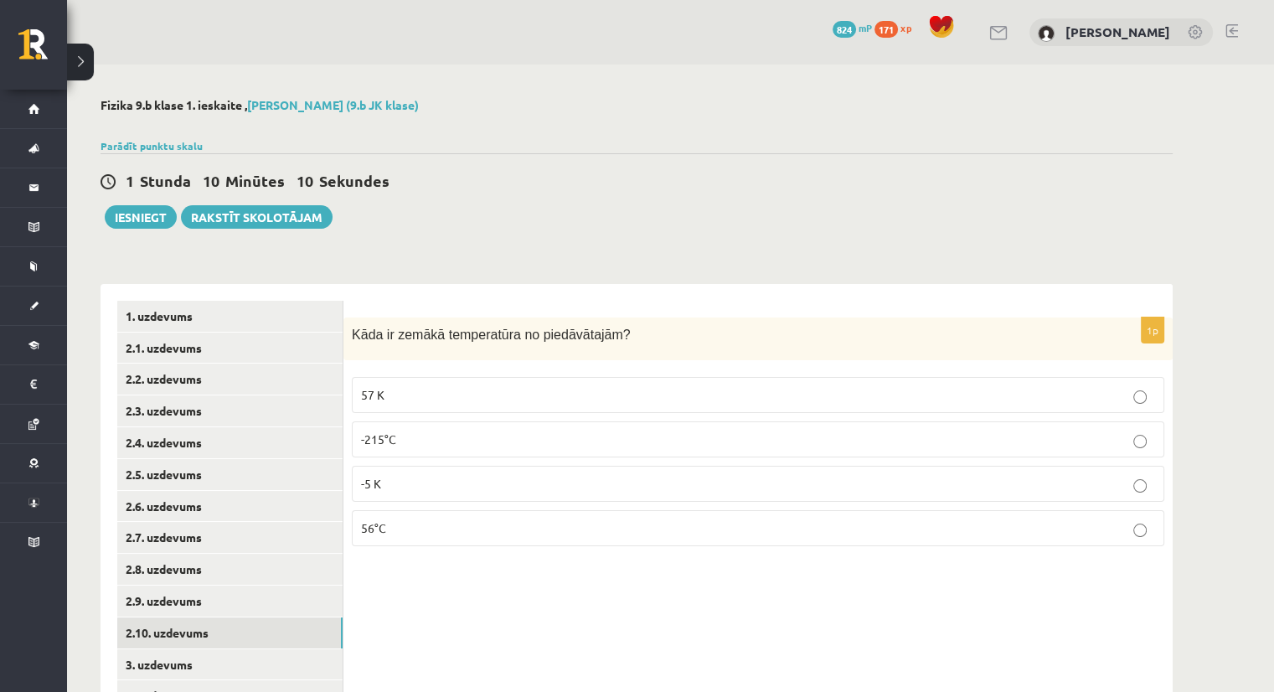
click at [661, 419] on fieldset "57 K -215°C -5 K 56°C" at bounding box center [758, 460] width 813 height 183
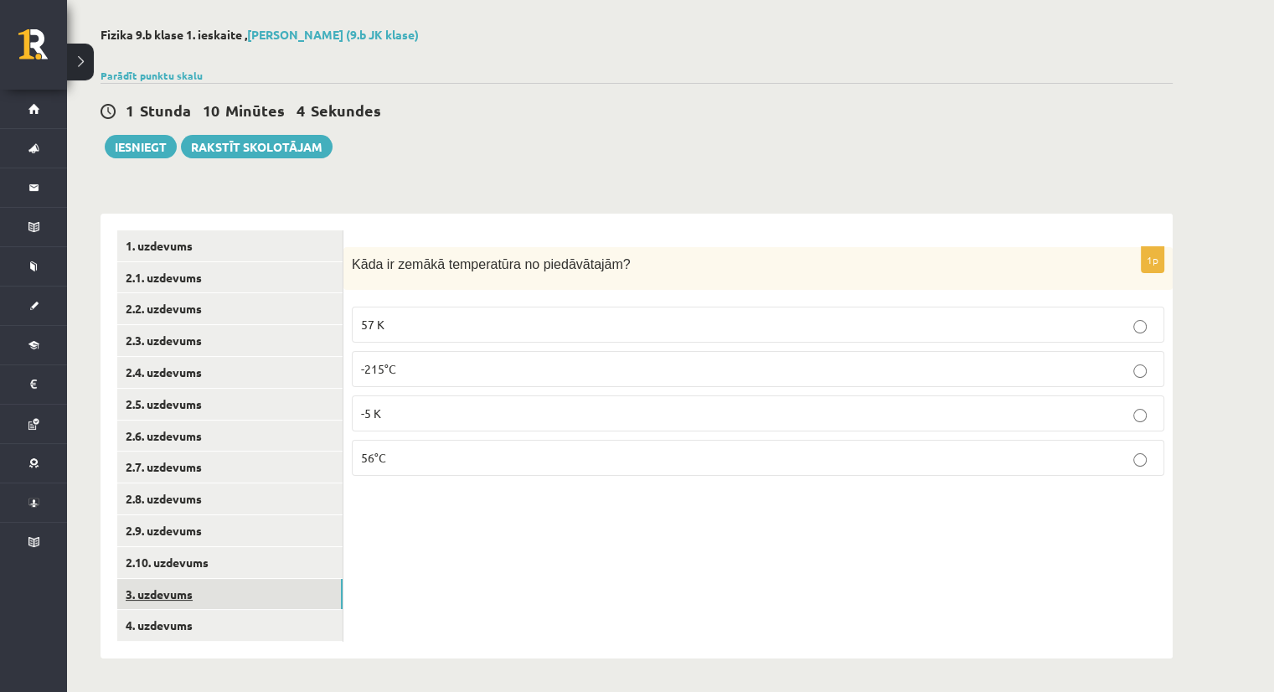
click at [220, 588] on link "3. uzdevums" at bounding box center [229, 594] width 225 height 31
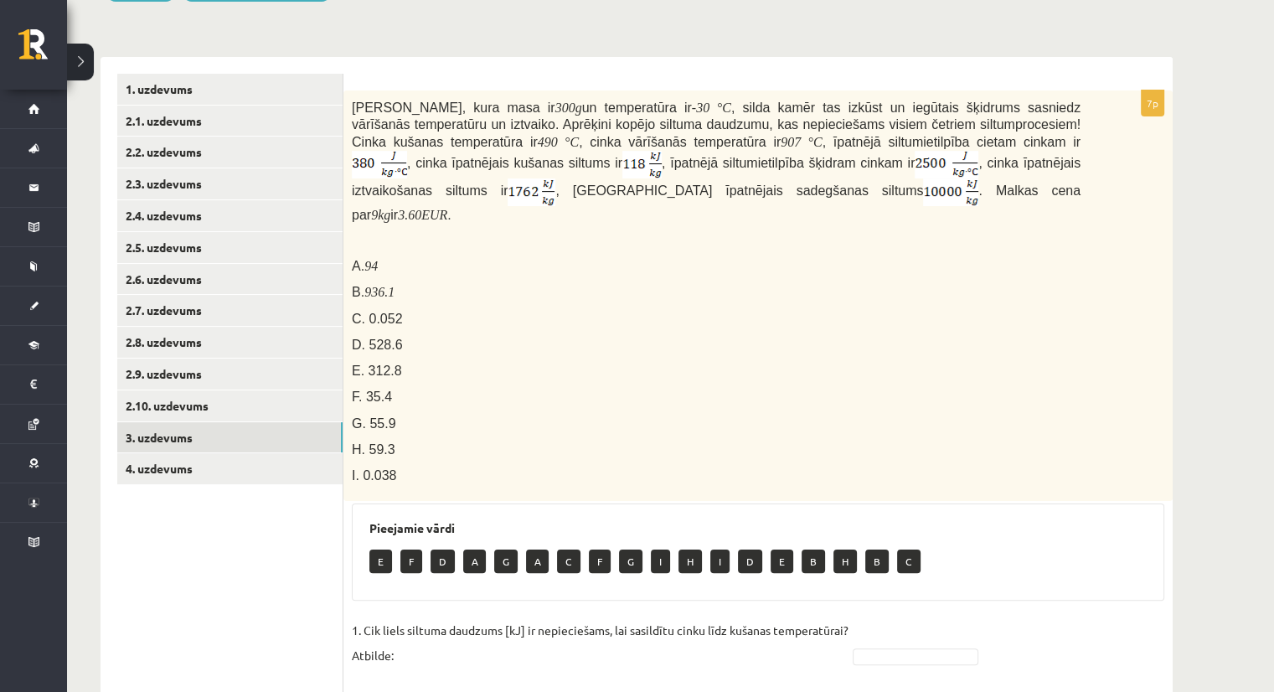
scroll to position [225, 0]
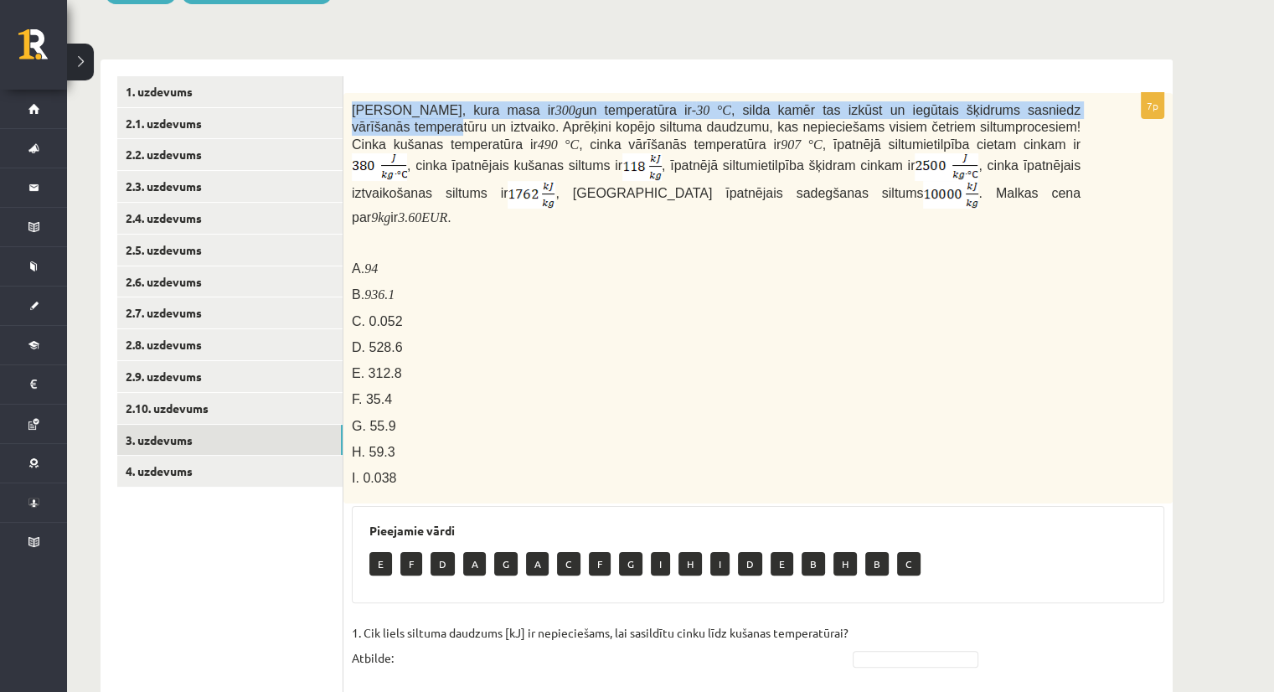
drag, startPoint x: 349, startPoint y: 97, endPoint x: 1058, endPoint y: 85, distance: 709.7
click at [1058, 85] on form "7p Cinka klucīti, kura masa ir 300 g un temperatūra ir - 30 ° C , silda kamēr t…" at bounding box center [758, 638] width 796 height 1125
click at [1054, 29] on div "Fizika 9.b klase 1. ieskaite , Vera Priede (9.b JK klase) Parādīt punktu skalu …" at bounding box center [636, 546] width 1139 height 1412
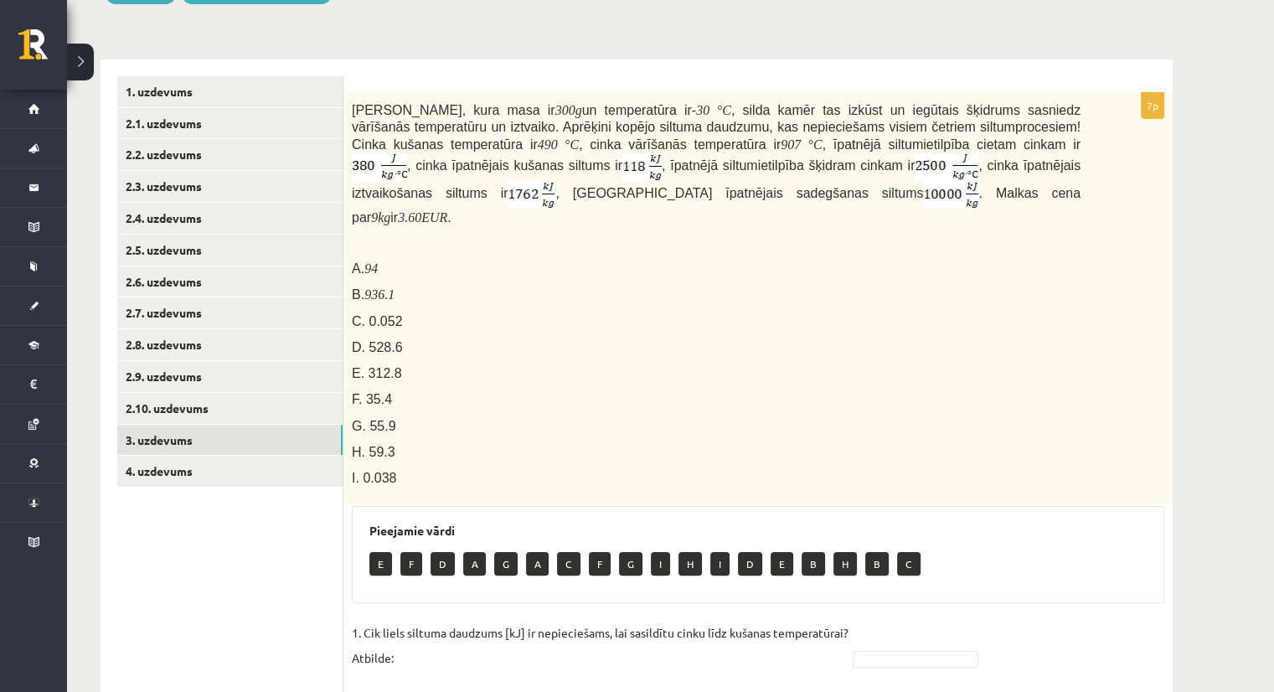
click at [348, 97] on div "Cinka klucīti, kura masa ir 300 g un temperatūra ir - 30 ° C , silda kamēr tas …" at bounding box center [758, 298] width 829 height 411
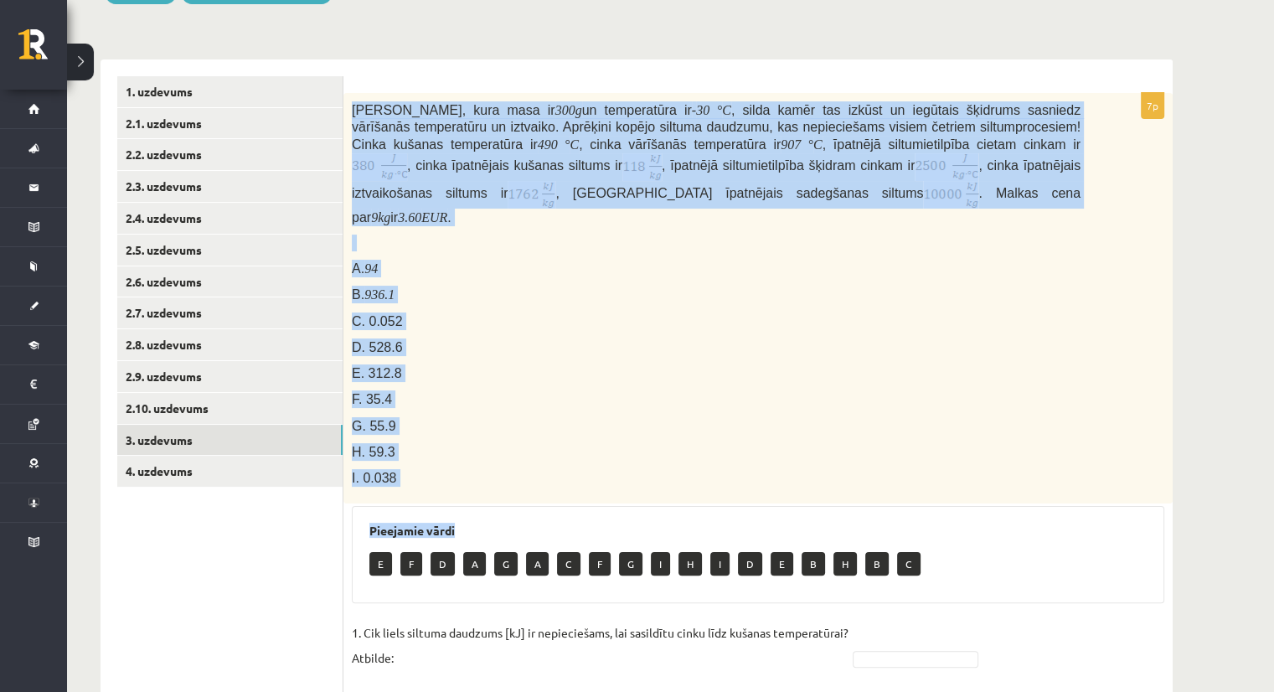
drag, startPoint x: 348, startPoint y: 97, endPoint x: 739, endPoint y: 513, distance: 570.8
click at [739, 513] on div "7p Cinka klucīti, kura masa ir 300 g un temperatūra ir - 30 ° C , silda kamēr t…" at bounding box center [758, 647] width 829 height 1108
click at [506, 65] on div "7p Cinka klucīti, kura masa ir 300 g un temperatūra ir - 30 ° C , silda kamēr t…" at bounding box center [758, 638] width 829 height 1159
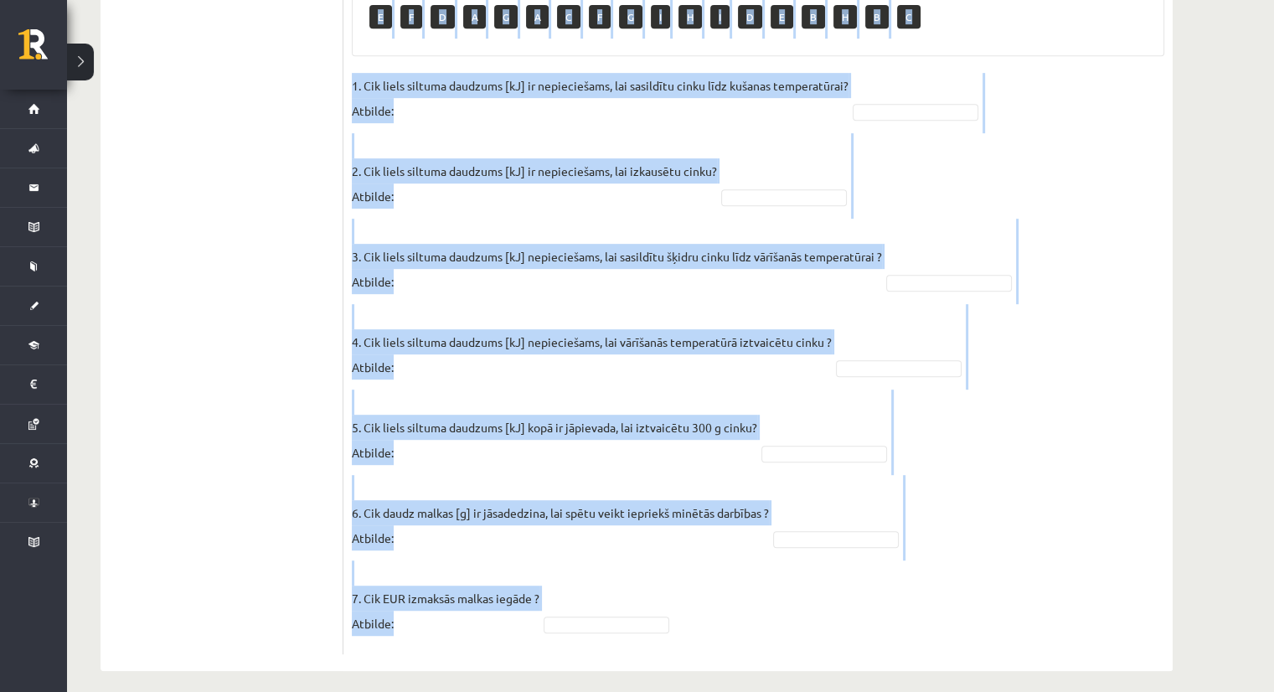
scroll to position [777, 0]
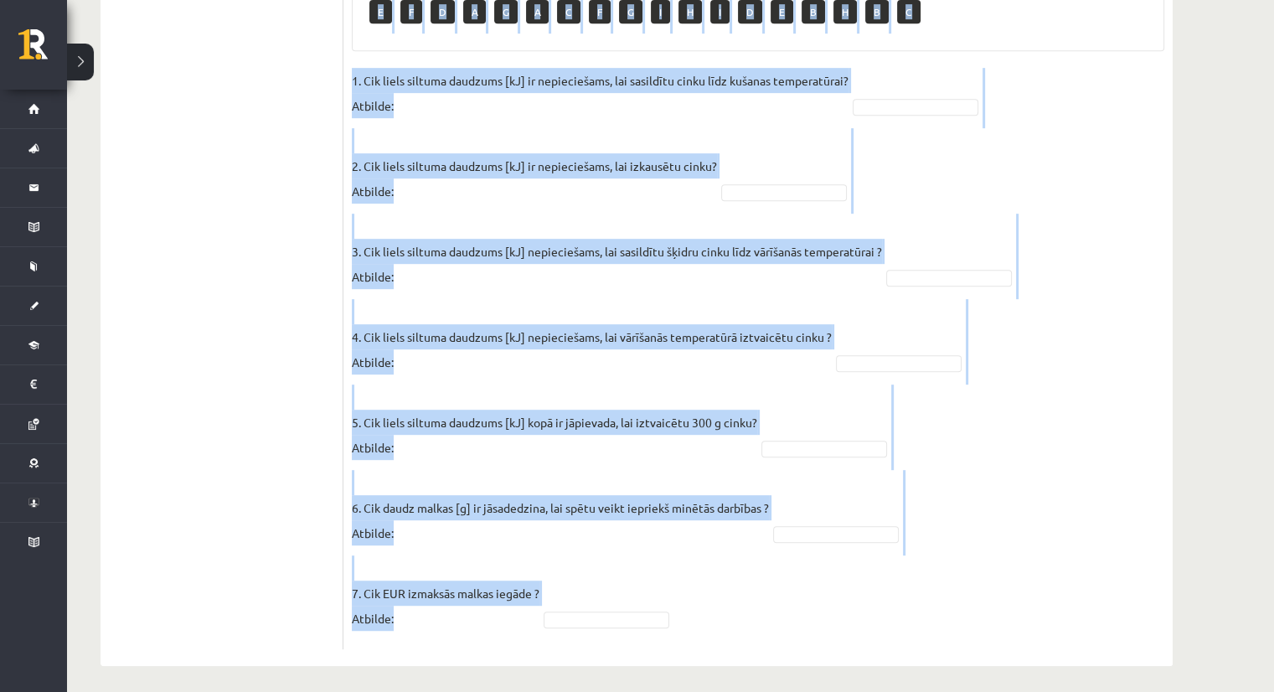
drag, startPoint x: 352, startPoint y: 75, endPoint x: 923, endPoint y: 681, distance: 832.7
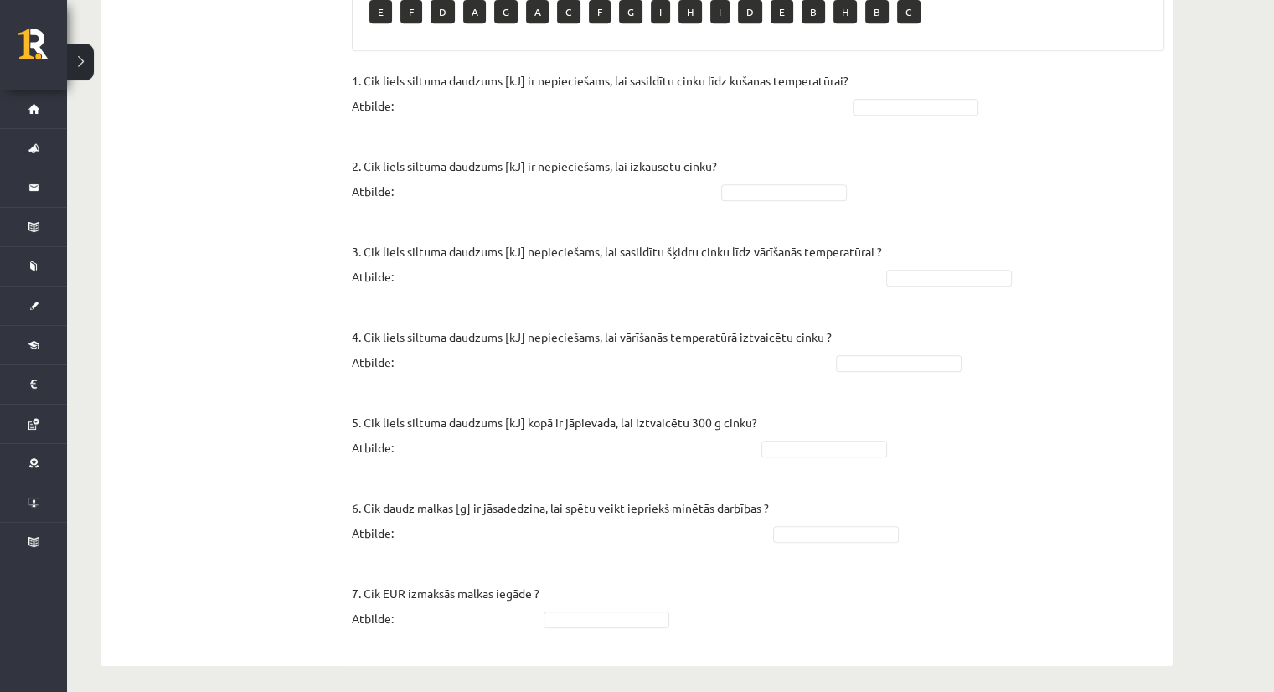
click at [266, 89] on ul "1. uzdevums 2.1. uzdevums 2.2. uzdevums 2.3. uzdevums 2.4. uzdevums 2.5. uzdevu…" at bounding box center [230, 86] width 226 height 1125
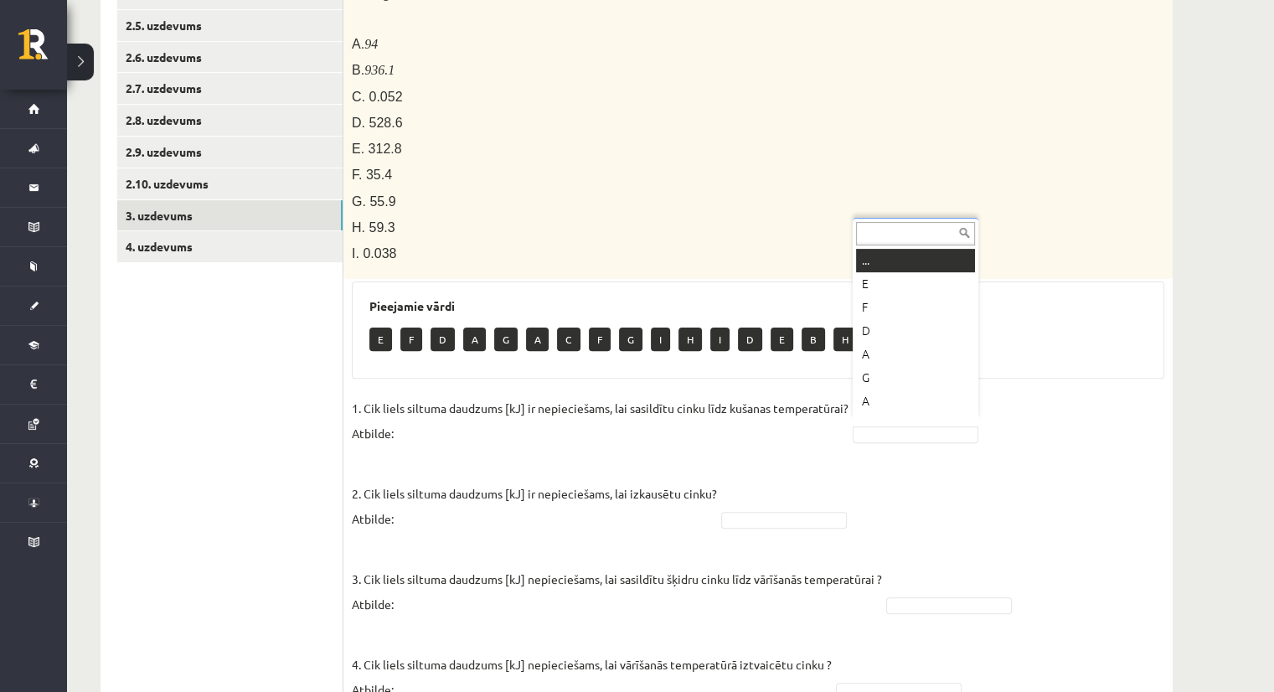
scroll to position [452, 0]
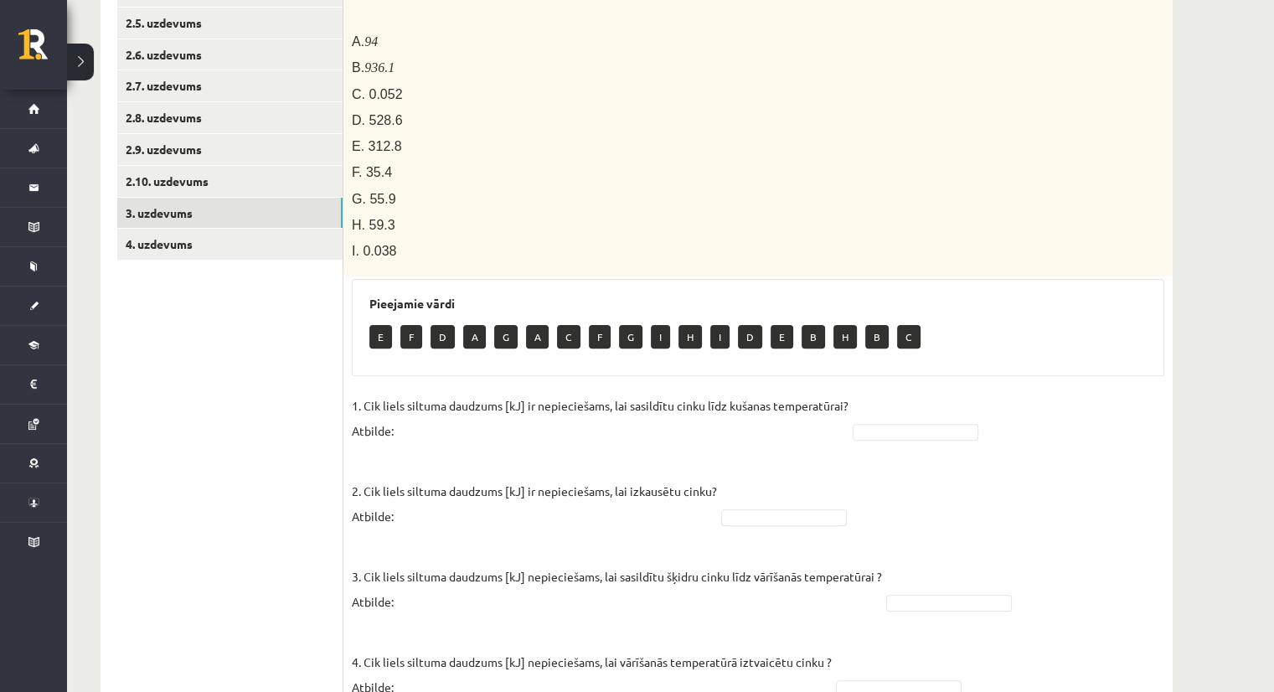
click at [271, 301] on ul "1. uzdevums 2.1. uzdevums 2.2. uzdevums 2.3. uzdevums 2.4. uzdevums 2.5. uzdevu…" at bounding box center [230, 411] width 226 height 1125
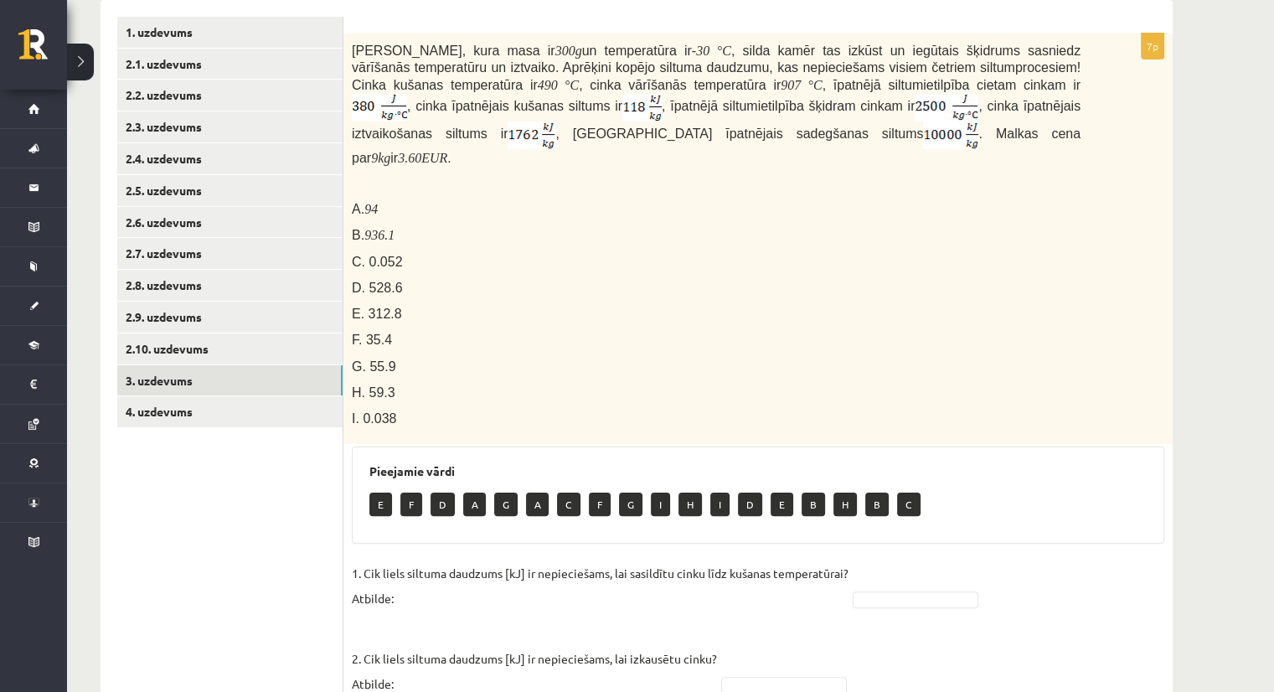
scroll to position [292, 0]
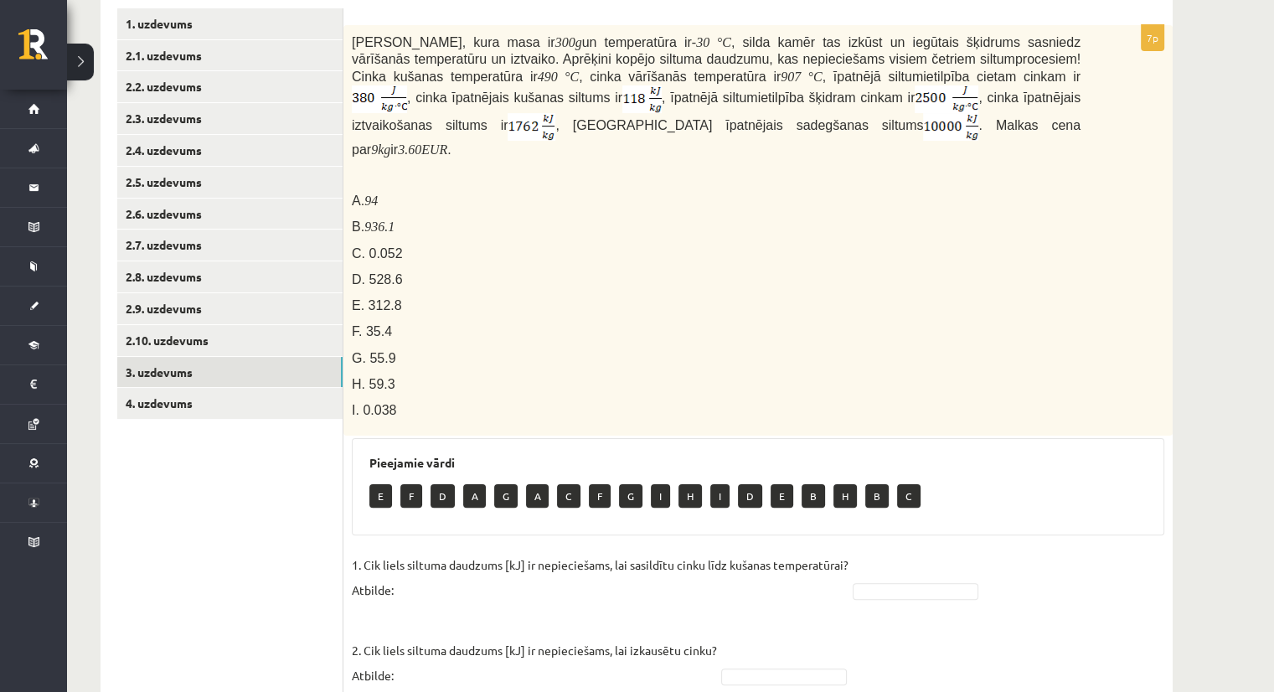
drag, startPoint x: 228, startPoint y: 513, endPoint x: 570, endPoint y: 162, distance: 490.0
click at [570, 162] on div "**********" at bounding box center [637, 571] width 1072 height 1159
click at [1204, 235] on div "Fizika 9.b klase 1. ieskaite , Vera Priede (9.b JK klase) Parādīt punktu skalu …" at bounding box center [636, 478] width 1139 height 1412
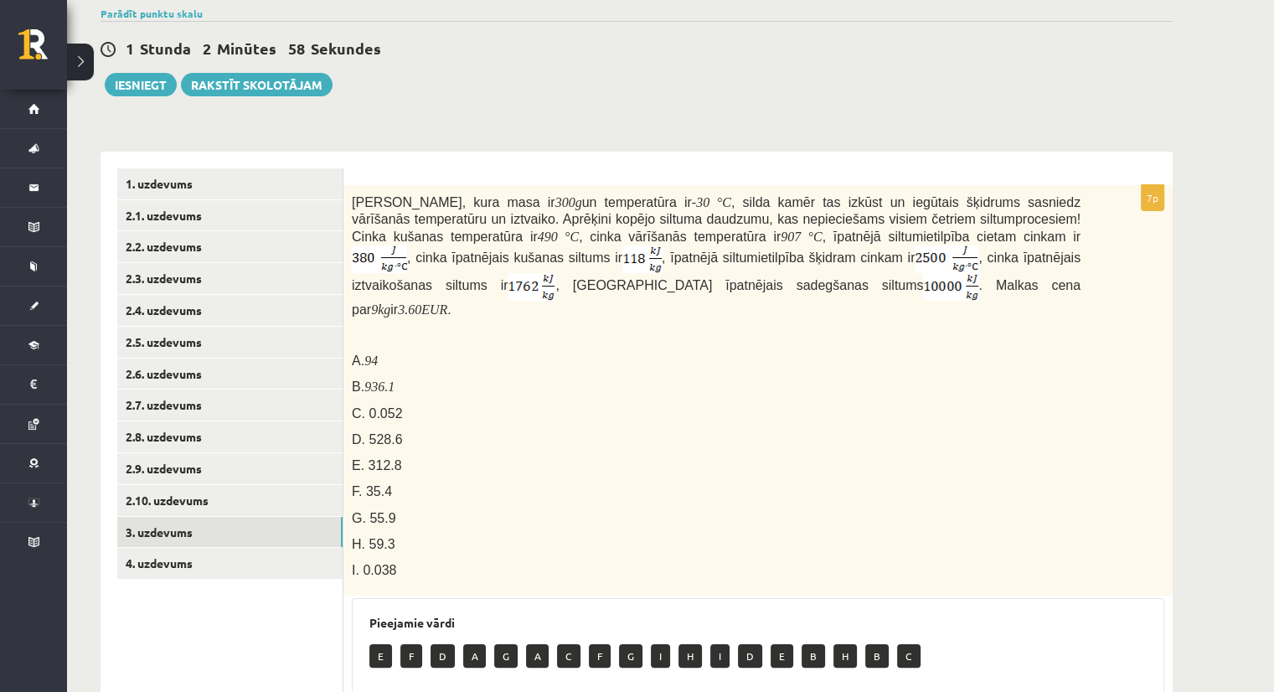
scroll to position [132, 0]
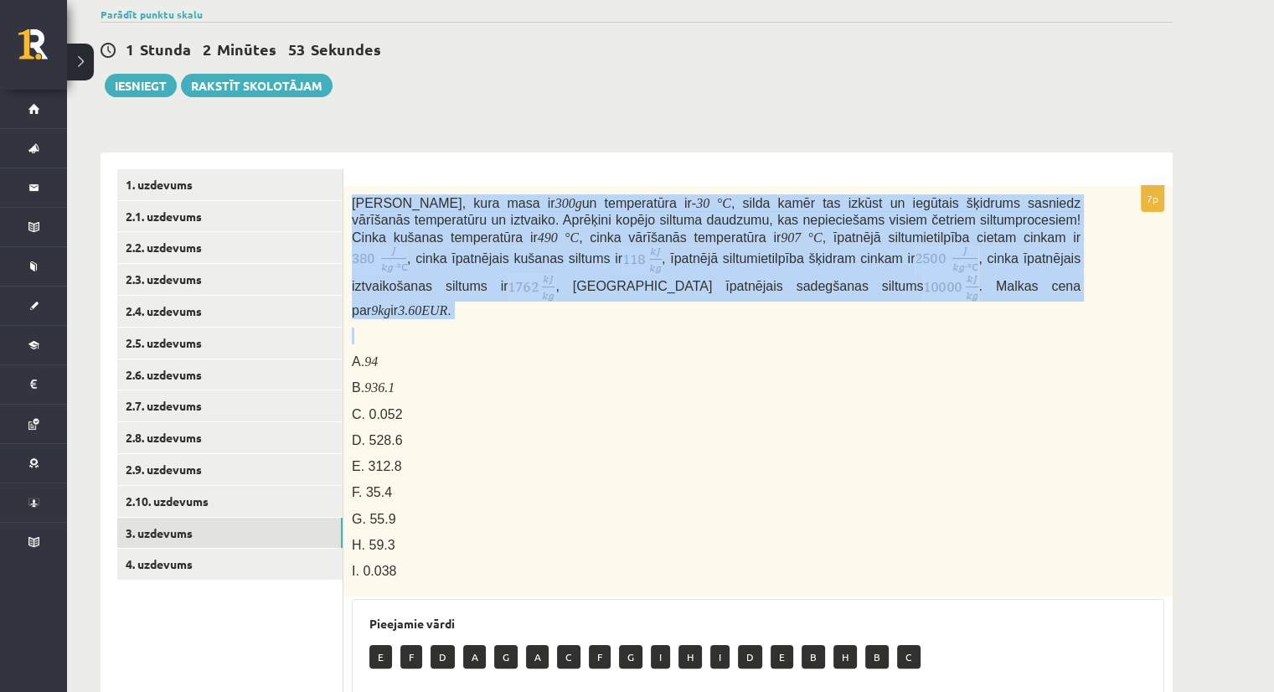
drag, startPoint x: 350, startPoint y: 199, endPoint x: 827, endPoint y: 323, distance: 492.6
click at [827, 323] on div "Cinka klucīti, kura masa ir 300 g un temperatūra ir - 30 ° C , silda kamēr tas …" at bounding box center [758, 391] width 829 height 411
click at [461, 107] on div "Fizika 9.b klase 1. ieskaite , Vera Priede (9.b JK klase) Parādīt punktu skalu …" at bounding box center [636, 639] width 1139 height 1412
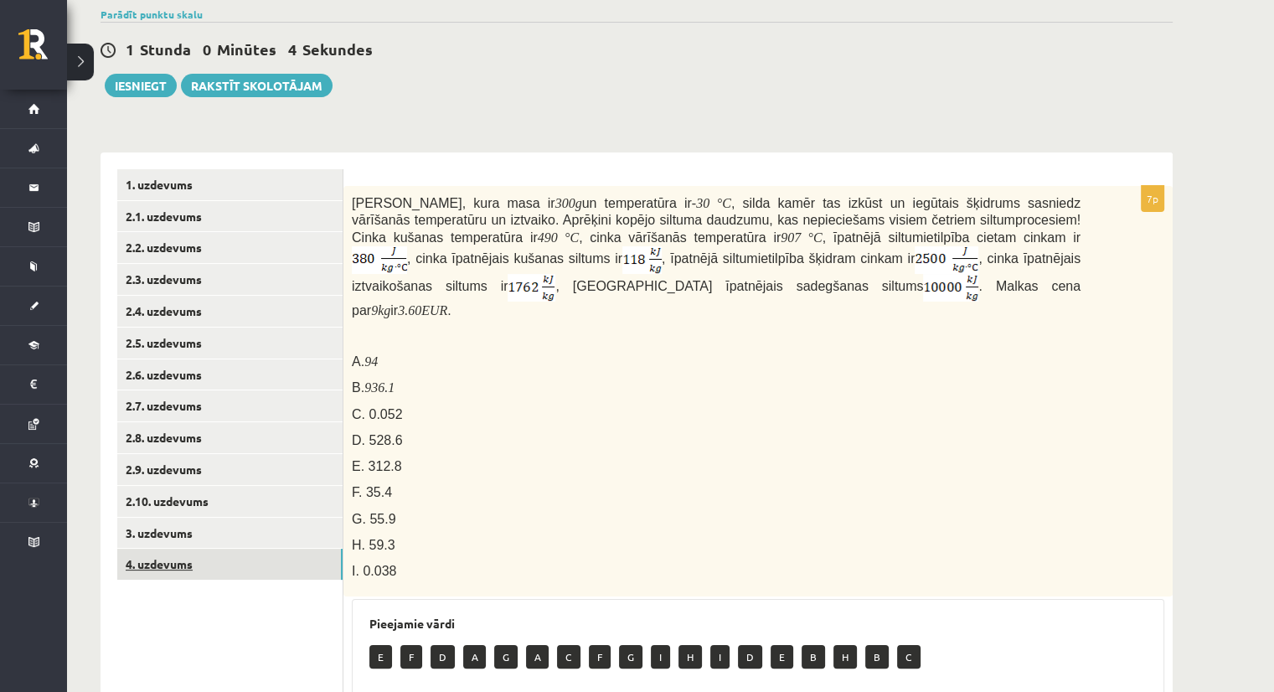
click at [165, 558] on link "4. uzdevums" at bounding box center [229, 564] width 225 height 31
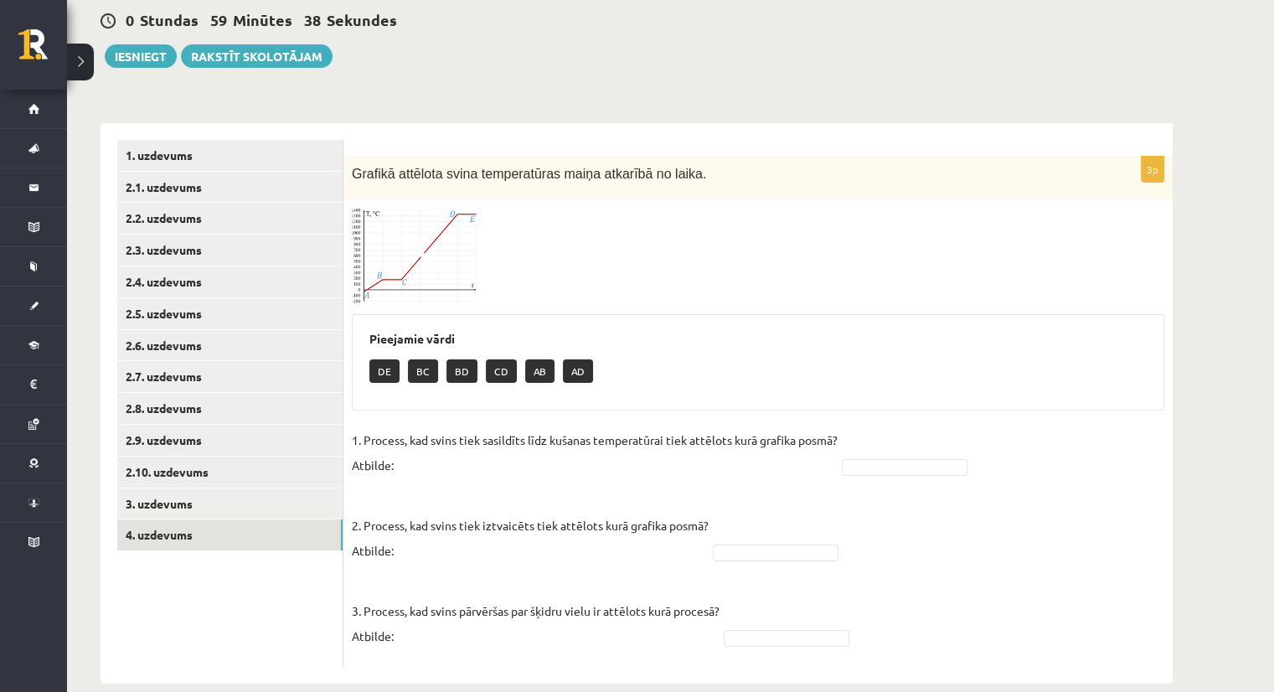
scroll to position [186, 0]
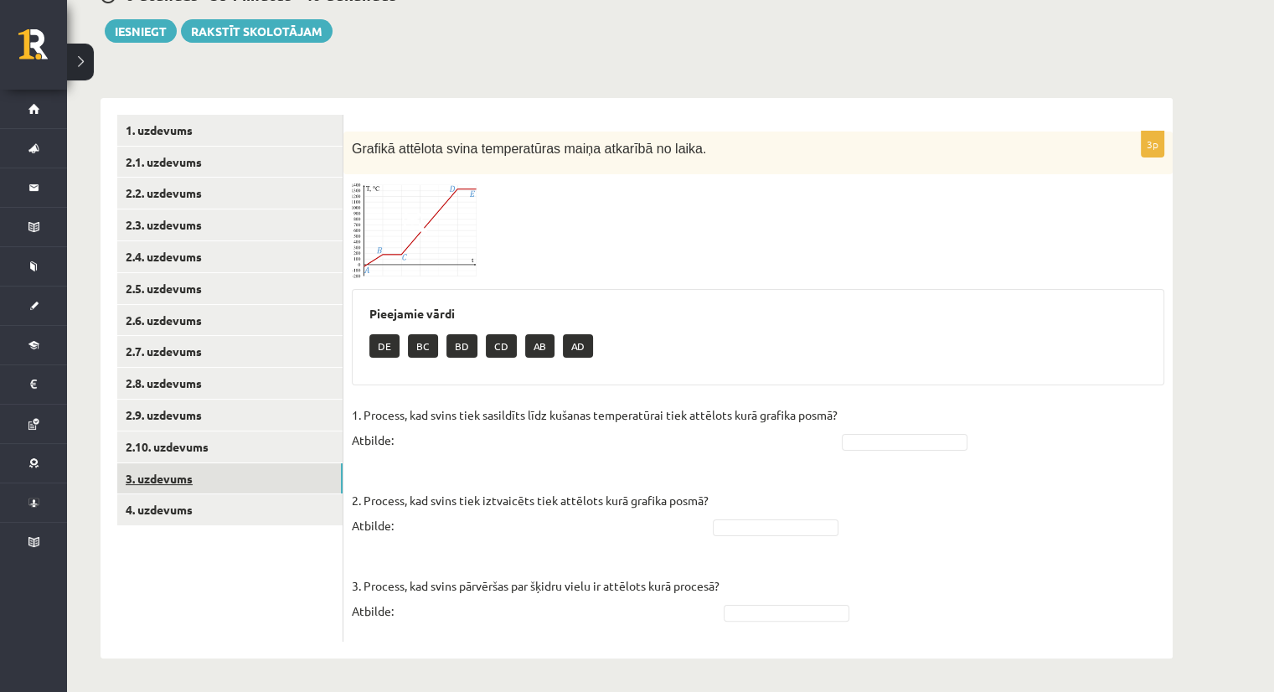
click at [186, 470] on link "3. uzdevums" at bounding box center [229, 478] width 225 height 31
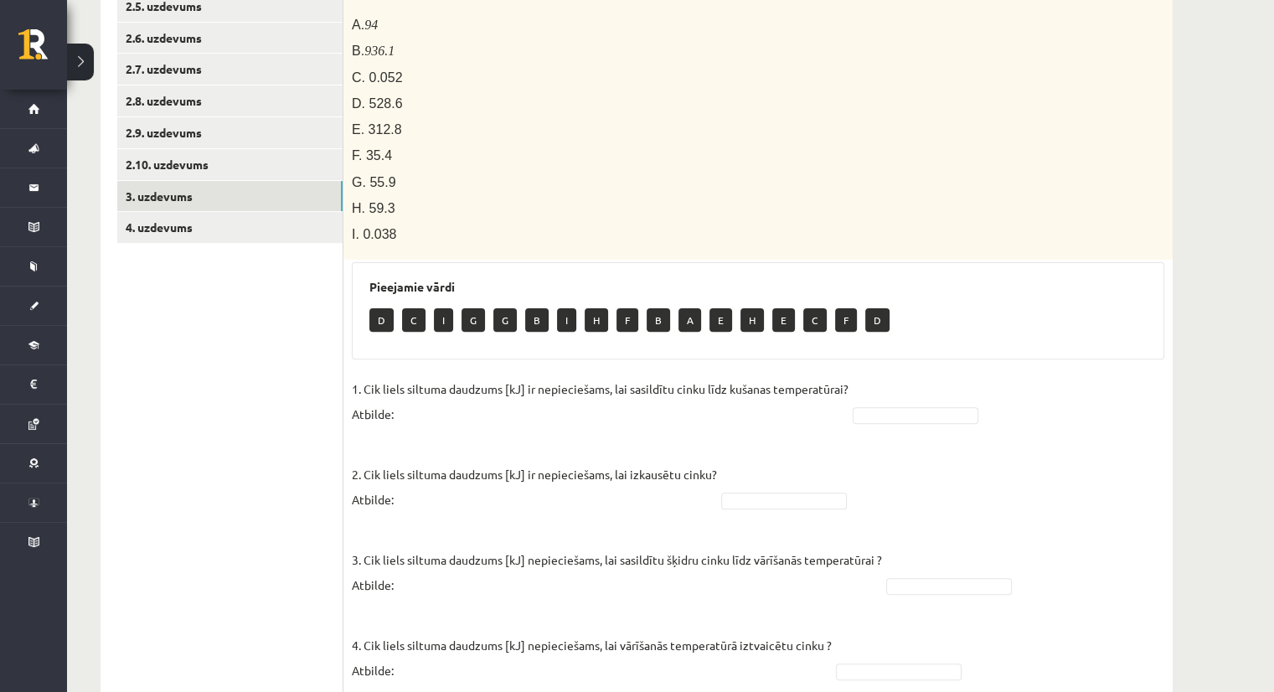
scroll to position [454, 0]
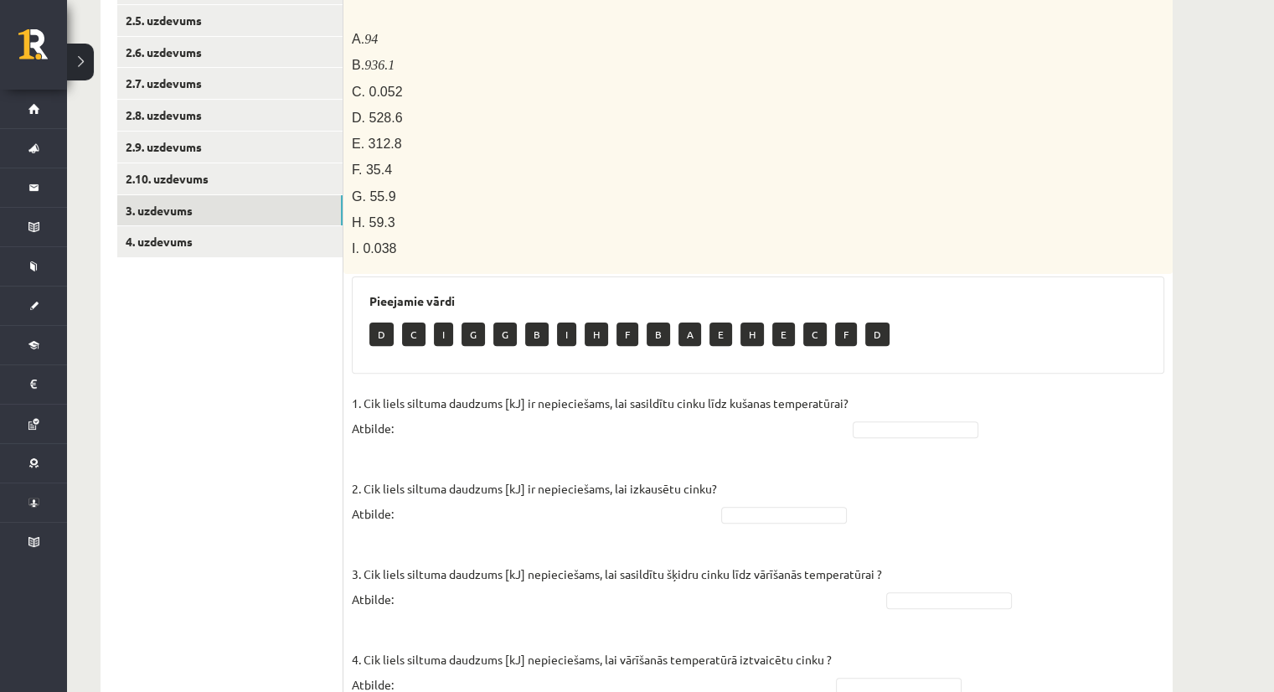
click at [686, 327] on p "A" at bounding box center [690, 334] width 23 height 23
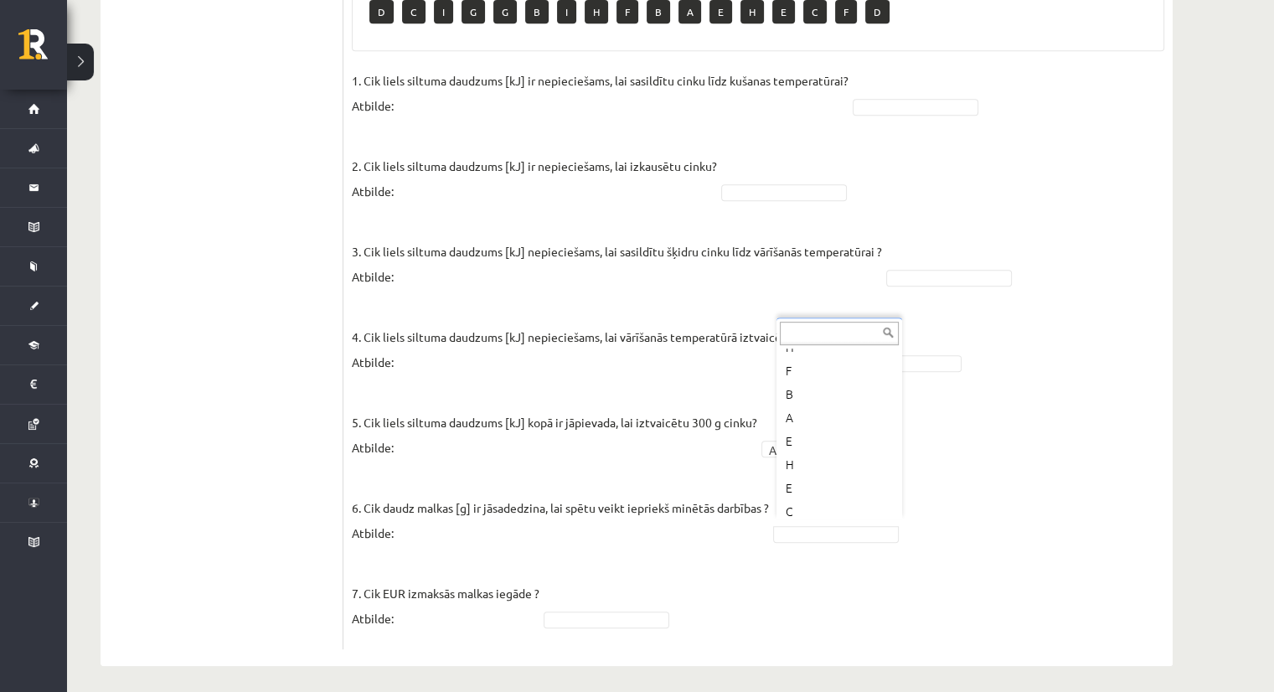
scroll to position [201, 0]
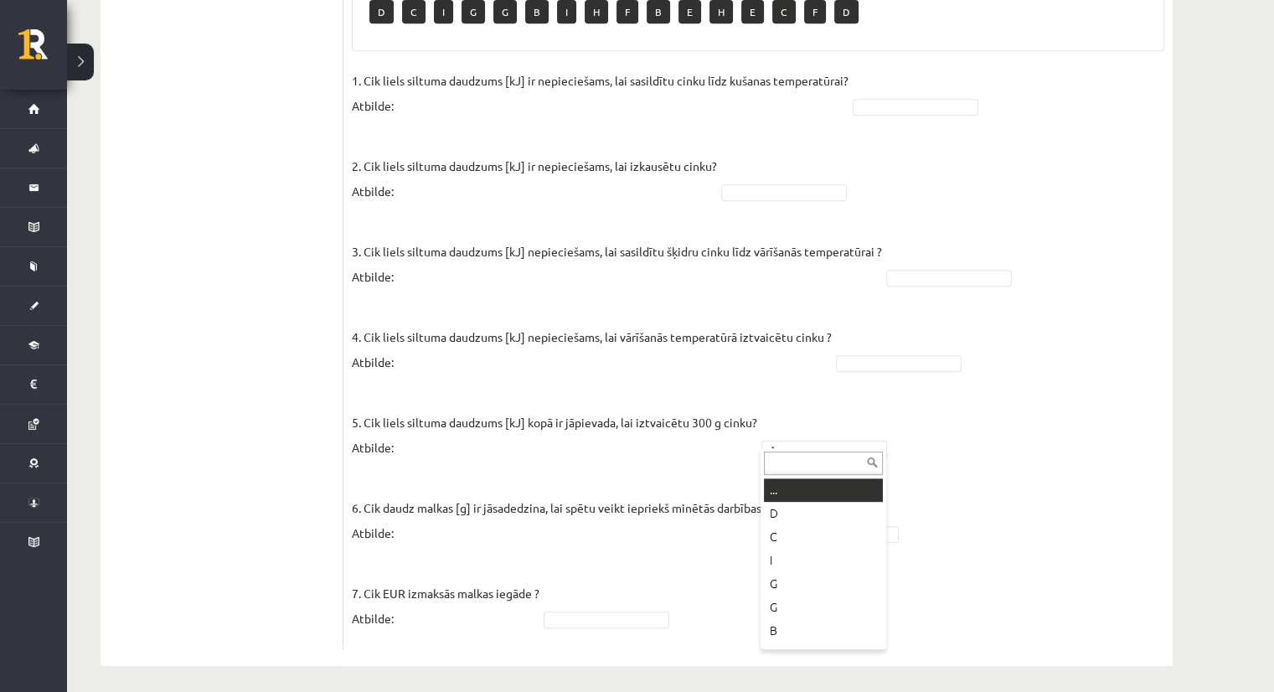
click at [798, 462] on input "text" at bounding box center [823, 463] width 119 height 23
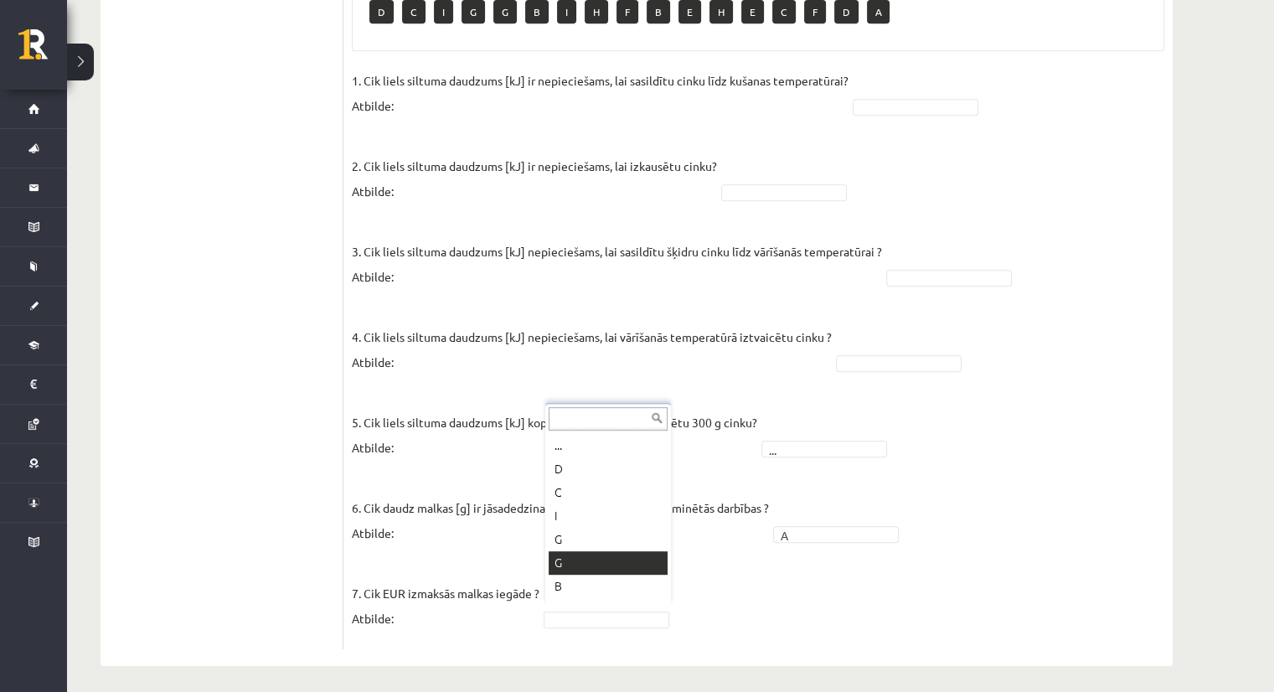
scroll to position [20, 0]
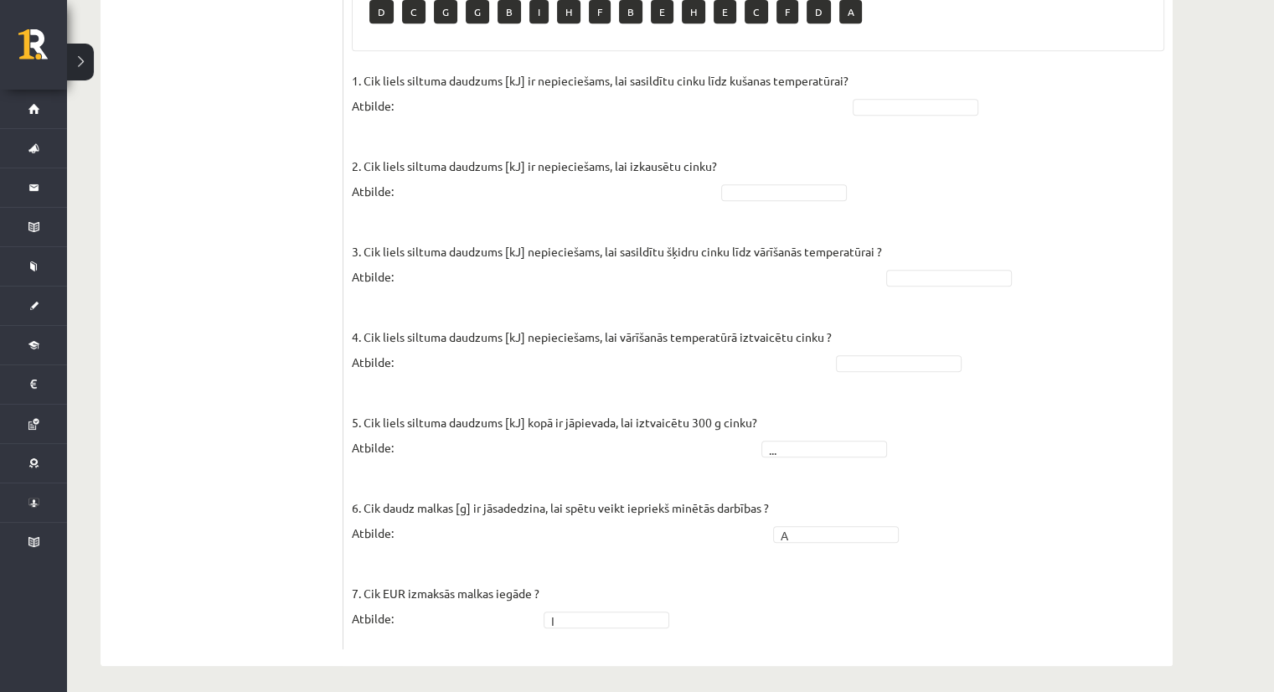
click at [807, 577] on fieldset "1. Cik liels siltuma daudzums [kJ] ir nepieciešams, lai sasildītu cinku līdz ku…" at bounding box center [758, 354] width 813 height 573
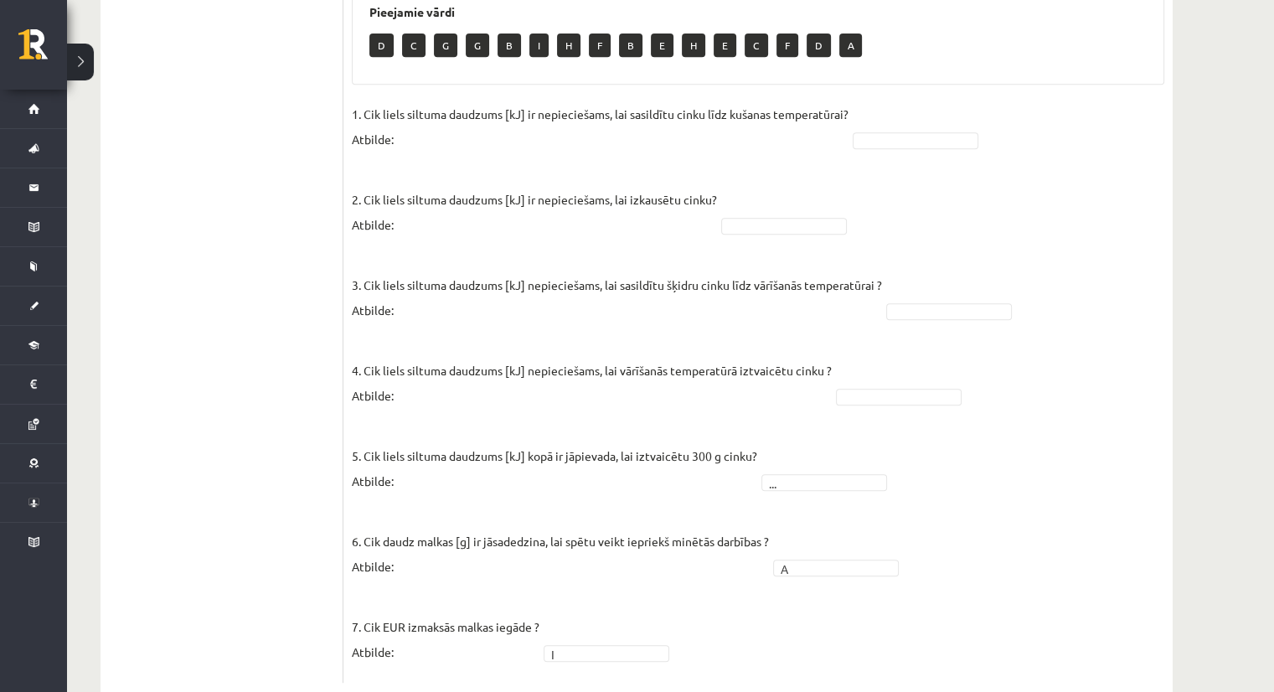
scroll to position [777, 0]
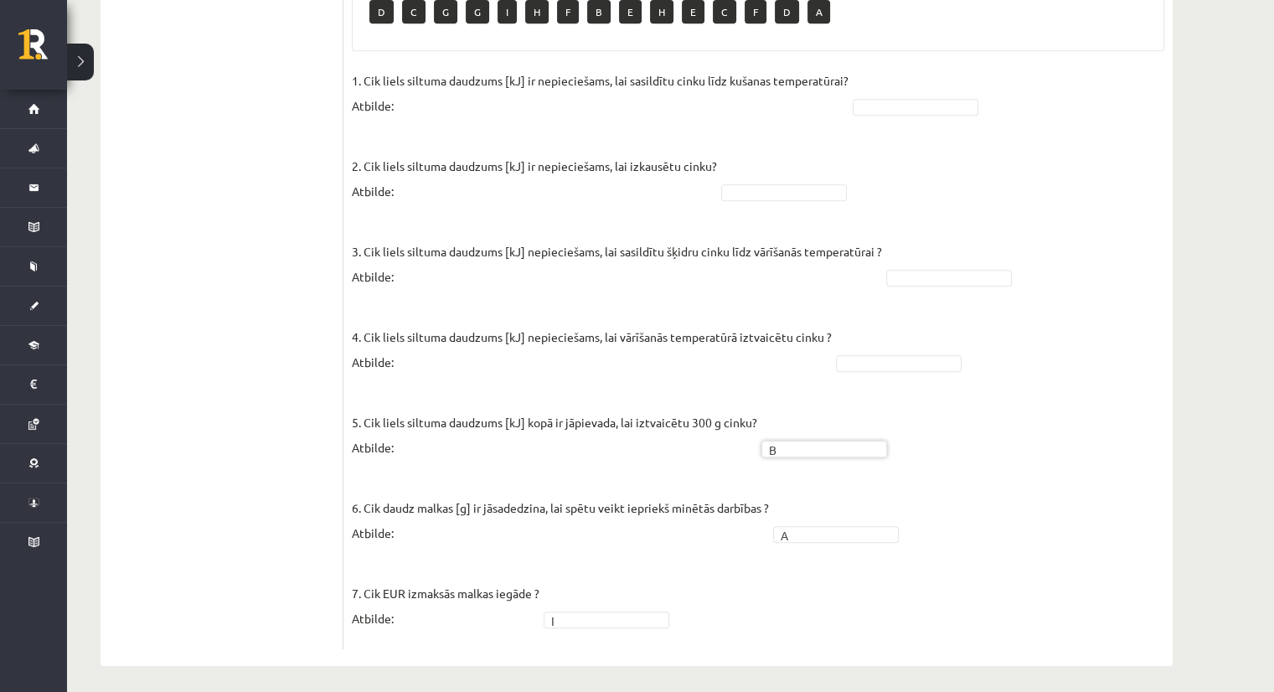
click at [1038, 411] on fieldset "1. Cik liels siltuma daudzums [kJ] ir nepieciešams, lai sasildītu cinku līdz ku…" at bounding box center [758, 354] width 813 height 573
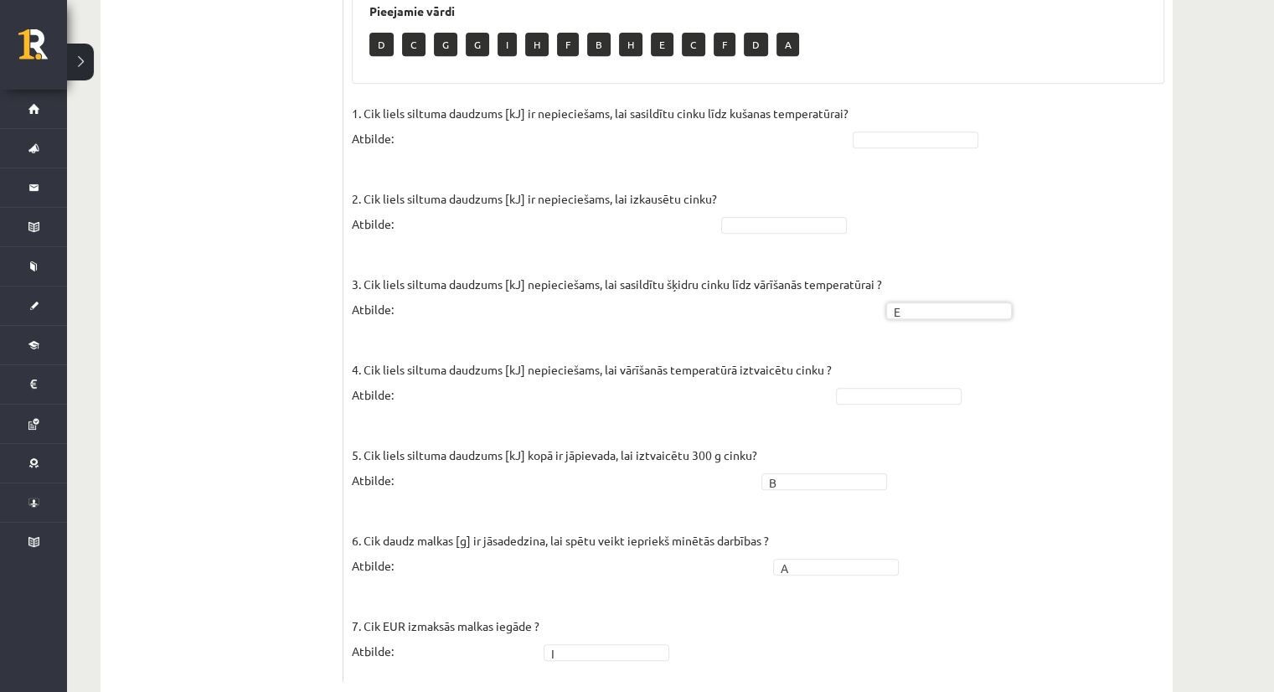
scroll to position [743, 0]
click at [955, 196] on fieldset "1. Cik liels siltuma daudzums [kJ] ir nepieciešams, lai sasildītu cinku līdz ku…" at bounding box center [758, 387] width 813 height 573
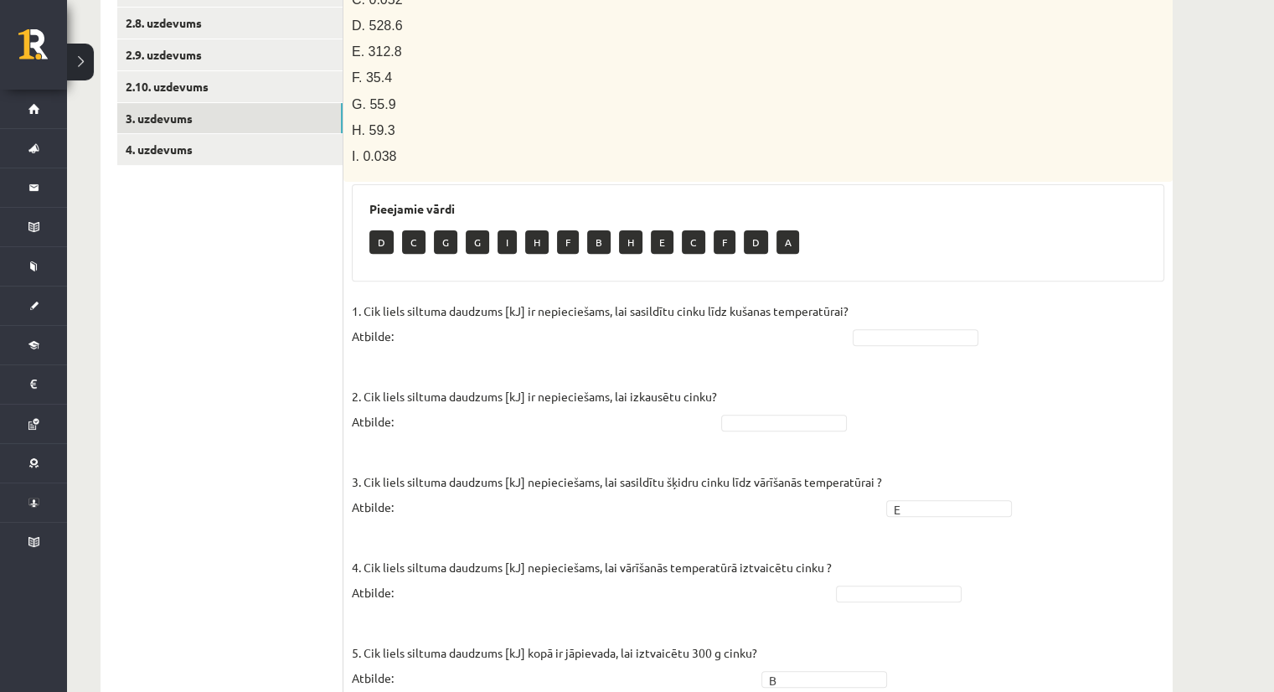
scroll to position [622, 0]
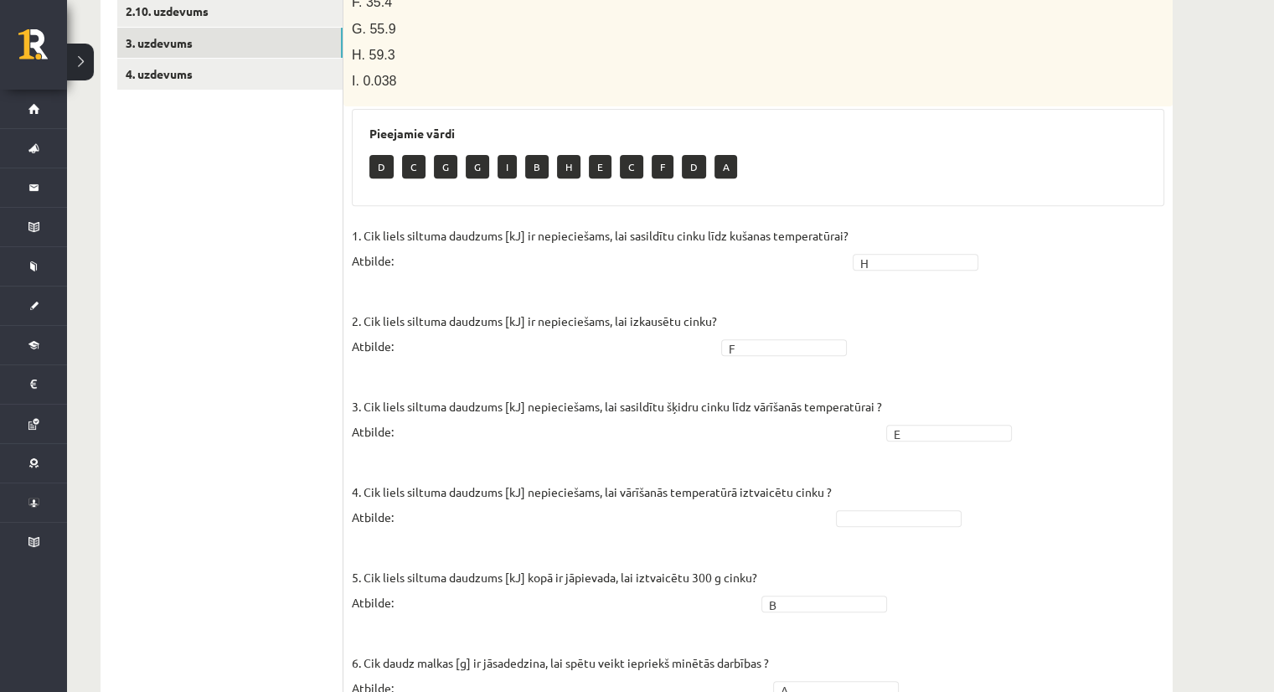
click at [958, 343] on fieldset "1. Cik liels siltuma daudzums [kJ] ir nepieciešams, lai sasildītu cinku līdz ku…" at bounding box center [758, 509] width 813 height 573
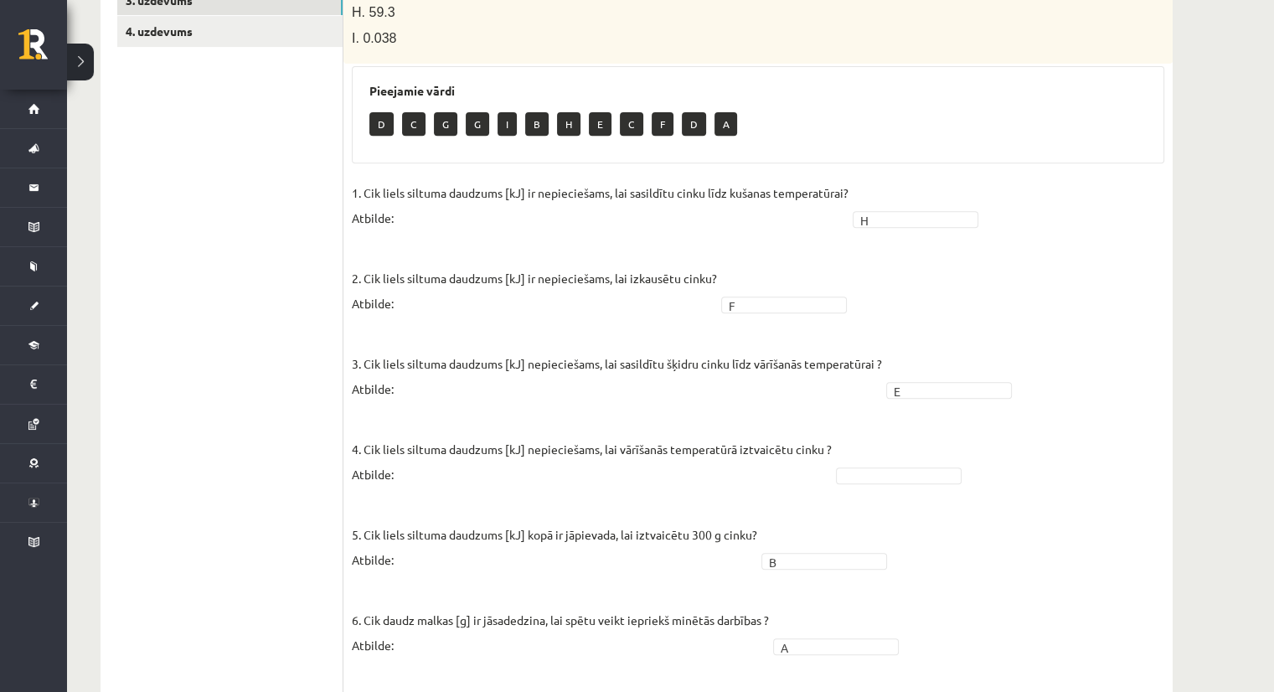
scroll to position [750, 0]
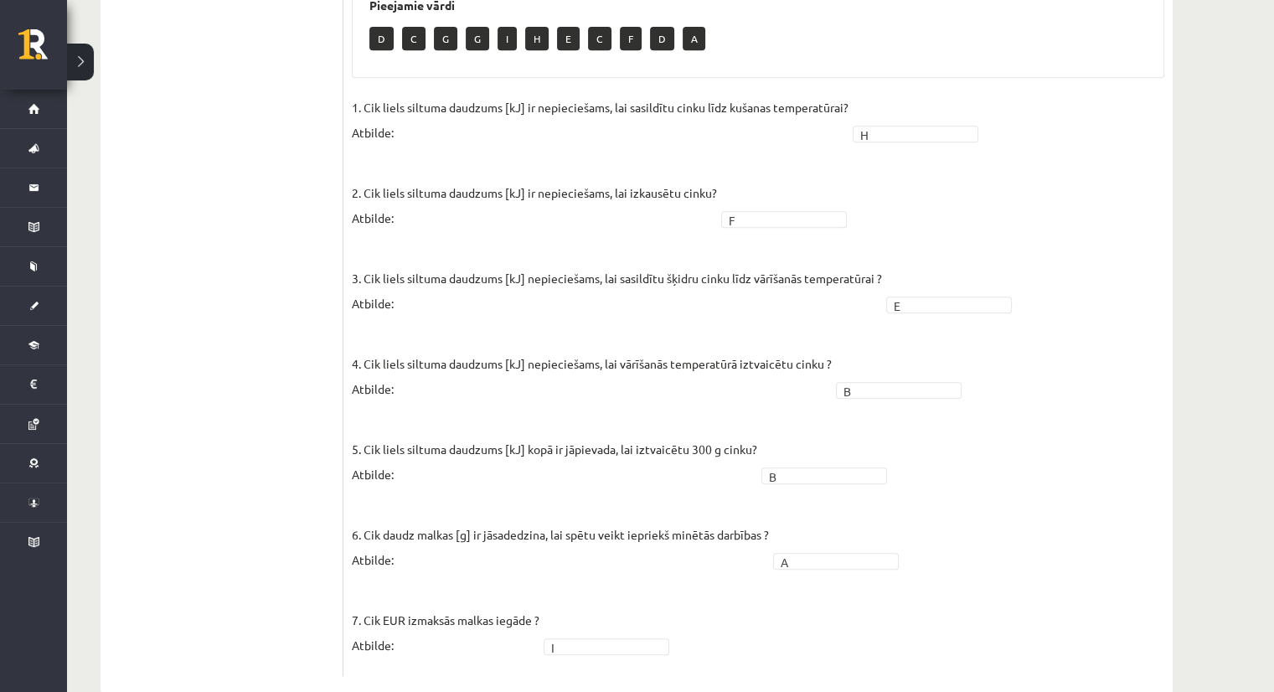
click at [1046, 435] on fieldset "1. Cik liels siltuma daudzums [kJ] ir nepieciešams, lai sasildītu cinku līdz ku…" at bounding box center [758, 381] width 813 height 573
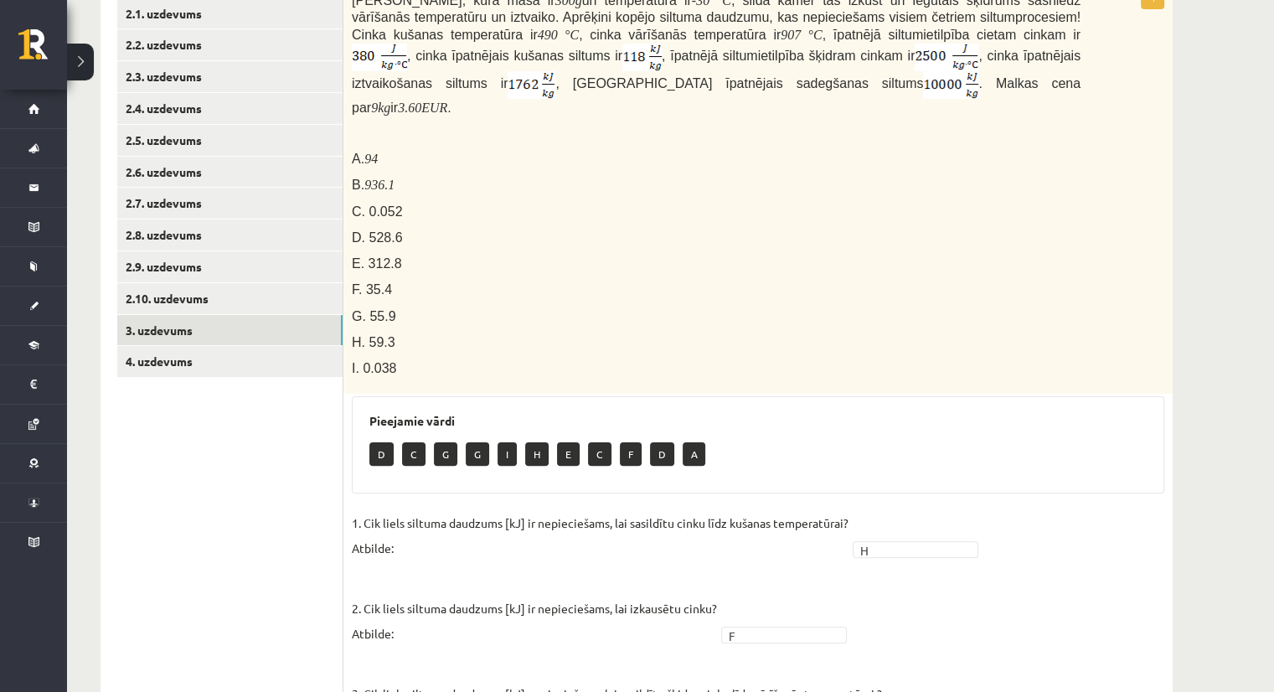
scroll to position [333, 0]
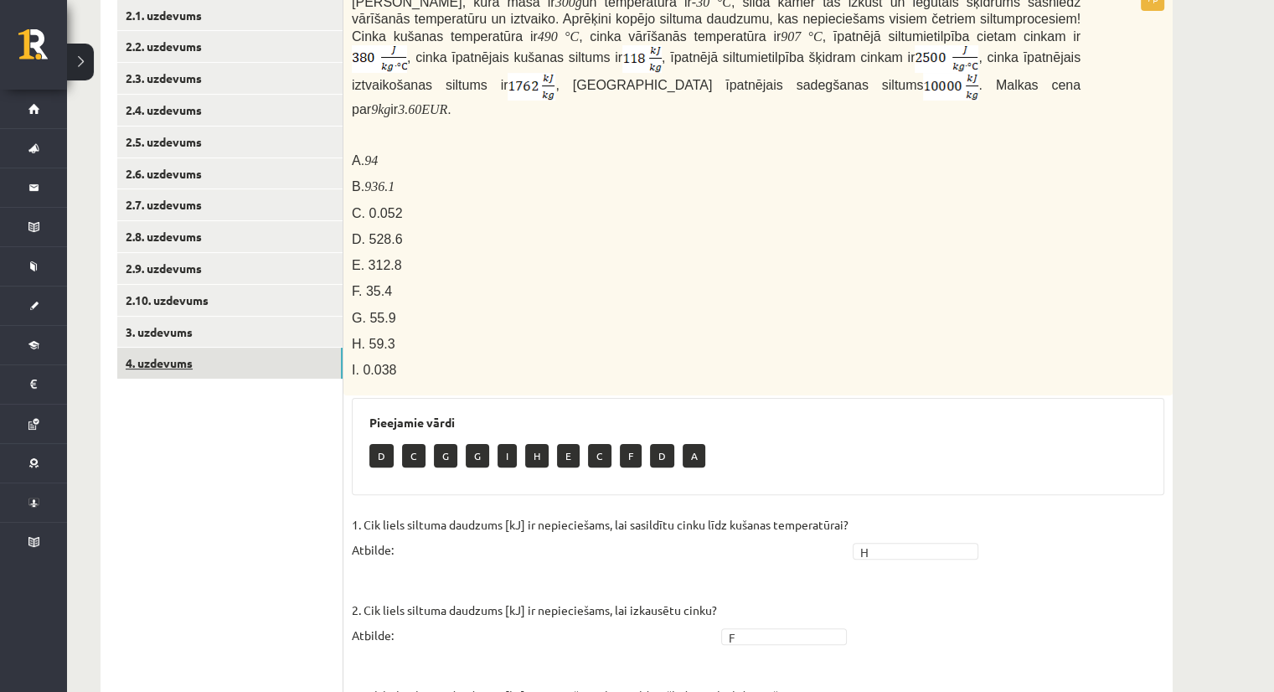
click at [248, 359] on link "4. uzdevums" at bounding box center [229, 363] width 225 height 31
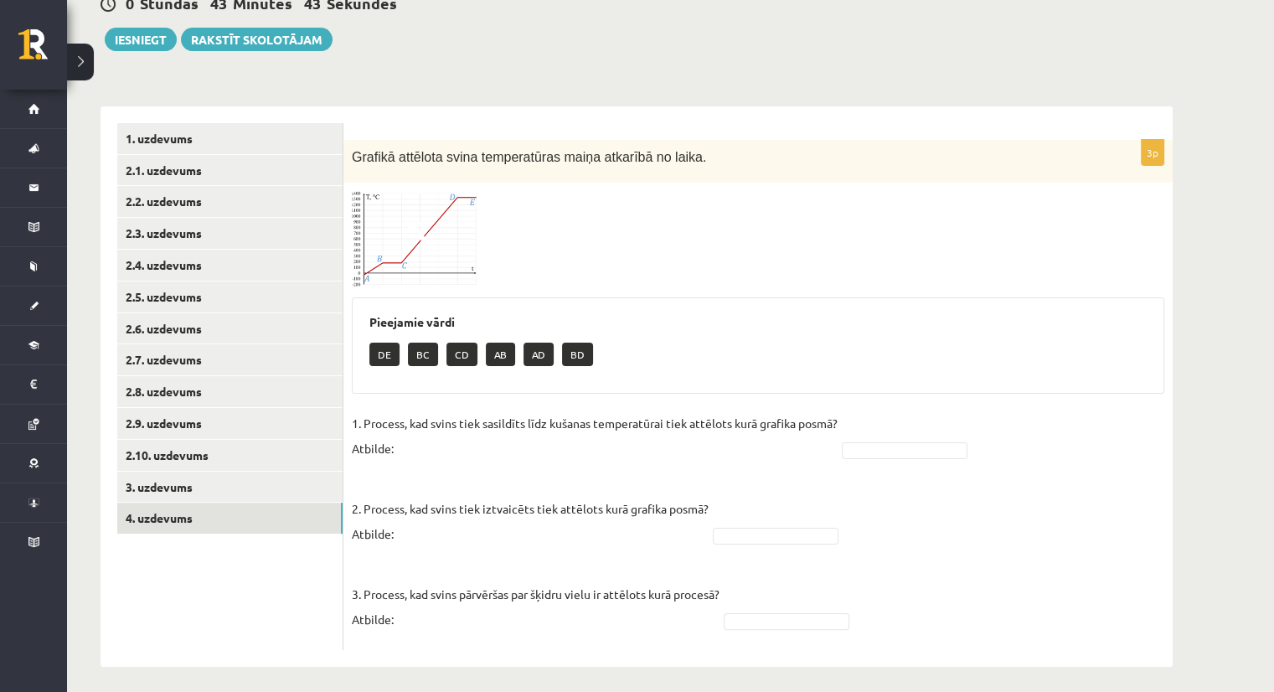
scroll to position [186, 0]
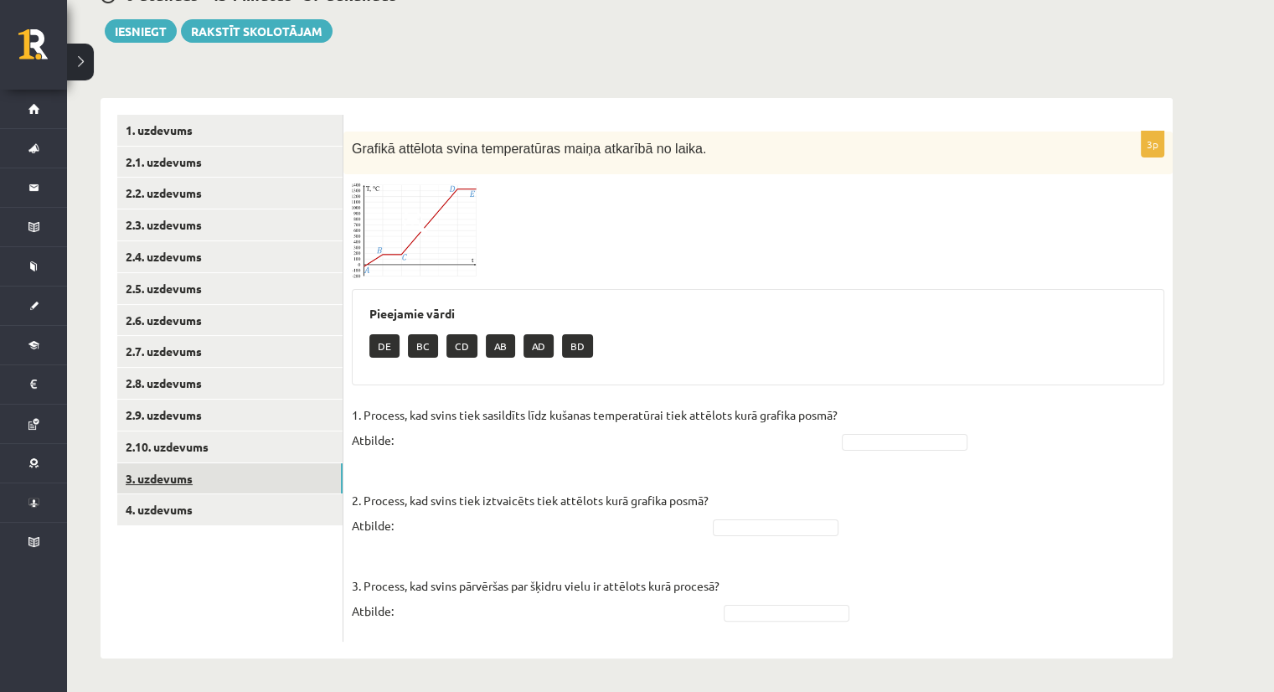
click at [182, 475] on link "3. uzdevums" at bounding box center [229, 478] width 225 height 31
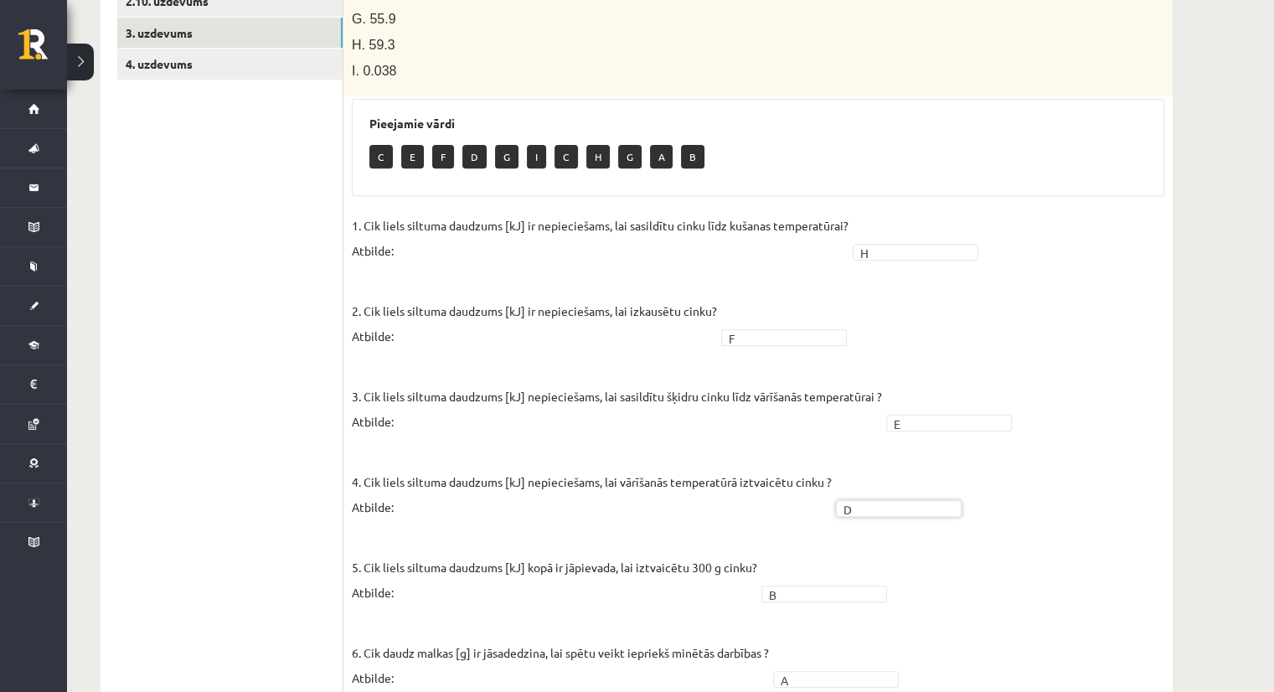
scroll to position [777, 0]
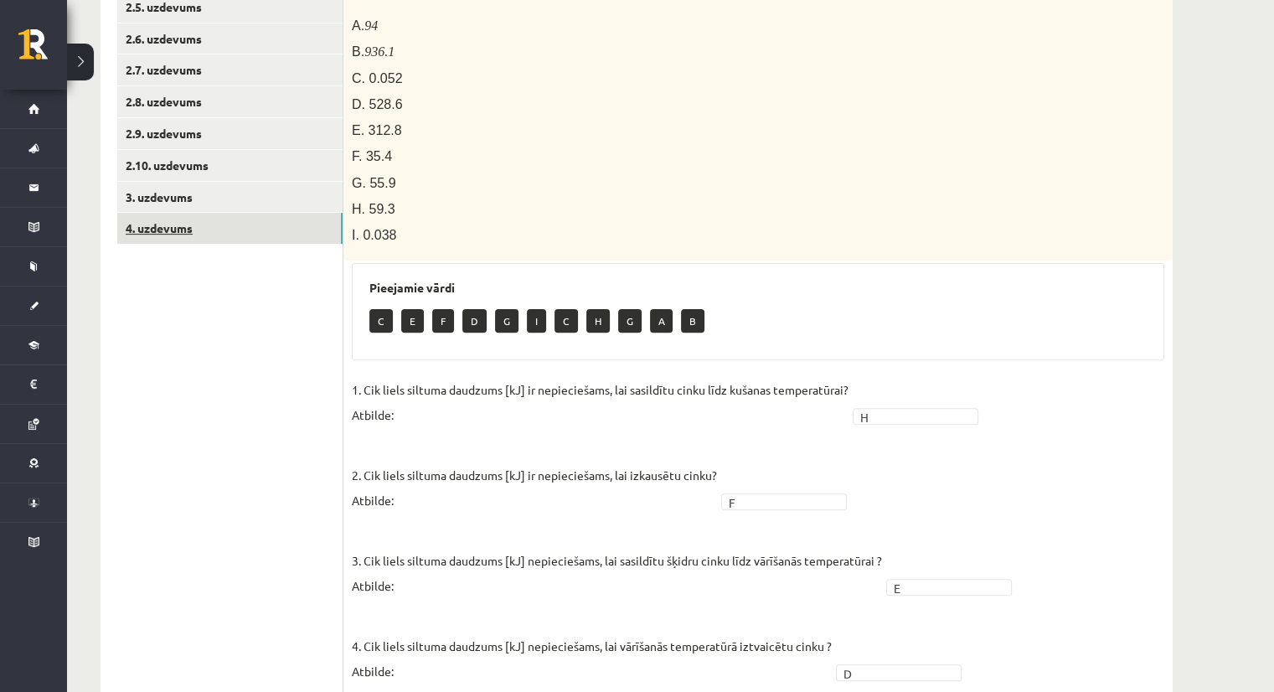
click at [298, 225] on link "4. uzdevums" at bounding box center [229, 228] width 225 height 31
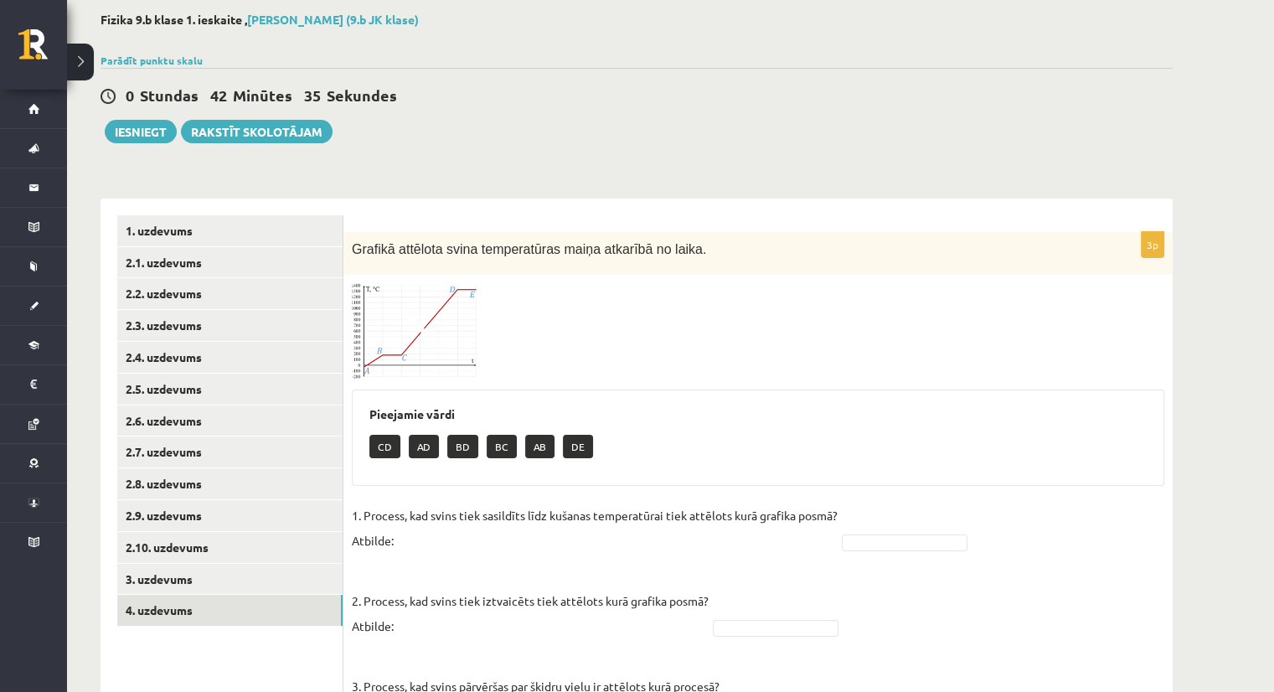
scroll to position [186, 0]
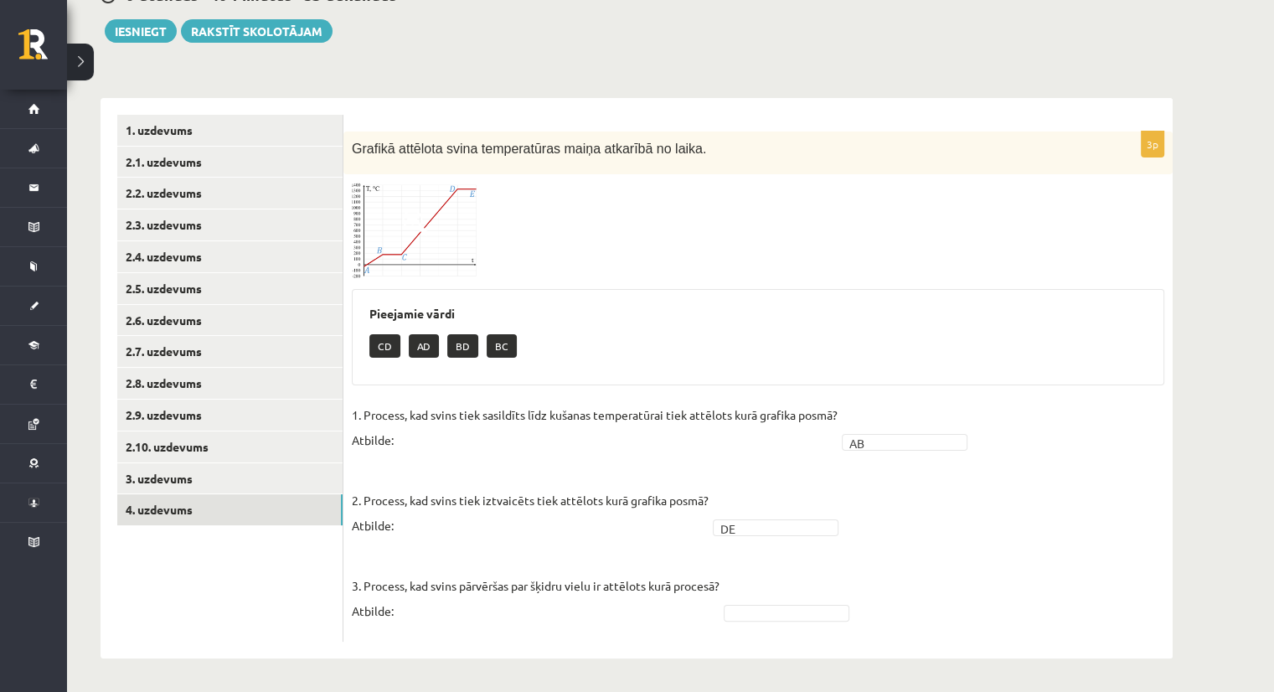
click at [912, 527] on fieldset "1. Process, kad svins tiek sasildīts līdz kušanas temperatūrai tiek attēlots ku…" at bounding box center [758, 517] width 813 height 231
click at [969, 555] on fieldset "1. Process, kad svins tiek sasildīts līdz kušanas temperatūrai tiek attēlots ku…" at bounding box center [758, 517] width 813 height 231
drag, startPoint x: 1237, startPoint y: 116, endPoint x: 1208, endPoint y: 75, distance: 49.3
click at [1208, 75] on div "Fizika 9.b klase 1. ieskaite , Vera Priede (9.b JK klase) Parādīt punktu skalu …" at bounding box center [670, 286] width 1207 height 814
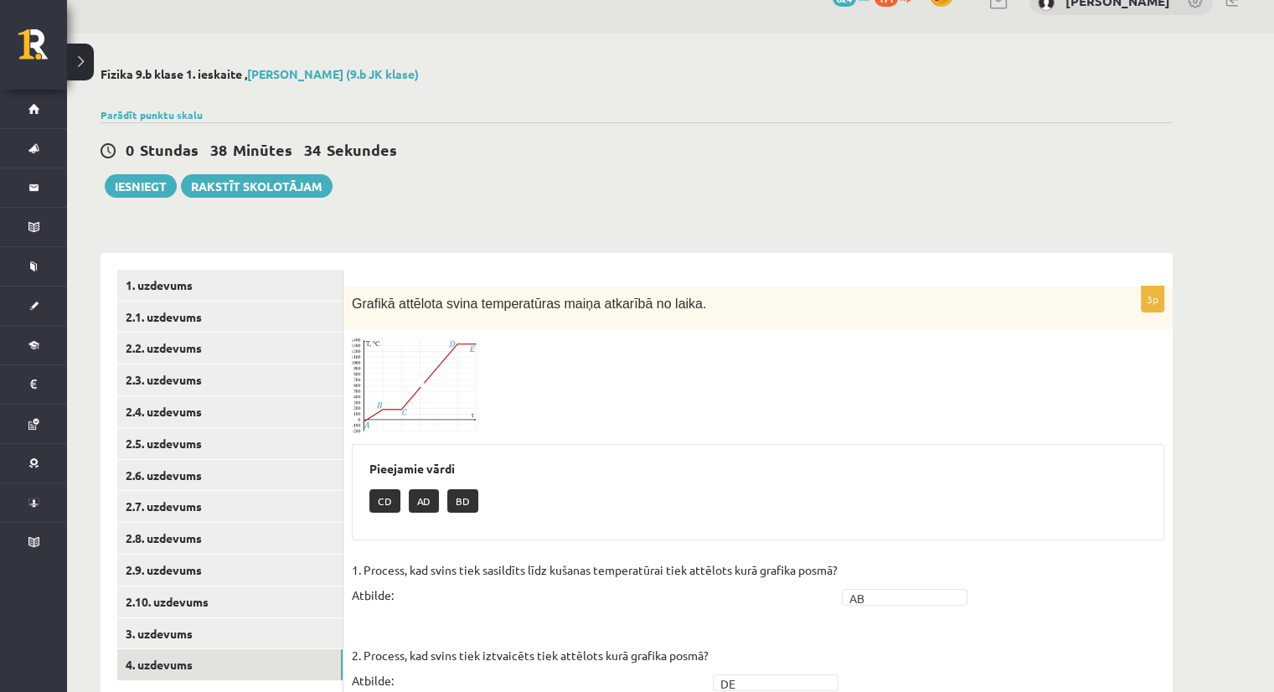
scroll to position [0, 0]
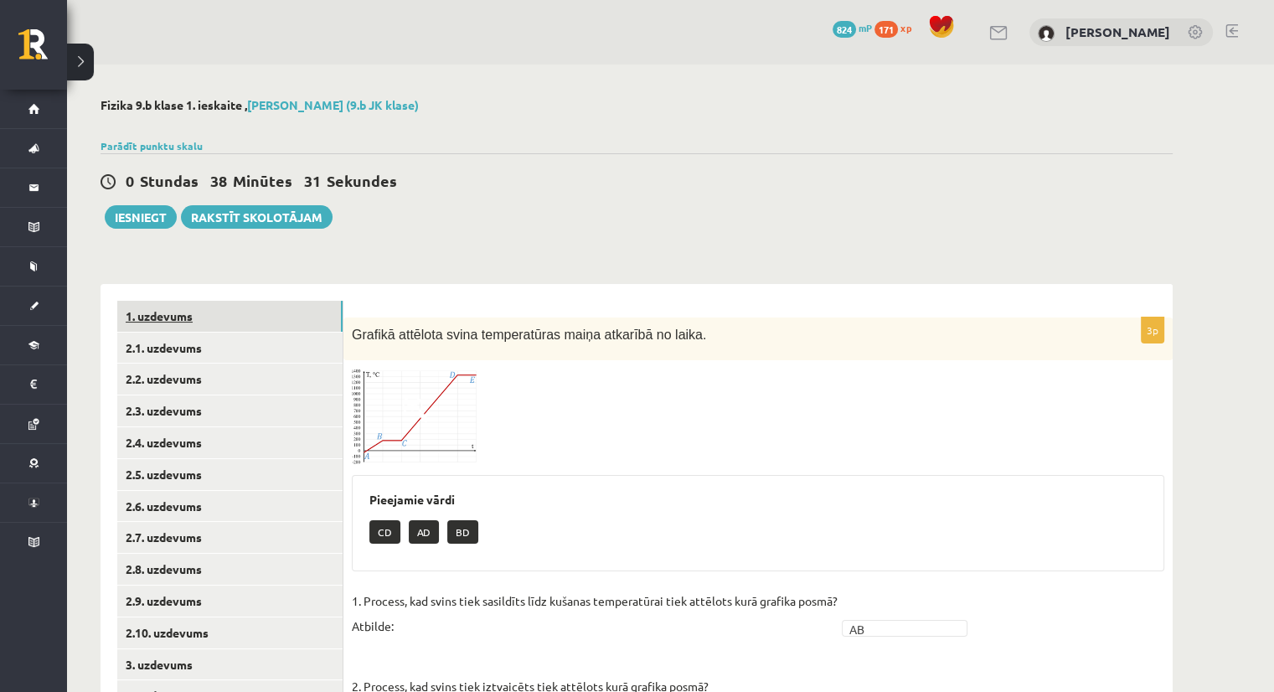
click at [281, 319] on link "1. uzdevums" at bounding box center [229, 316] width 225 height 31
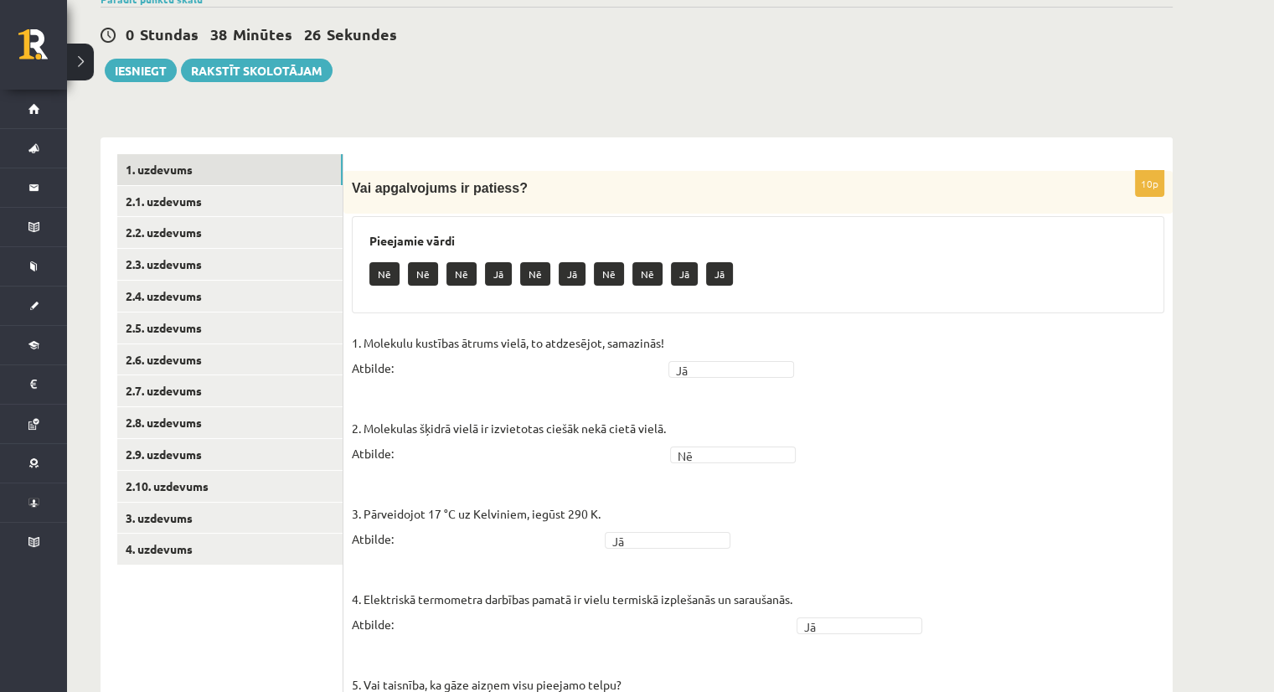
scroll to position [141, 0]
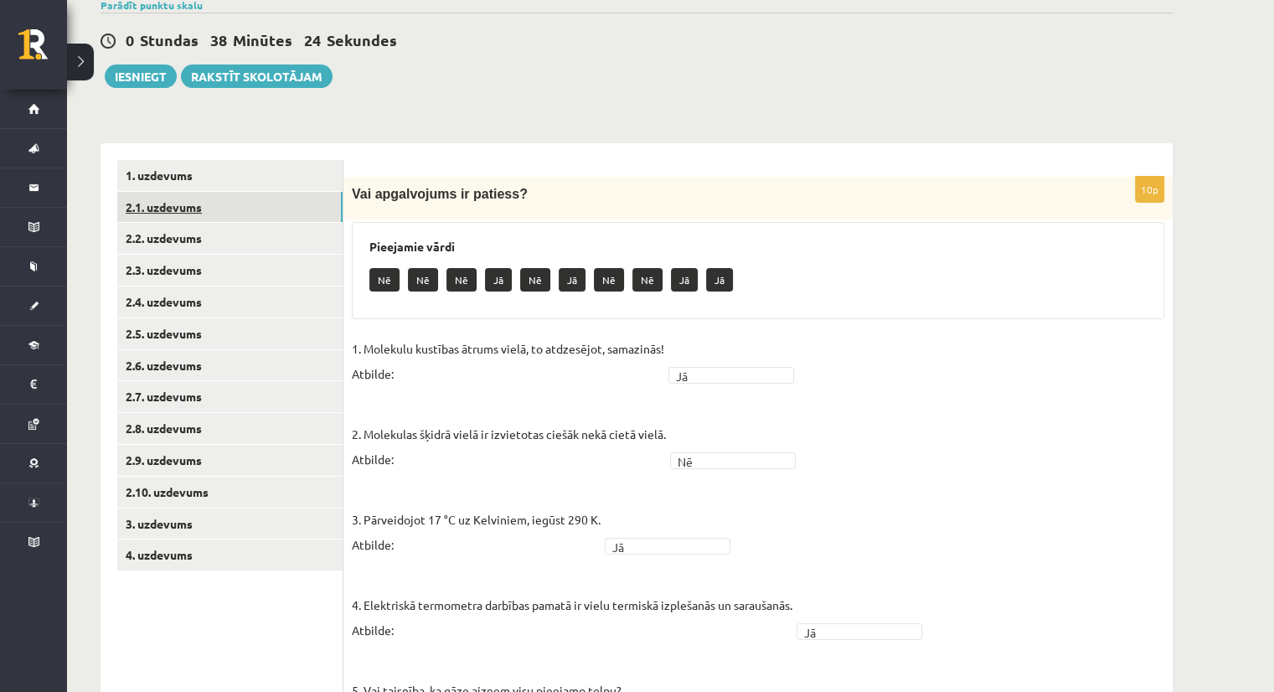
click at [265, 213] on link "2.1. uzdevums" at bounding box center [229, 207] width 225 height 31
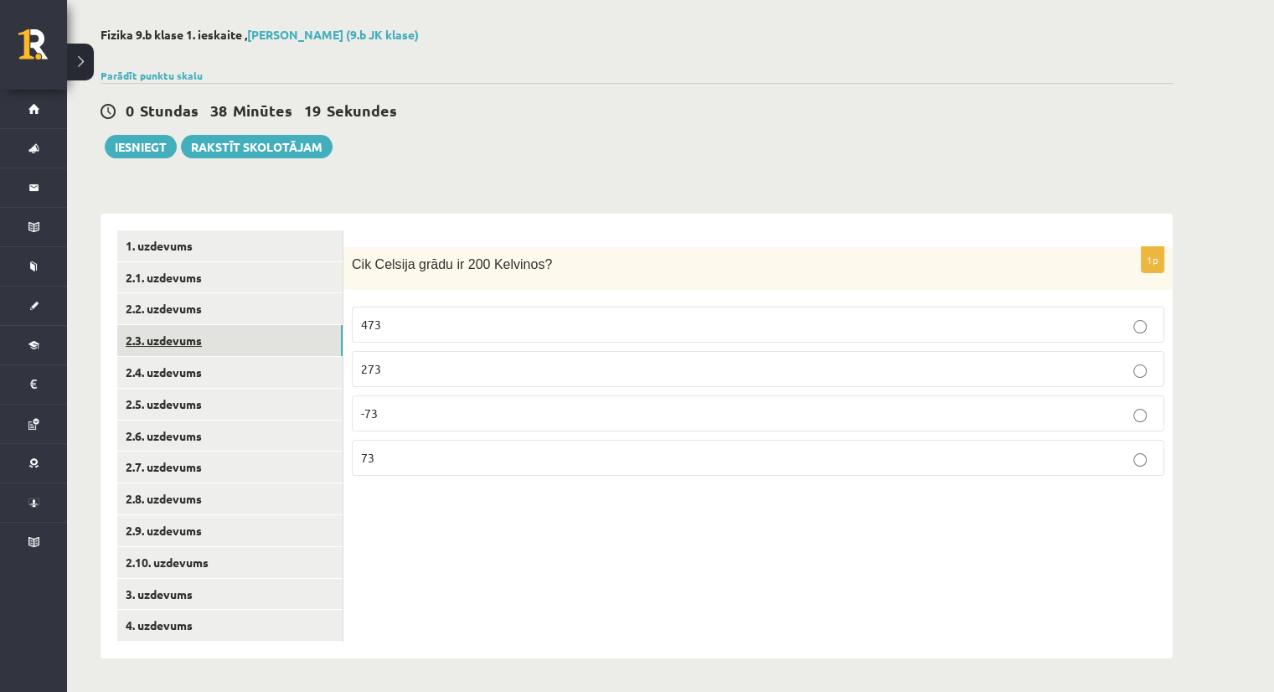
click at [219, 327] on link "2.3. uzdevums" at bounding box center [229, 340] width 225 height 31
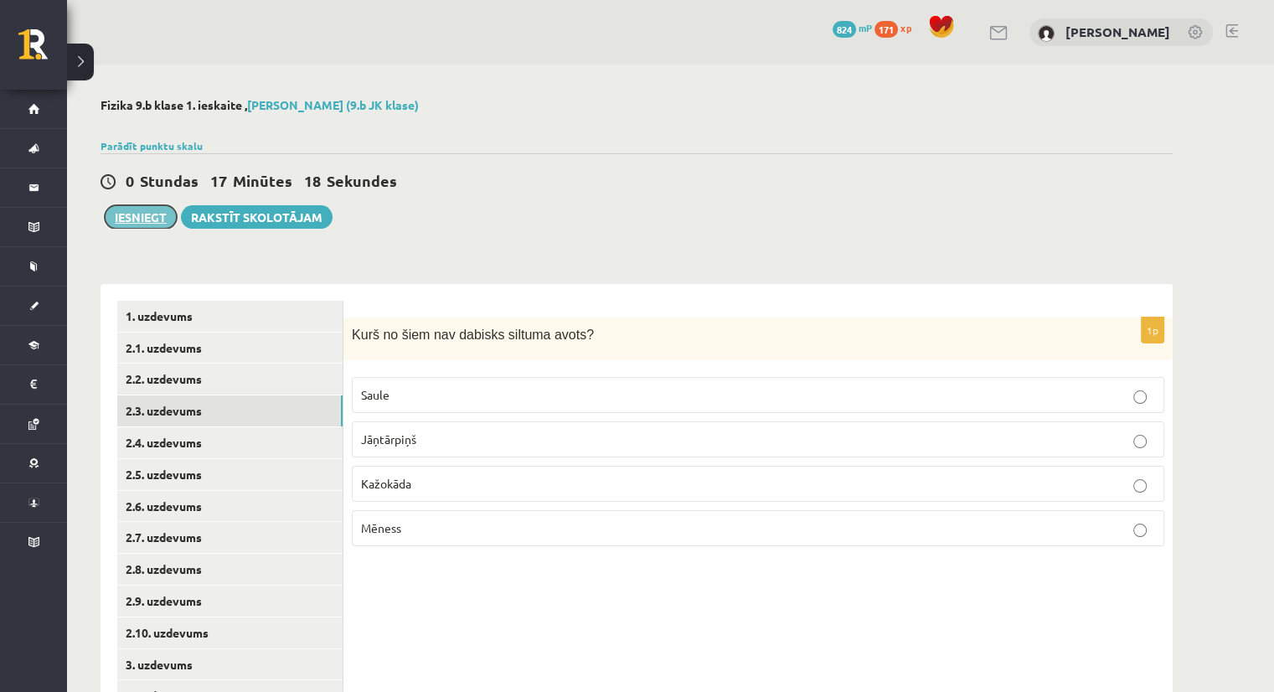
click at [134, 220] on button "Iesniegt" at bounding box center [141, 216] width 72 height 23
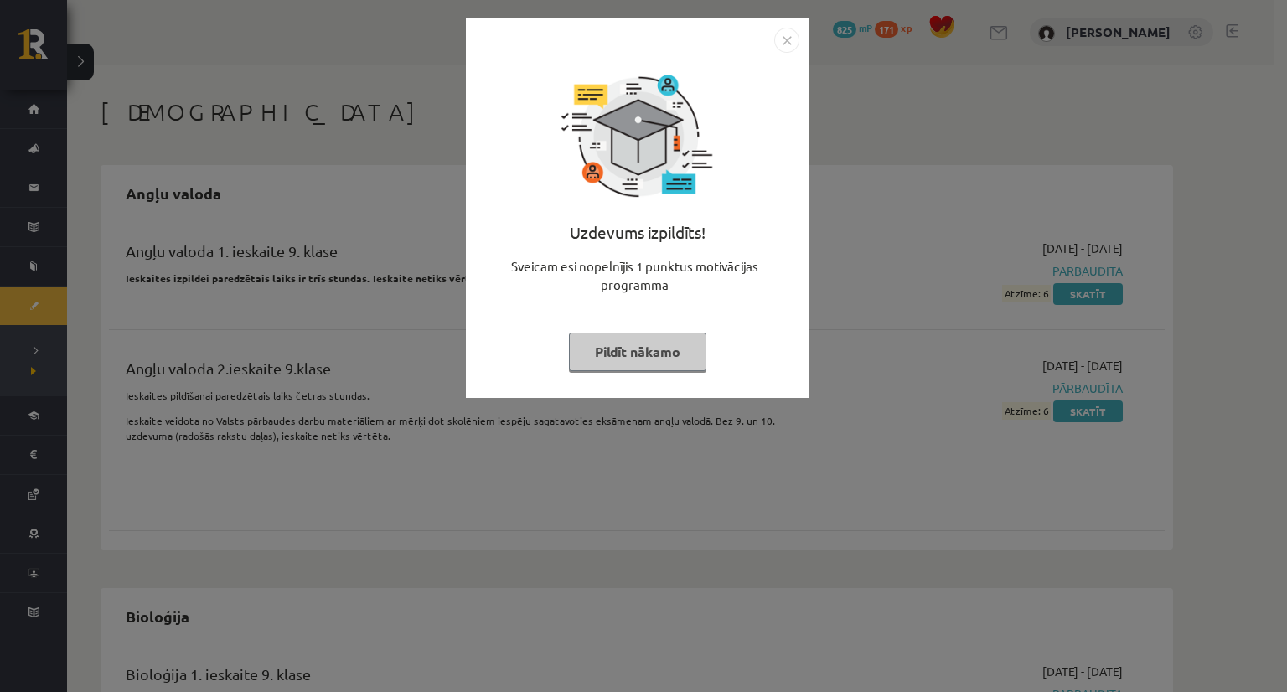
click at [623, 339] on button "Pildīt nākamo" at bounding box center [637, 352] width 137 height 39
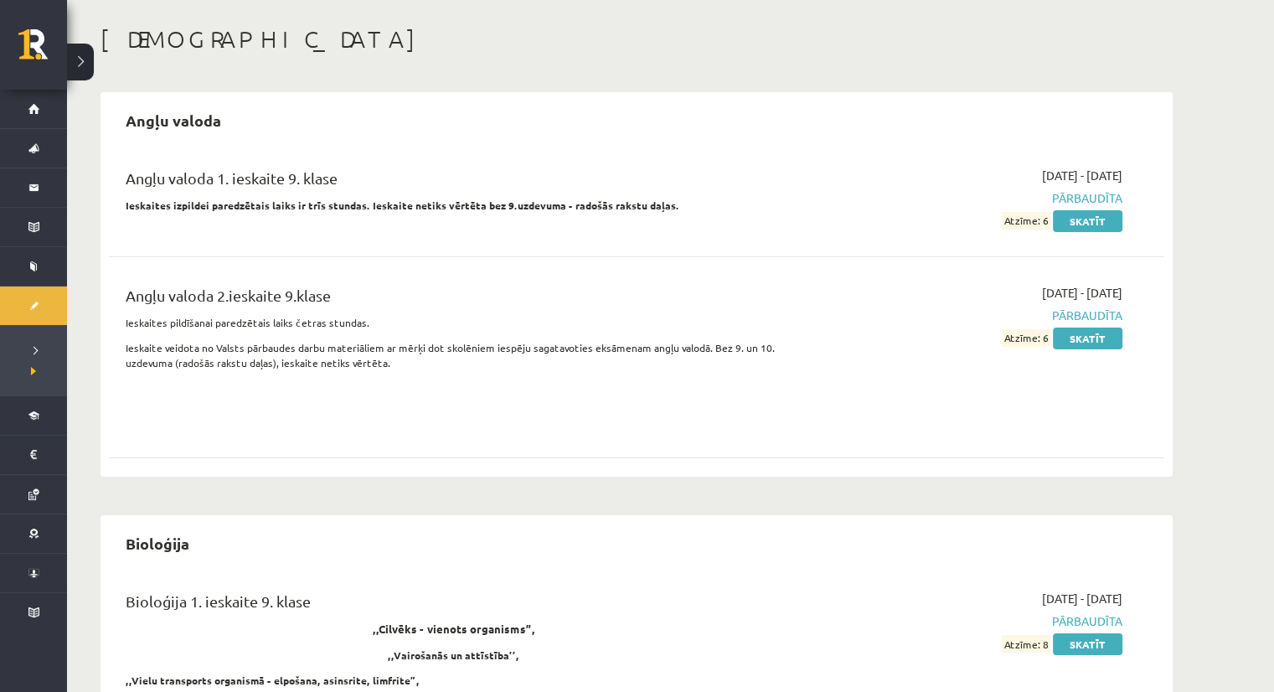
scroll to position [72, 0]
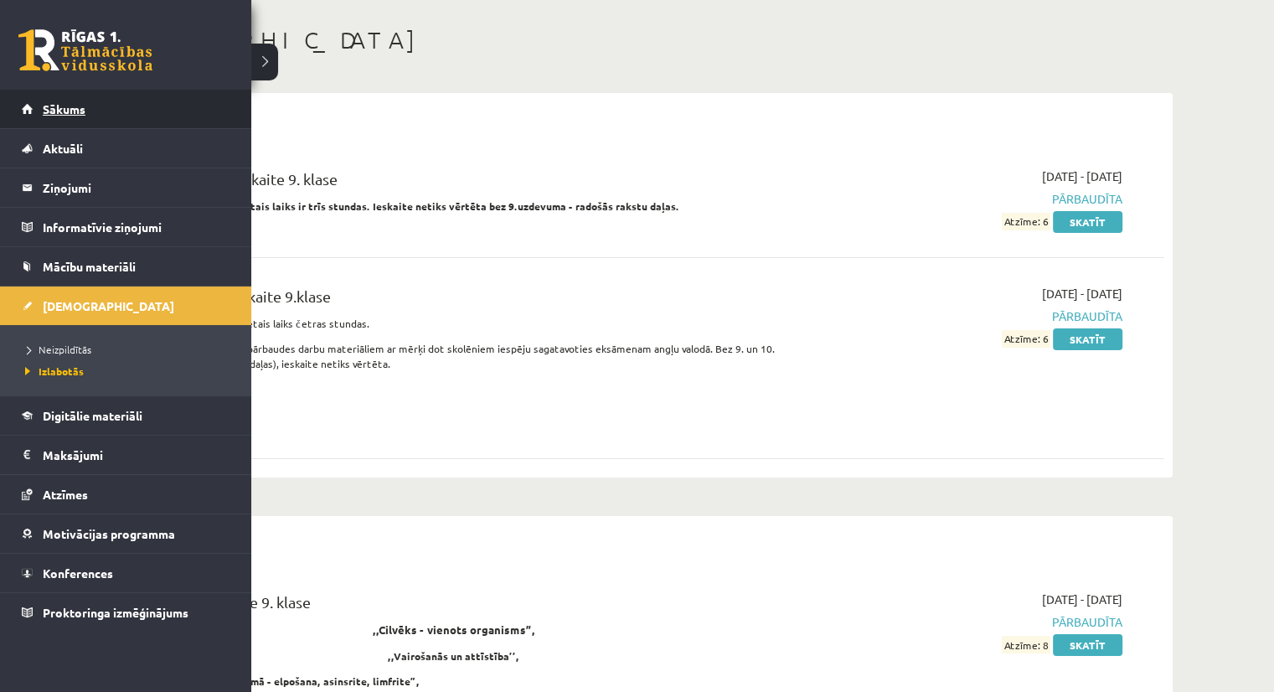
click at [38, 106] on link "Sākums" at bounding box center [126, 109] width 209 height 39
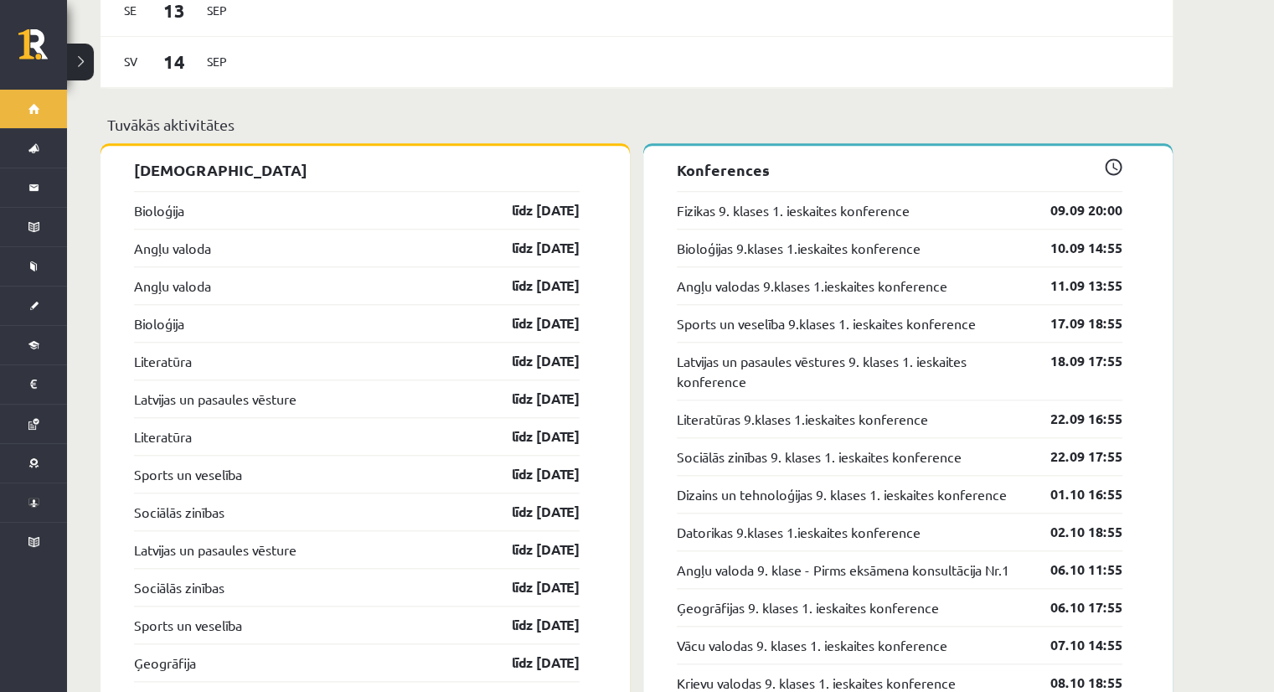
scroll to position [1582, 0]
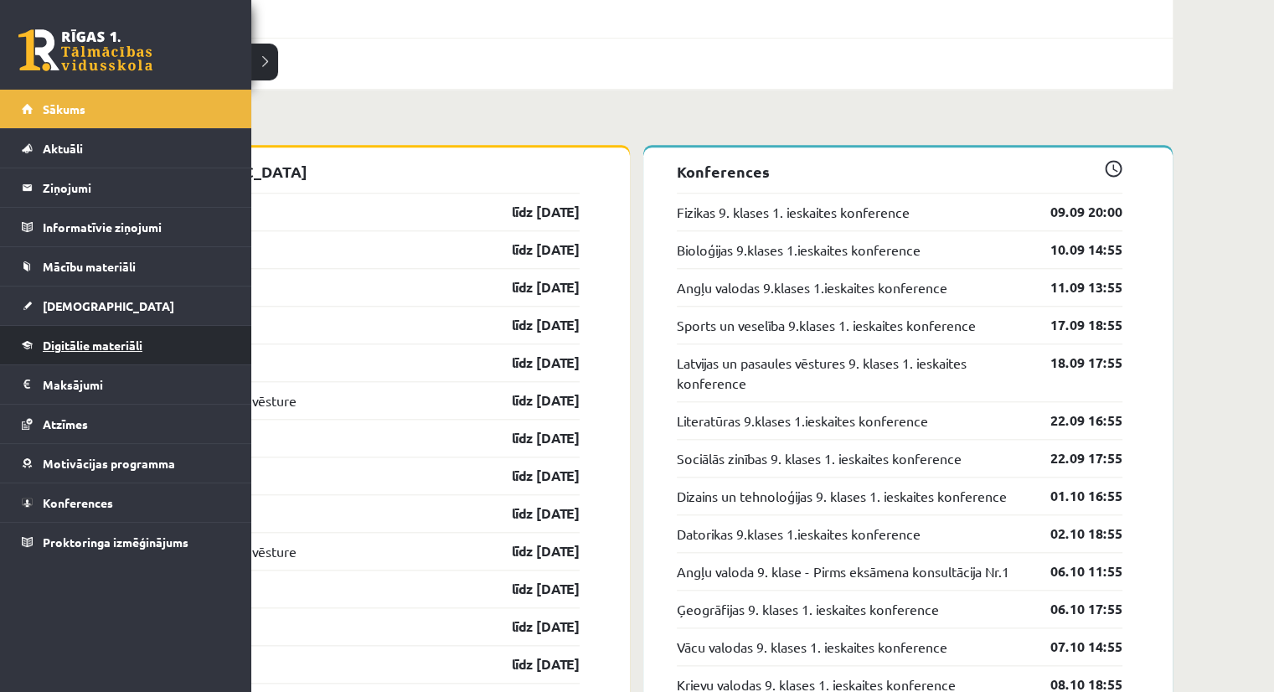
click at [72, 347] on span "Digitālie materiāli" at bounding box center [93, 345] width 100 height 15
